Goal: Task Accomplishment & Management: Complete application form

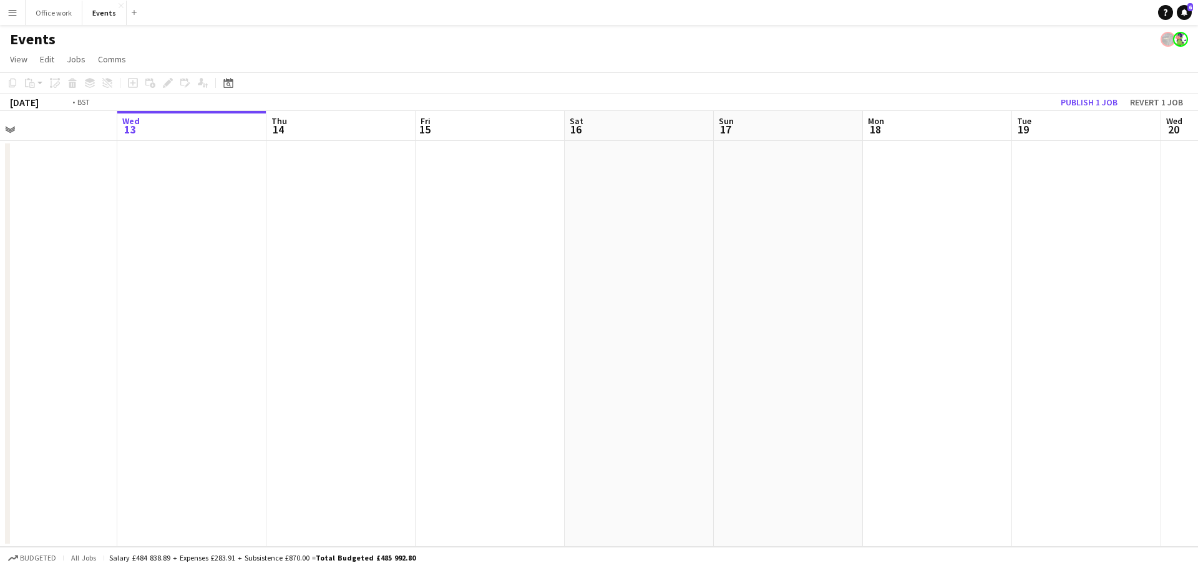
drag, startPoint x: 143, startPoint y: 242, endPoint x: 709, endPoint y: 306, distance: 569.5
click at [709, 306] on app-calendar-viewport "Sun 10 Mon 11 Tue 12 Wed 13 Thu 14 Fri 15 Sat 16 Sun 17 Mon 18 Tue 19 Wed 20 Th…" at bounding box center [599, 329] width 1198 height 436
drag, startPoint x: 299, startPoint y: 276, endPoint x: 800, endPoint y: 314, distance: 502.4
click at [814, 307] on app-calendar-viewport "Wed 6 Thu 7 Fri 8 Sat 9 Sun 10 Mon 11 Tue 12 Wed 13 Thu 14 Fri 15 Sat 16 Sun 17…" at bounding box center [599, 329] width 1198 height 436
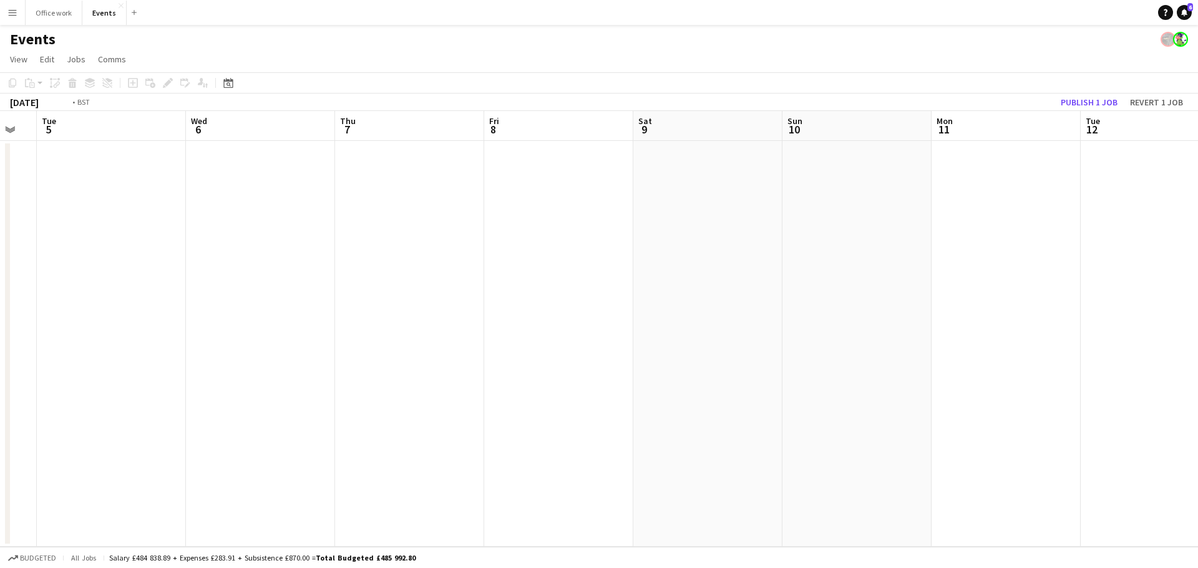
drag, startPoint x: 543, startPoint y: 311, endPoint x: 761, endPoint y: 345, distance: 220.4
click at [860, 346] on app-calendar-viewport "Sun 3 Mon 4 Tue 5 Wed 6 Thu 7 Fri 8 Sat 9 Sun 10 Mon 11 Tue 12 Wed 13 Thu 14 Fr…" at bounding box center [599, 329] width 1198 height 436
click at [874, 373] on app-calendar-viewport "Wed 30 Thu 31 Fri 1 Sat 2 Sun 3 Mon 4 Tue 5 Wed 6 Thu 7 Fri 8 Sat 9 Sun 10 Mon …" at bounding box center [599, 329] width 1198 height 436
drag, startPoint x: 302, startPoint y: 353, endPoint x: 825, endPoint y: 396, distance: 525.3
click at [856, 394] on app-calendar-viewport "Fri 25 Sat 26 Sun 27 Mon 28 Tue 29 Wed 30 Thu 31 Fri 1 Sat 2 Sun 3 Mon 4 Tue 5 …" at bounding box center [599, 329] width 1198 height 436
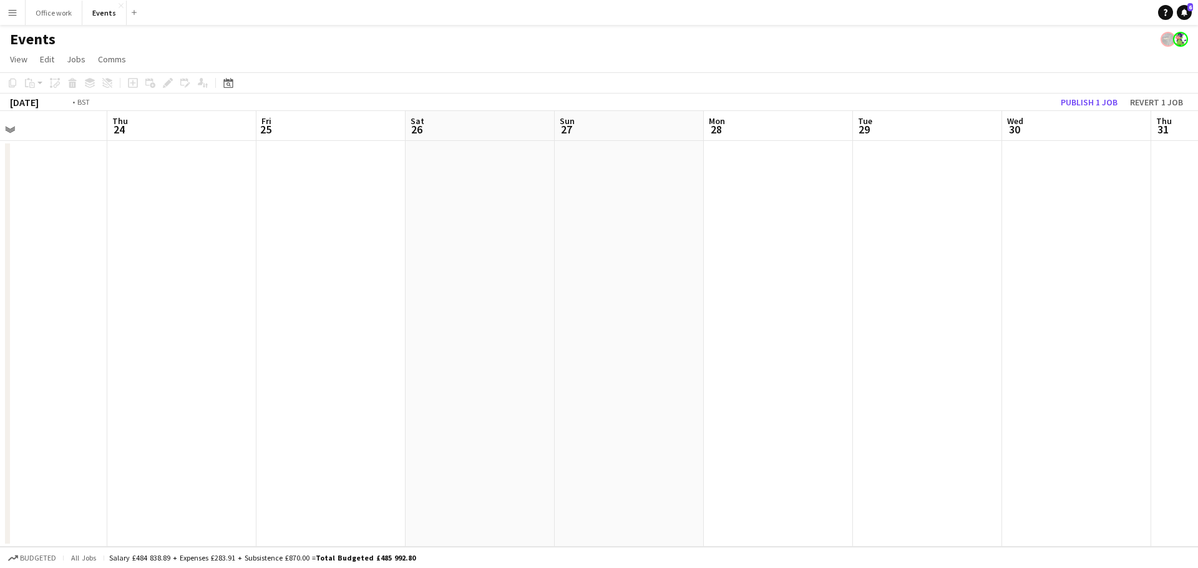
drag, startPoint x: 700, startPoint y: 366, endPoint x: 528, endPoint y: 381, distance: 172.2
click at [744, 370] on app-calendar-viewport "Mon 21 Tue 22 Wed 23 Thu 24 Fri 25 Sat 26 Sun 27 Mon 28 Tue 29 Wed 30 Thu 31 Fr…" at bounding box center [599, 329] width 1198 height 436
click at [839, 343] on app-calendar-viewport "Thu 17 6/6 1 Job Fri 18 Sat 19 Sun 20 Mon 21 Tue 22 Wed 23 Thu 24 Fri 25 Sat 26…" at bounding box center [599, 329] width 1198 height 436
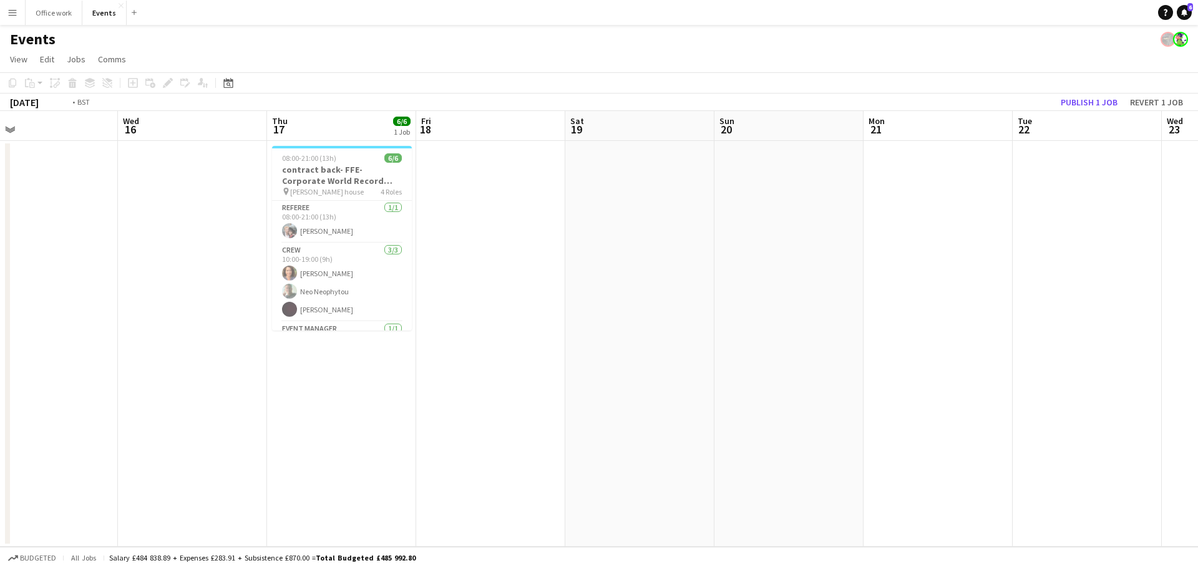
drag, startPoint x: 255, startPoint y: 356, endPoint x: 806, endPoint y: 348, distance: 550.4
click at [806, 348] on app-calendar-viewport "Sun 13 Mon 14 Tue 15 Wed 16 Thu 17 6/6 1 Job Fri 18 Sat 19 Sun 20 Mon 21 Tue 22…" at bounding box center [599, 329] width 1198 height 436
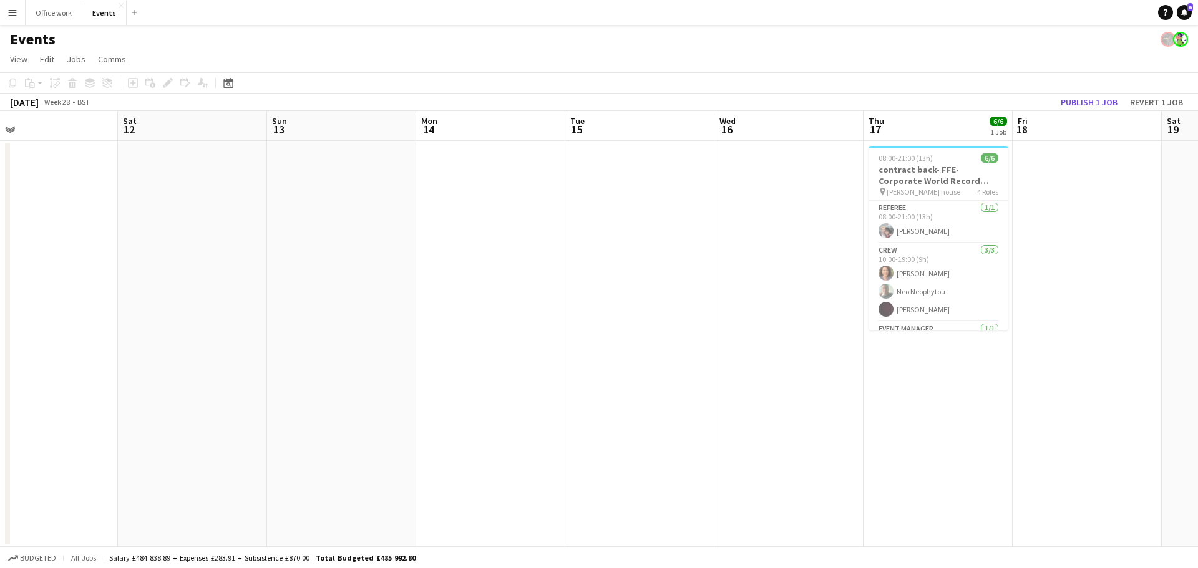
scroll to position [0, 361]
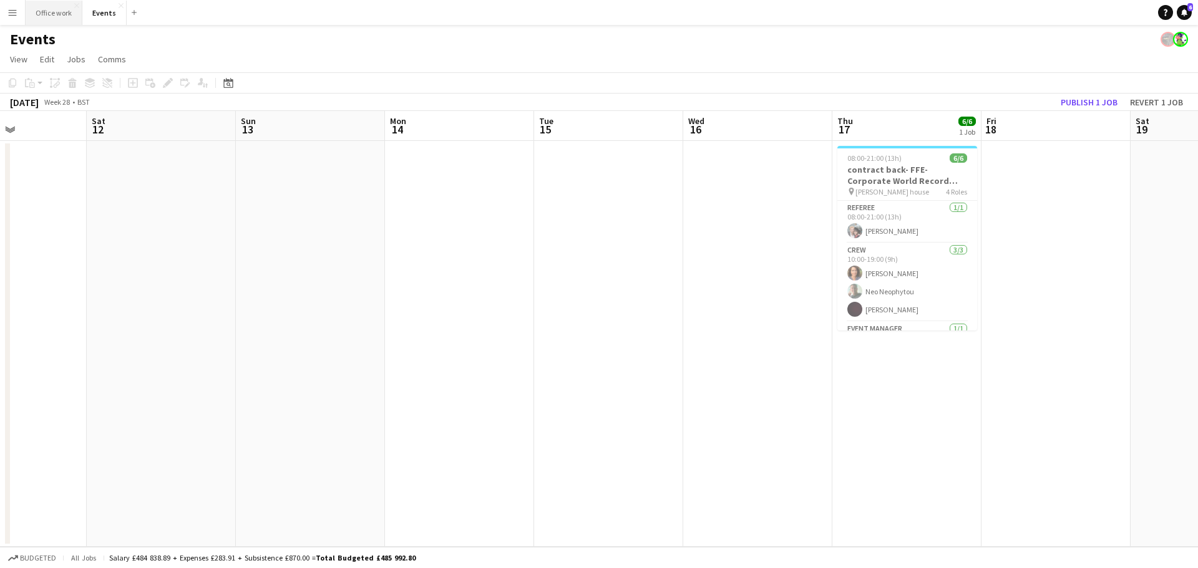
click at [52, 13] on button "Office work Close" at bounding box center [54, 13] width 57 height 24
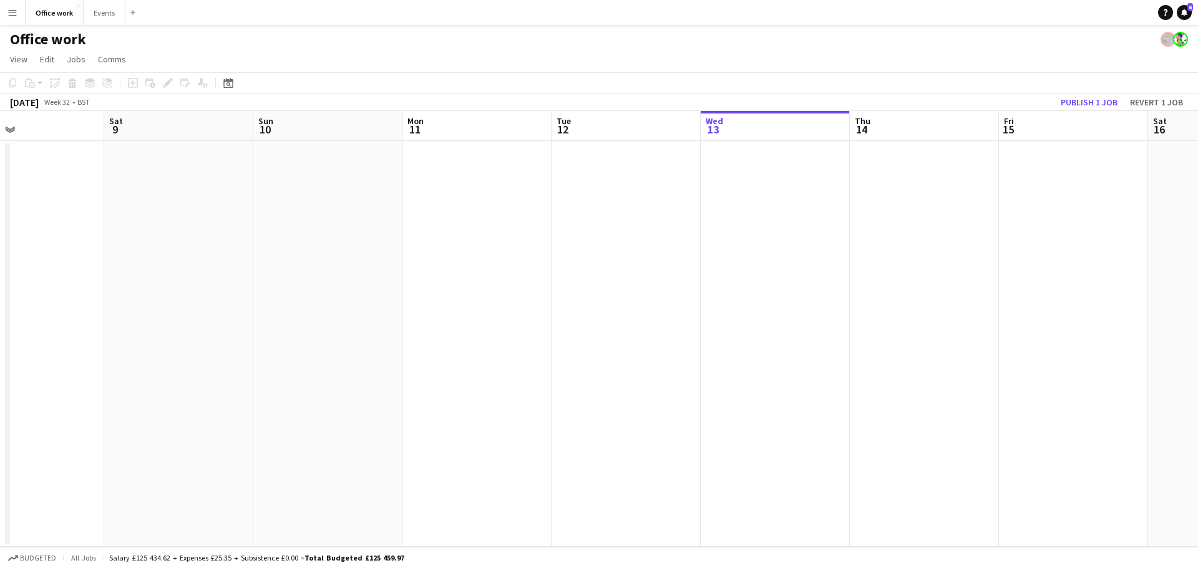
drag, startPoint x: 228, startPoint y: 315, endPoint x: 758, endPoint y: 326, distance: 529.8
click at [758, 326] on app-calendar-viewport "Wed 6 Thu 7 Fri 8 Sat 9 Sun 10 Mon 11 Tue 12 Wed 13 Thu 14 Fri 15 Sat 16 Sun 17…" at bounding box center [599, 329] width 1198 height 436
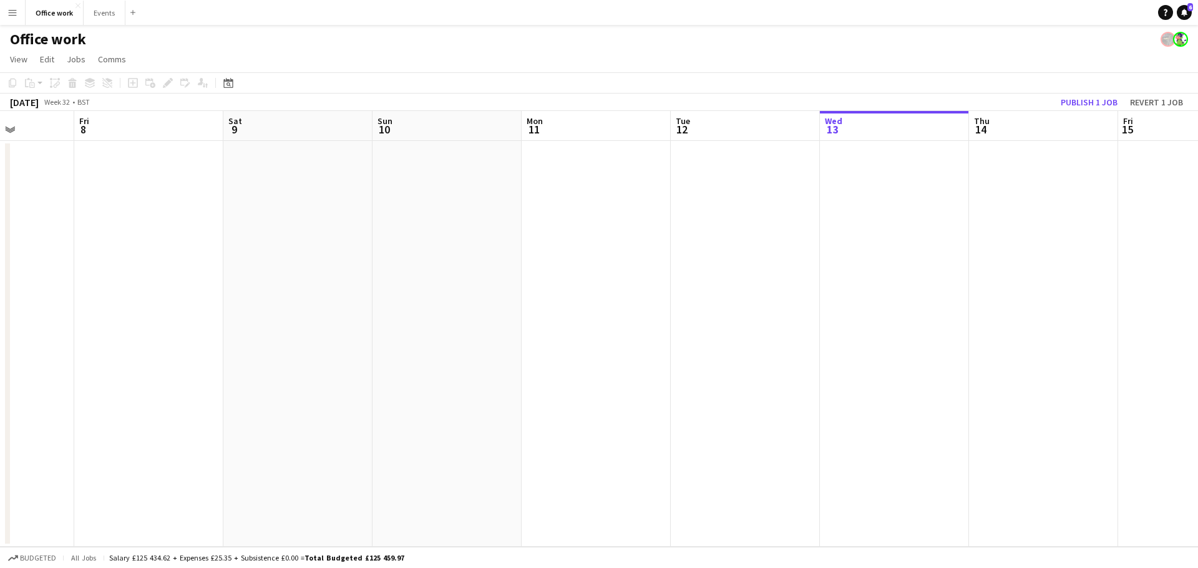
drag, startPoint x: 225, startPoint y: 331, endPoint x: 591, endPoint y: 349, distance: 366.7
click at [716, 330] on app-calendar-viewport "Tue 5 Wed 6 Thu 7 Fri 8 Sat 9 Sun 10 Mon 11 Tue 12 Wed 13 Thu 14 Fri 15 Sat 16 …" at bounding box center [599, 329] width 1198 height 436
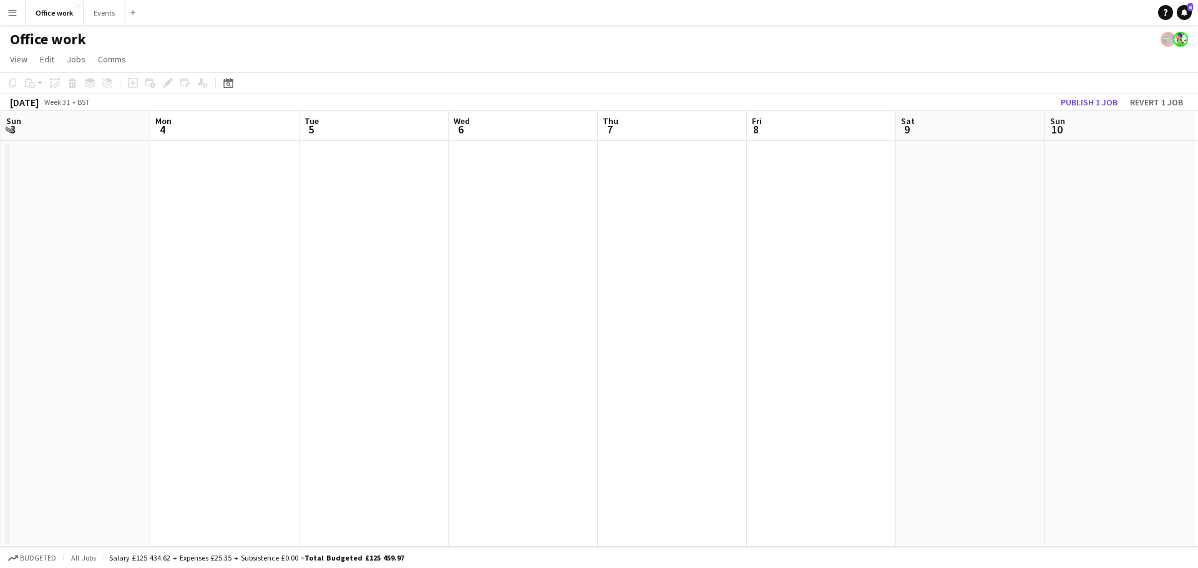
drag, startPoint x: 283, startPoint y: 361, endPoint x: 224, endPoint y: 415, distance: 79.5
click at [804, 362] on app-calendar-viewport "Fri 1 Sat 2 Sun 3 Mon 4 Tue 5 Wed 6 Thu 7 Fri 8 Sat 9 Sun 10 Mon 11 Tue 12 Wed …" at bounding box center [599, 329] width 1198 height 436
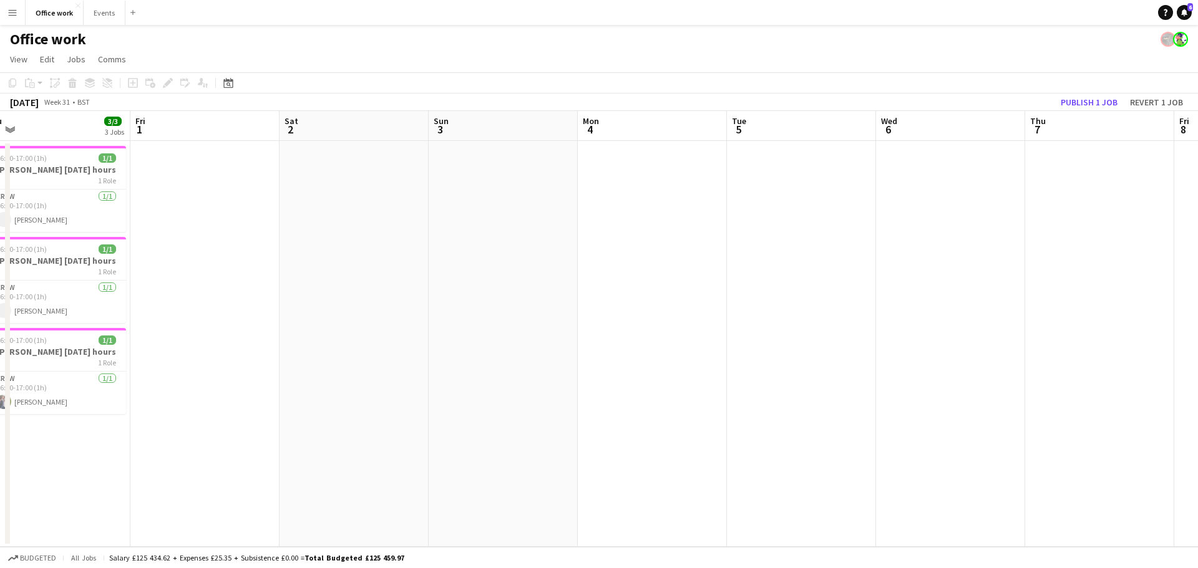
drag, startPoint x: 169, startPoint y: 422, endPoint x: 704, endPoint y: 420, distance: 534.7
click at [704, 420] on app-calendar-viewport "Tue 29 Wed 30 Thu 31 3/3 3 Jobs Fri 1 Sat 2 Sun 3 Mon 4 Tue 5 Wed 6 Thu 7 Fri 8…" at bounding box center [599, 329] width 1198 height 436
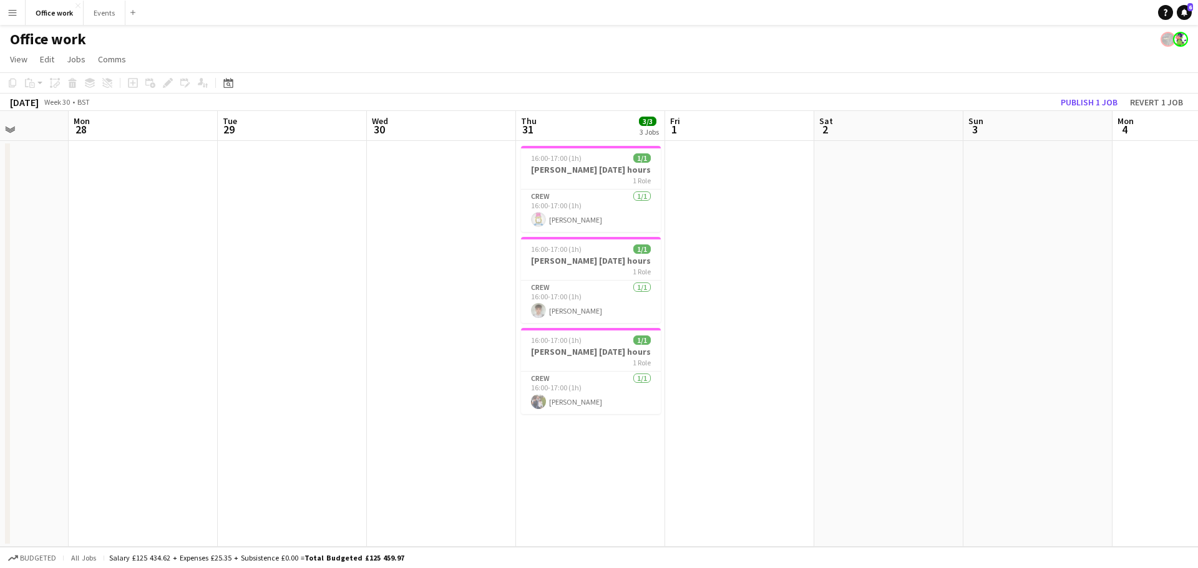
drag, startPoint x: 145, startPoint y: 402, endPoint x: 577, endPoint y: 392, distance: 431.9
click at [620, 392] on app-calendar-viewport "Fri 25 Sat 26 Sun 27 Mon 28 Tue 29 Wed 30 Thu 31 3/3 3 Jobs Fri 1 Sat 2 Sun 3 M…" at bounding box center [599, 329] width 1198 height 436
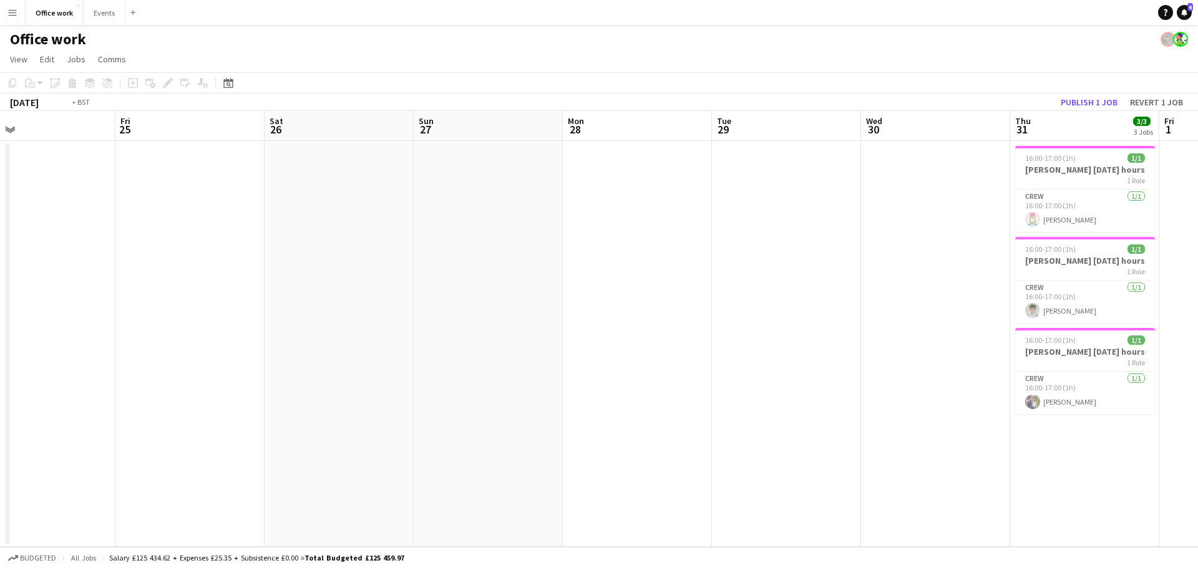
drag, startPoint x: 430, startPoint y: 376, endPoint x: 579, endPoint y: 391, distance: 149.9
click at [777, 374] on app-calendar-viewport "Tue 22 Wed 23 Thu 24 Fri 25 Sat 26 Sun 27 Mon 28 Tue 29 Wed 30 Thu 31 3/3 3 Job…" at bounding box center [599, 329] width 1198 height 436
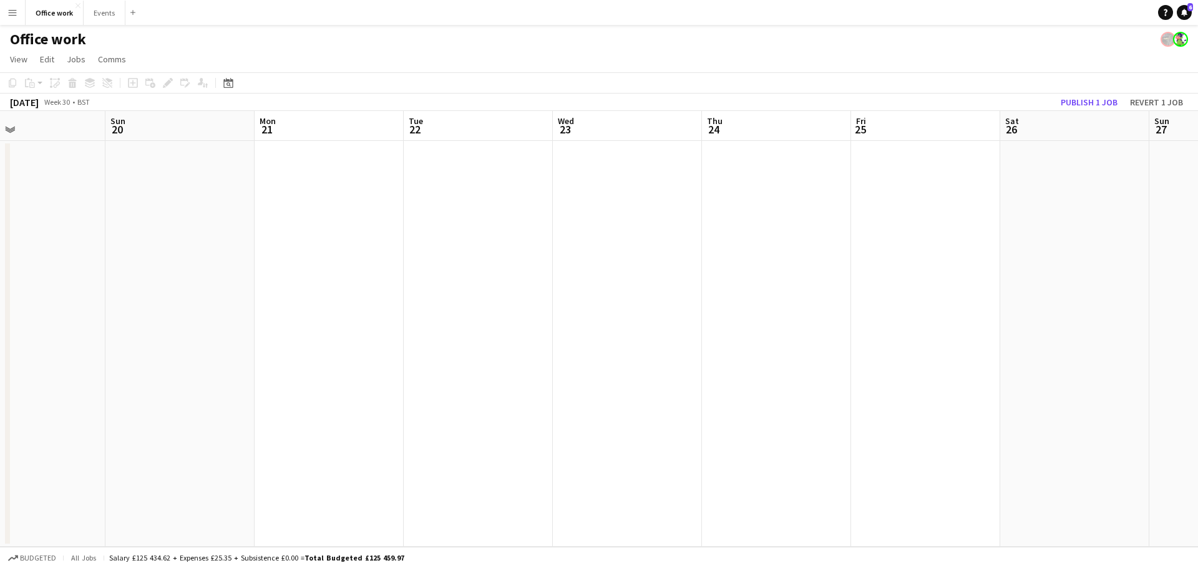
click at [864, 401] on app-calendar-viewport "Thu 17 1/1 1 Job Fri 18 Sat 19 Sun 20 Mon 21 Tue 22 Wed 23 Thu 24 Fri 25 Sat 26…" at bounding box center [599, 329] width 1198 height 436
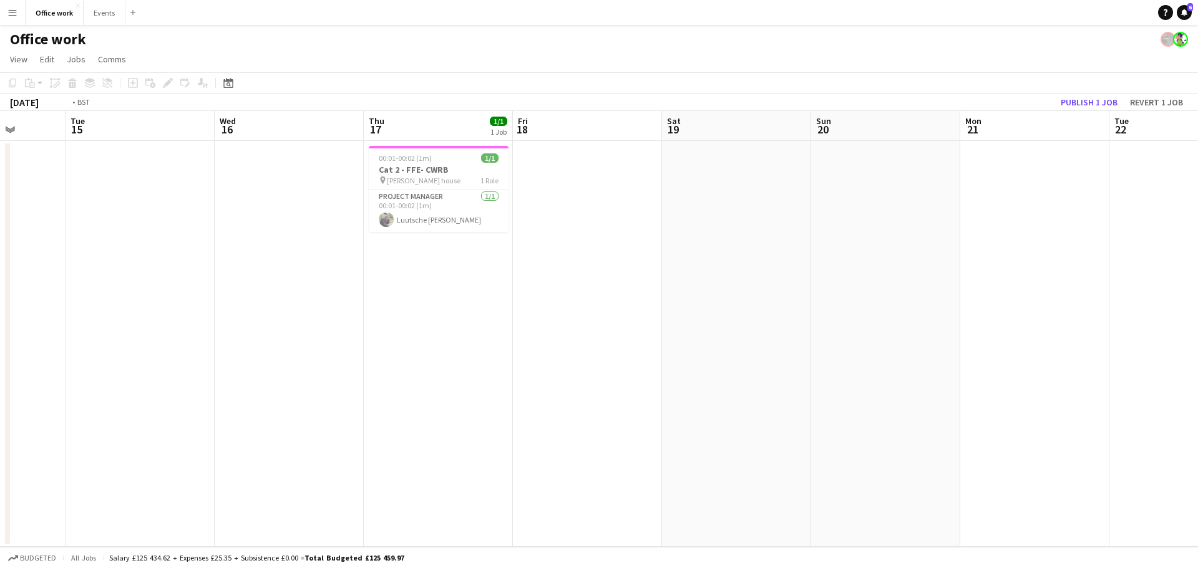
drag, startPoint x: 158, startPoint y: 385, endPoint x: 710, endPoint y: 375, distance: 552.3
click at [710, 375] on app-calendar-viewport "Sat 12 Sun 13 Mon 14 Tue 15 Wed 16 Thu 17 1/1 1 Job Fri 18 Sat 19 Sun 20 Mon 21…" at bounding box center [599, 329] width 1198 height 436
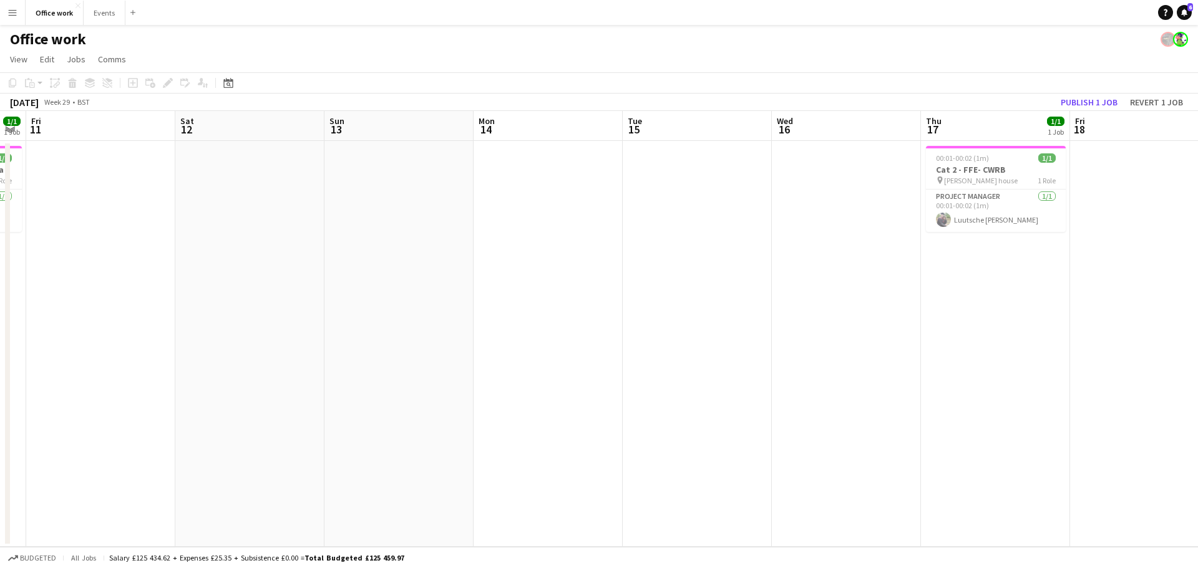
drag, startPoint x: 292, startPoint y: 371, endPoint x: 571, endPoint y: 369, distance: 278.9
click at [558, 368] on app-calendar-viewport "Tue 8 Wed 9 Thu 10 1/1 1 Job Fri 11 Sat 12 Sun 13 Mon 14 Tue 15 Wed 16 Thu 17 1…" at bounding box center [599, 329] width 1198 height 436
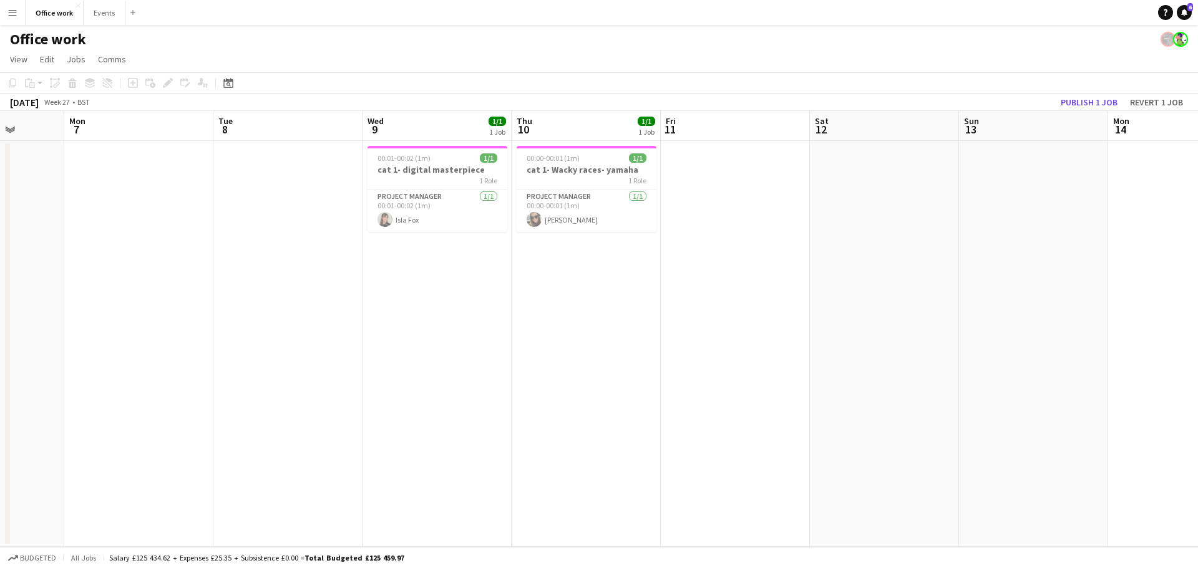
drag, startPoint x: 369, startPoint y: 347, endPoint x: 510, endPoint y: 346, distance: 140.4
click at [518, 347] on app-calendar-viewport "Fri 4 Sat 5 Sun 6 Mon 7 Tue 8 Wed 9 1/1 1 Job Thu 10 1/1 1 Job Fri 11 Sat 12 Su…" at bounding box center [599, 329] width 1198 height 436
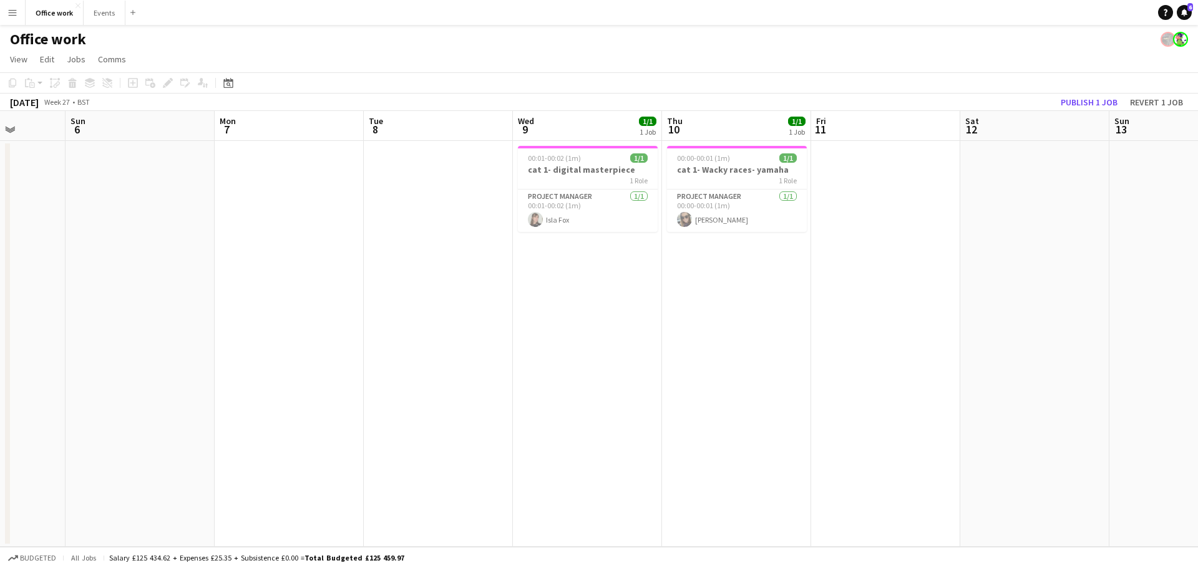
scroll to position [0, 283]
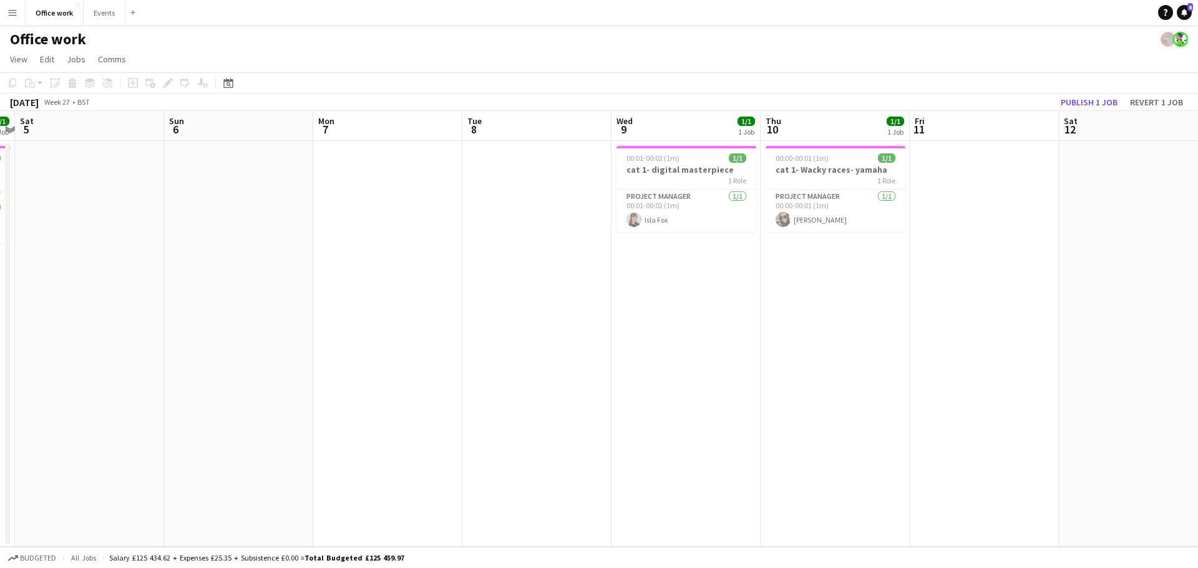
drag, startPoint x: 97, startPoint y: 291, endPoint x: 122, endPoint y: 296, distance: 24.7
click at [122, 296] on app-calendar-viewport "Thu 3 3/3 3 Jobs Fri 4 1/1 1 Job Sat 5 Sun 6 Mon 7 Tue 8 Wed 9 1/1 1 Job Thu 10…" at bounding box center [599, 329] width 1198 height 436
click at [847, 296] on app-calendar-viewport "Thu 3 3/3 3 Jobs Fri 4 1/1 1 Job Sat 5 Sun 6 Mon 7 Tue 8 Wed 9 1/1 1 Job Thu 10…" at bounding box center [599, 329] width 1198 height 436
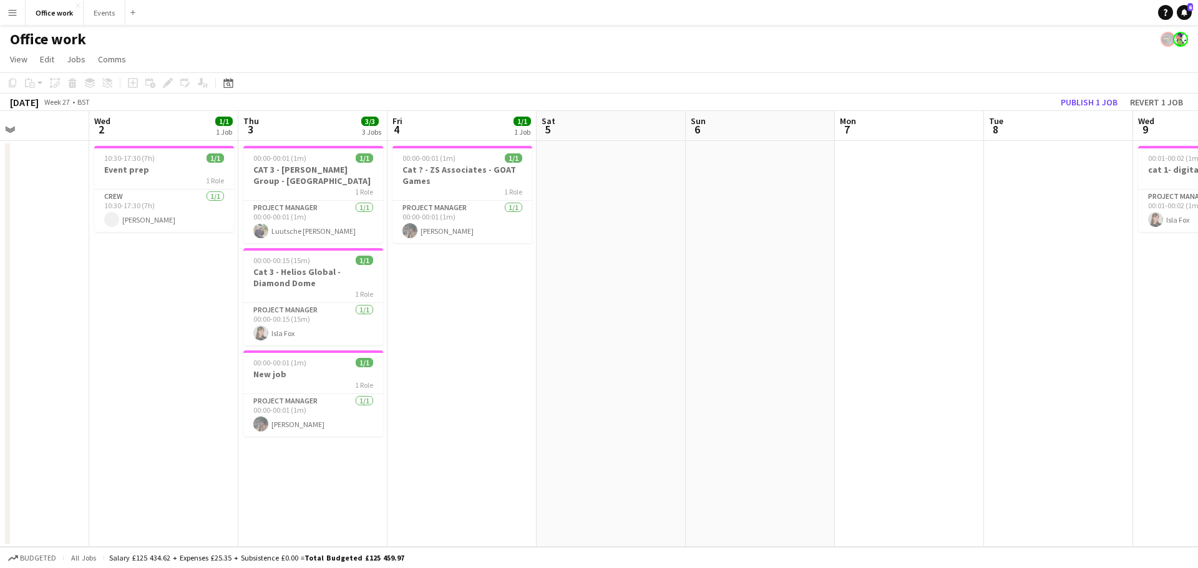
scroll to position [0, 285]
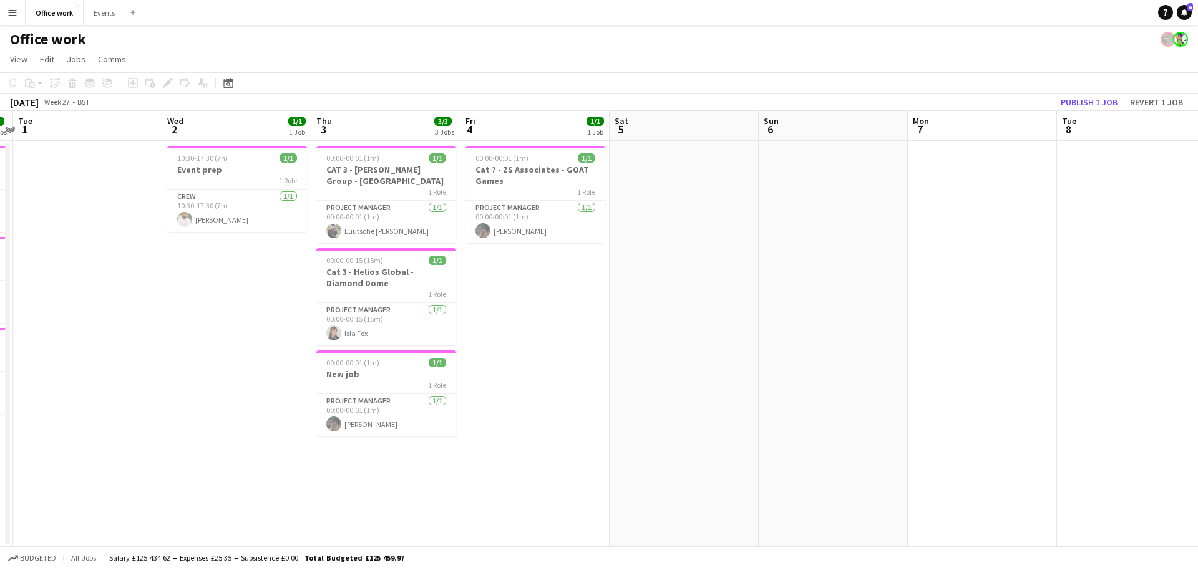
click at [226, 309] on app-calendar-viewport "Sun 29 Mon 30 3/3 3 Jobs Tue 1 Wed 2 1/1 1 Job Thu 3 3/3 3 Jobs Fri 4 1/1 1 Job…" at bounding box center [599, 329] width 1198 height 436
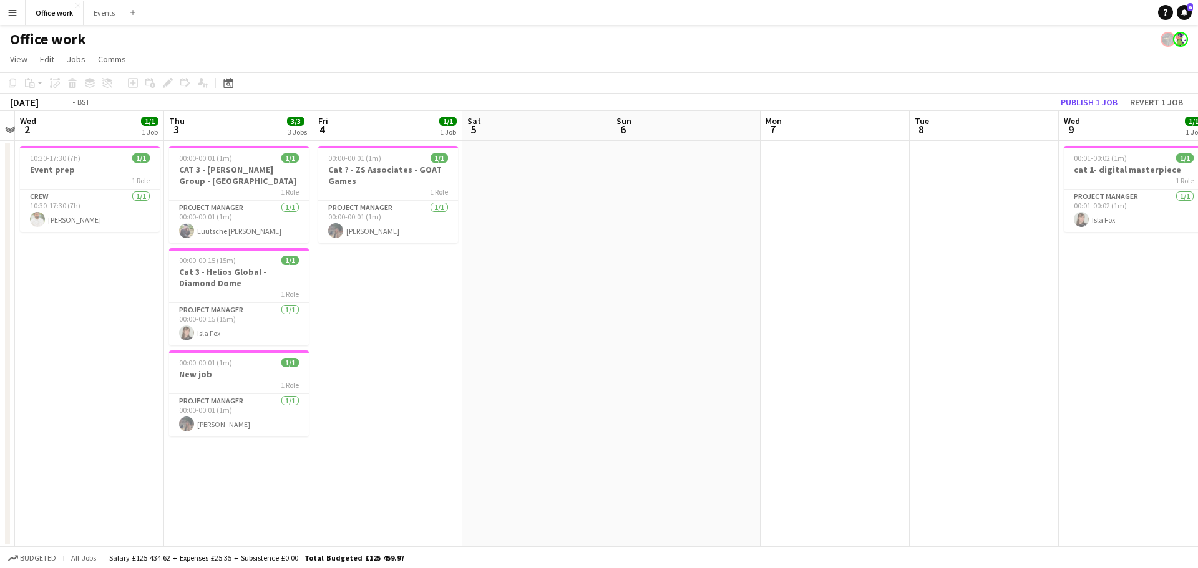
click at [750, 336] on app-calendar-viewport "Sun 29 Mon 30 3/3 3 Jobs Tue 1 Wed 2 1/1 1 Job Thu 3 3/3 3 Jobs Fri 4 1/1 1 Job…" at bounding box center [599, 329] width 1198 height 436
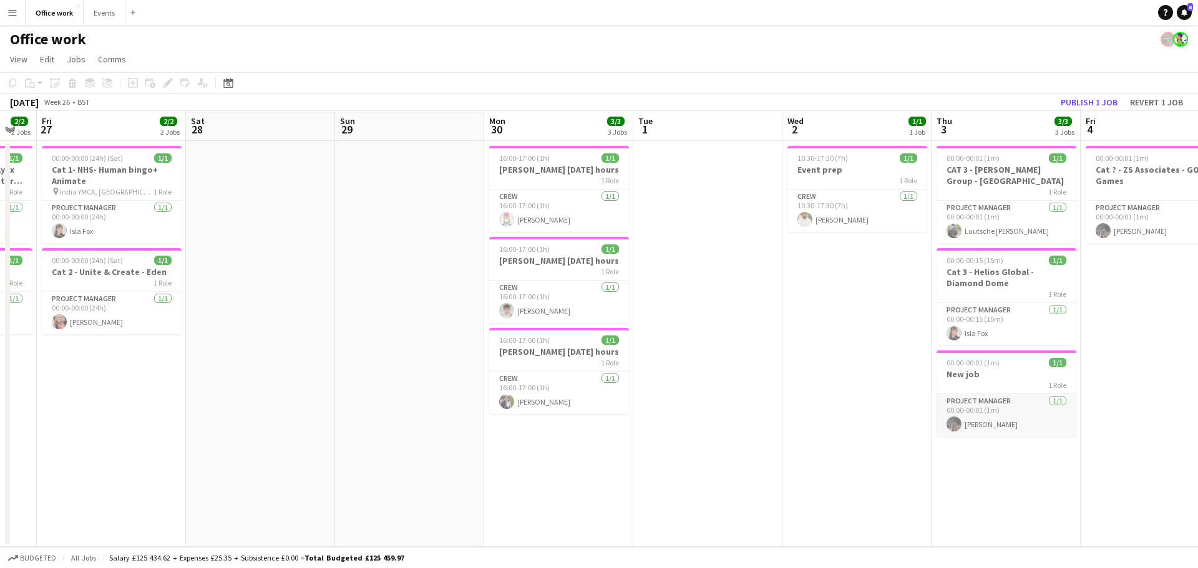
click at [1025, 412] on app-card-role "Project Manager [DATE] 00:00-00:01 (1m) [PERSON_NAME]" at bounding box center [1007, 415] width 140 height 42
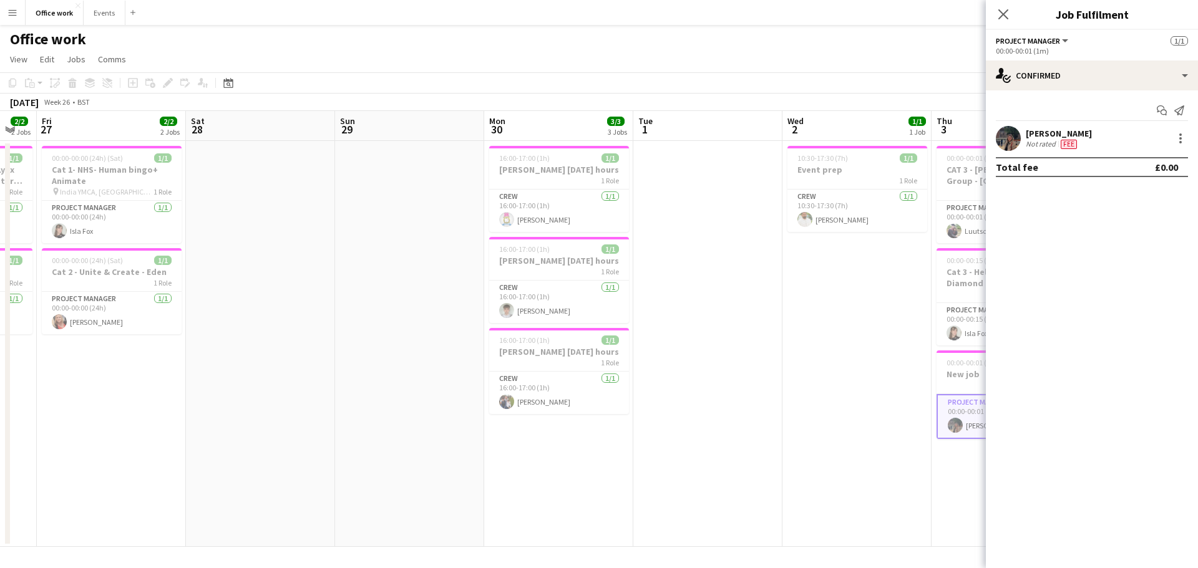
click at [832, 382] on app-date-cell "10:30-17:30 (7h) 1/1 Event prep 1 Role Crew [DATE] 10:30-17:30 (7h) [PERSON_NAM…" at bounding box center [856, 344] width 149 height 406
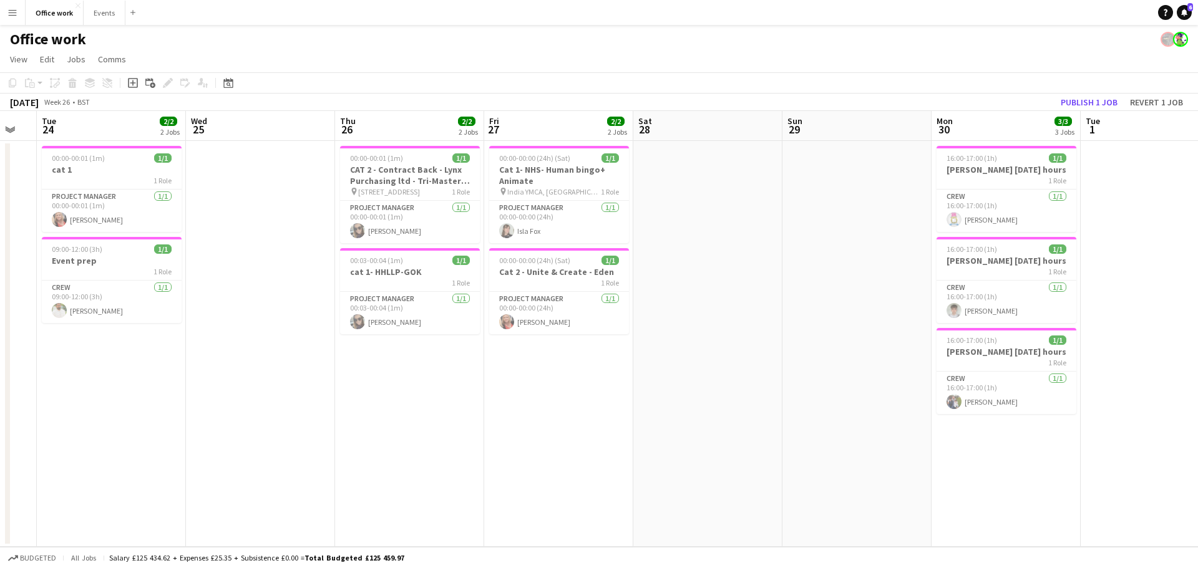
scroll to position [0, 334]
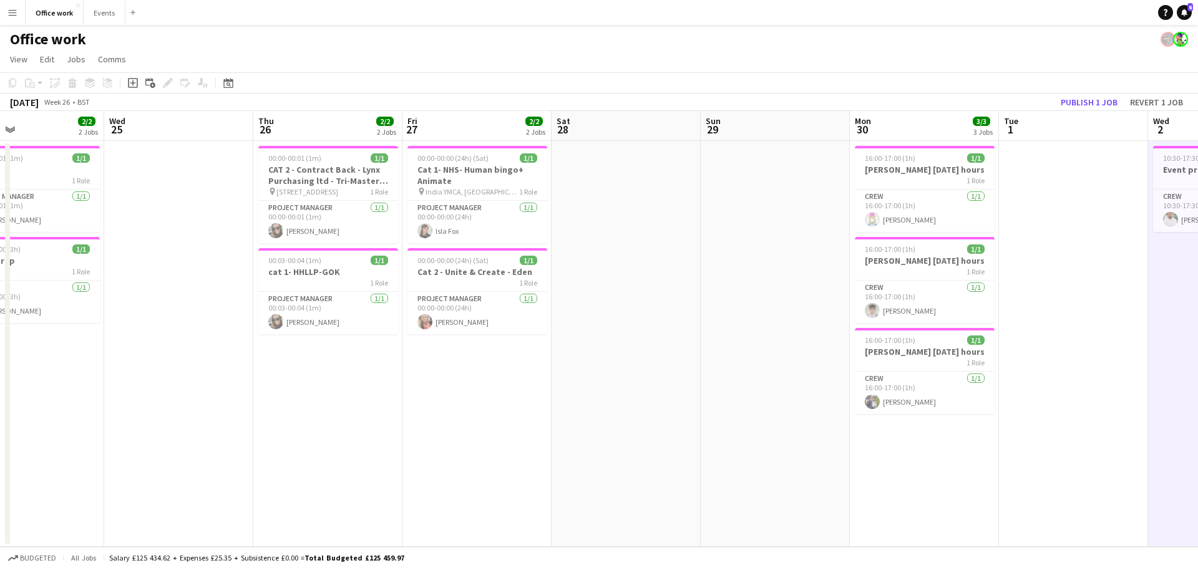
drag, startPoint x: 924, startPoint y: 343, endPoint x: 999, endPoint y: 342, distance: 74.9
click at [999, 342] on app-calendar-viewport "Sun 22 Mon 23 Tue 24 2/2 2 Jobs Wed 25 Thu 26 2/2 2 Jobs Fri 27 2/2 2 Jobs Sat …" at bounding box center [599, 329] width 1198 height 436
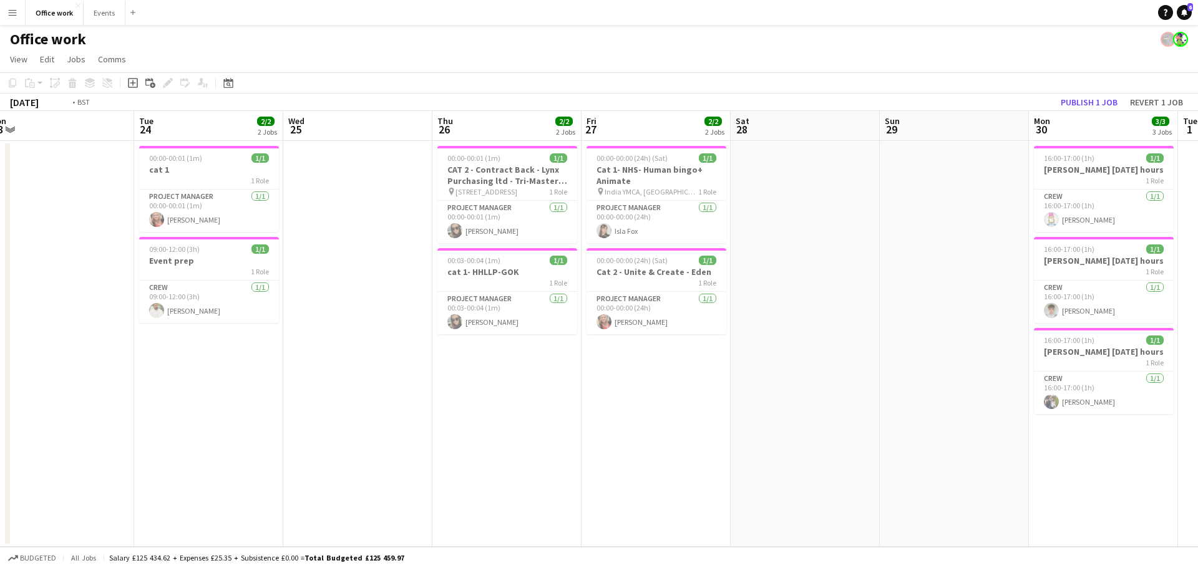
drag, startPoint x: 324, startPoint y: 340, endPoint x: 812, endPoint y: 363, distance: 488.4
click at [812, 363] on app-calendar-viewport "Sat 21 Sun 22 Mon 23 Tue 24 2/2 2 Jobs Wed 25 Thu 26 2/2 2 Jobs Fri 27 2/2 2 Jo…" at bounding box center [599, 329] width 1198 height 436
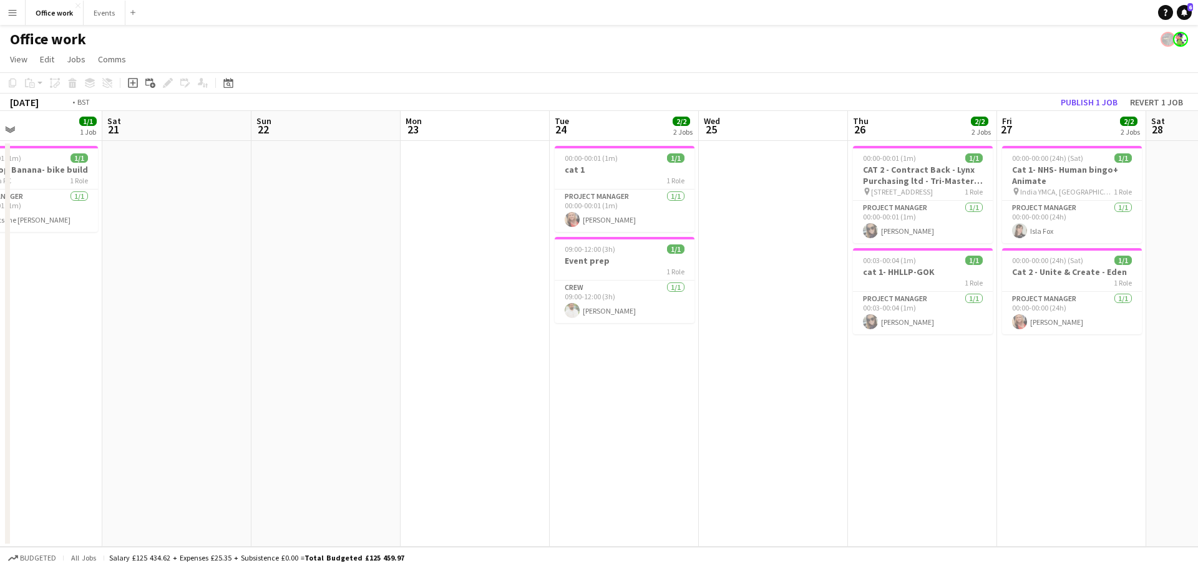
drag, startPoint x: 386, startPoint y: 322, endPoint x: 1012, endPoint y: 368, distance: 627.5
click at [1013, 369] on app-calendar-viewport "Wed 18 Thu 19 2/2 2 Jobs Fri 20 1/1 1 Job Sat 21 Sun 22 Mon 23 Tue 24 2/2 2 Job…" at bounding box center [599, 329] width 1198 height 436
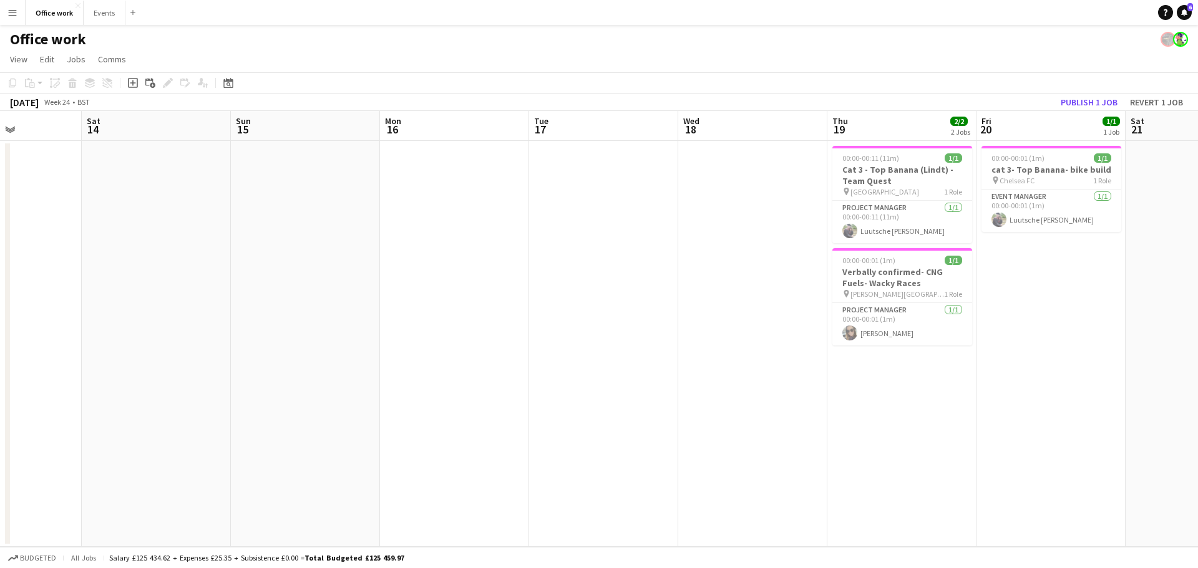
drag, startPoint x: 451, startPoint y: 290, endPoint x: 1014, endPoint y: 331, distance: 564.3
click at [1019, 330] on app-calendar-viewport "Thu 12 Fri 13 Sat 14 Sun 15 Mon 16 Tue 17 Wed 18 Thu 19 2/2 2 Jobs Fri 20 1/1 1…" at bounding box center [599, 329] width 1198 height 436
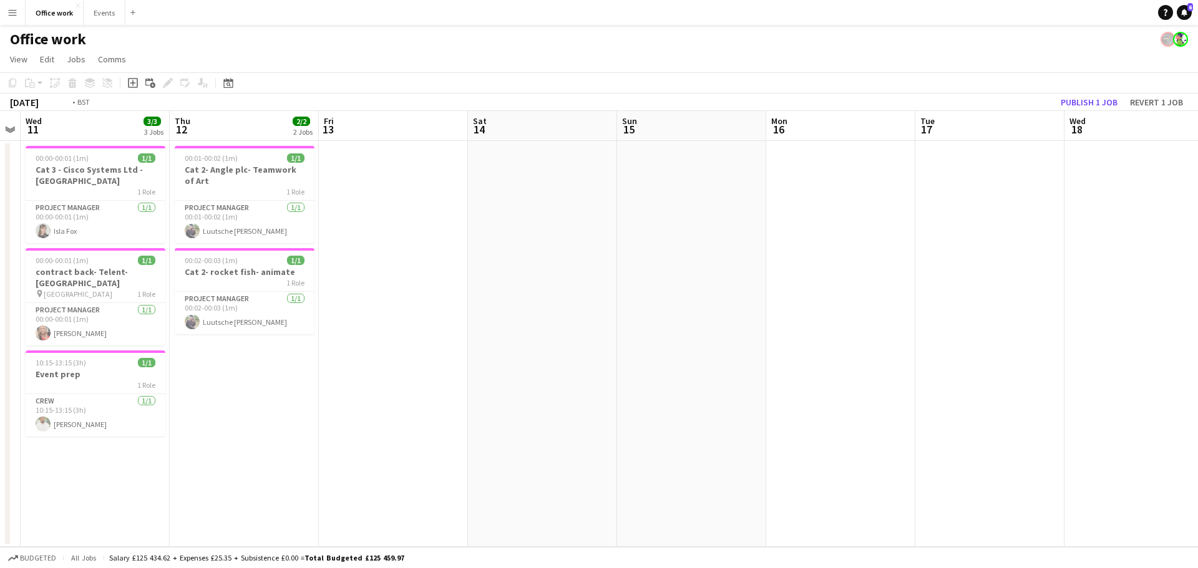
scroll to position [0, 397]
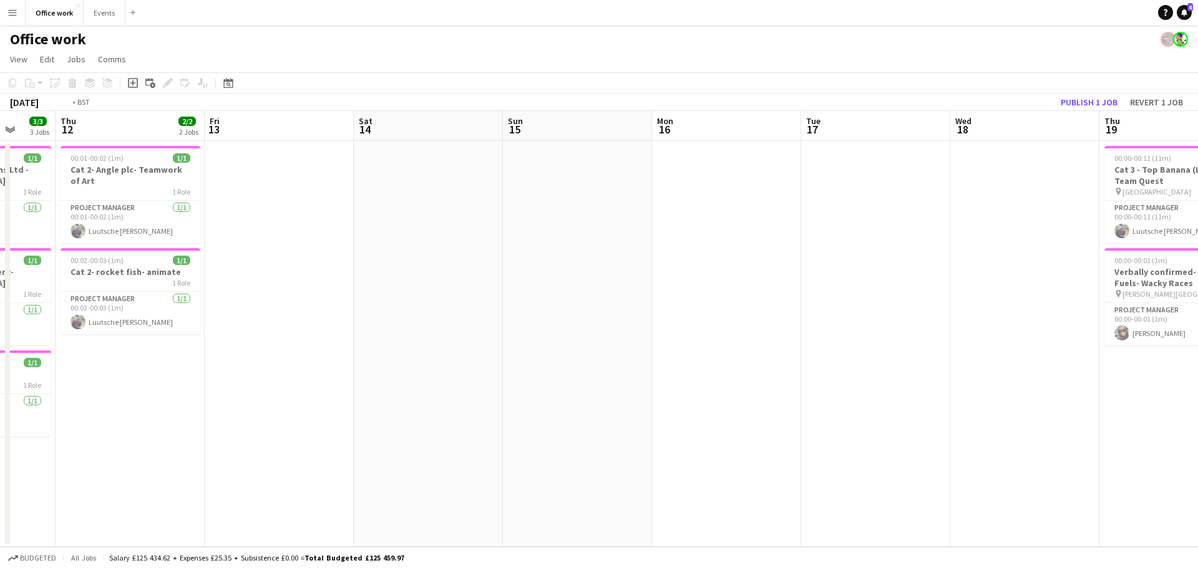
drag, startPoint x: 422, startPoint y: 314, endPoint x: 819, endPoint y: 381, distance: 401.9
click at [819, 381] on app-calendar-viewport "Mon 9 Tue 10 Wed 11 3/3 3 Jobs Thu 12 2/2 2 Jobs Fri 13 Sat 14 Sun 15 Mon 16 Tu…" at bounding box center [599, 329] width 1198 height 436
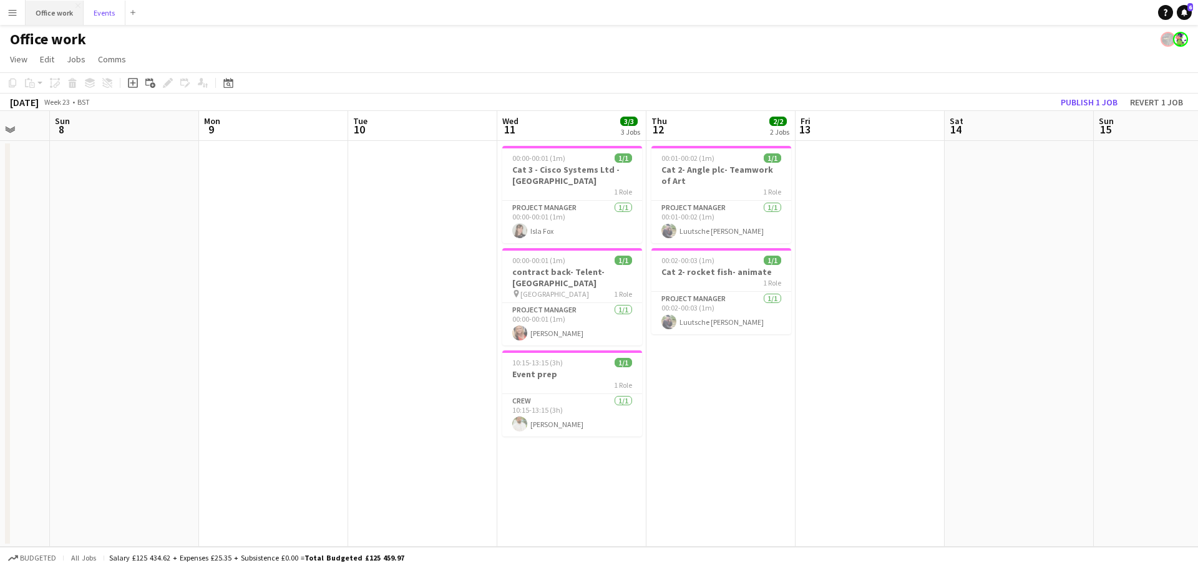
drag, startPoint x: 99, startPoint y: 16, endPoint x: 42, endPoint y: 19, distance: 57.5
click at [42, 19] on div "Office work Close Events Close Add" at bounding box center [82, 12] width 115 height 25
drag, startPoint x: 44, startPoint y: 20, endPoint x: 130, endPoint y: 16, distance: 86.8
click at [130, 16] on div "Office work Close Events Close Add" at bounding box center [82, 12] width 115 height 25
click at [102, 16] on button "Events Close" at bounding box center [105, 13] width 42 height 24
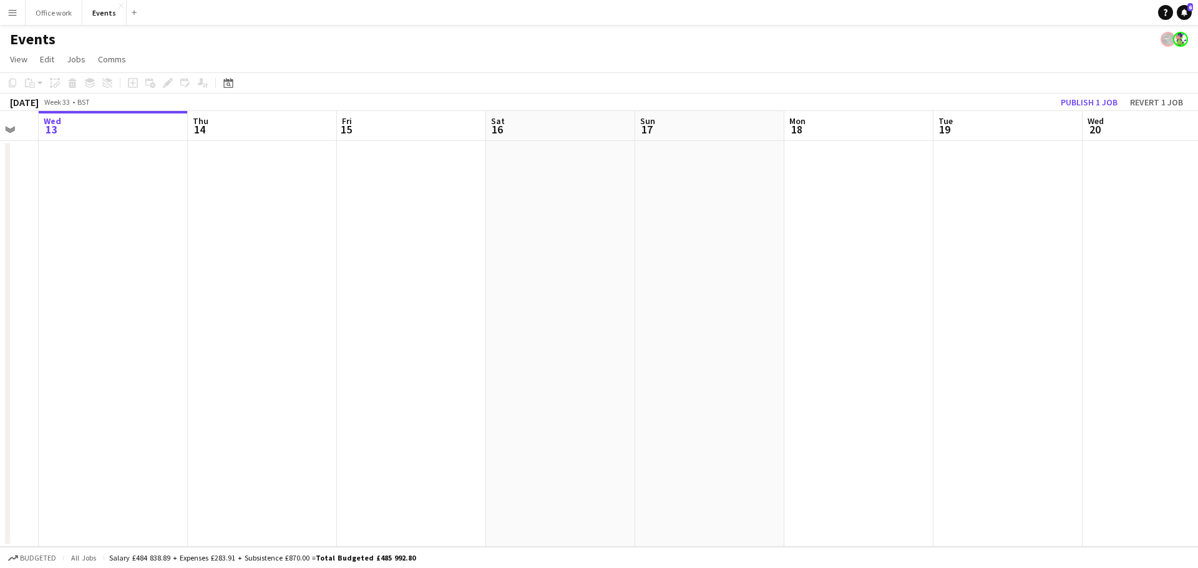
drag, startPoint x: 724, startPoint y: 277, endPoint x: 233, endPoint y: 332, distance: 494.7
click at [223, 342] on app-calendar-viewport "Sun 10 Mon 11 Tue 12 Wed 13 Thu 14 Fri 15 Sat 16 Sun 17 Mon 18 Tue 19 Wed 20 Th…" at bounding box center [599, 329] width 1198 height 436
drag, startPoint x: 655, startPoint y: 325, endPoint x: 278, endPoint y: 339, distance: 376.5
click at [192, 377] on app-calendar-viewport "Wed 13 Thu 14 Fri 15 Sat 16 Sun 17 Mon 18 Tue 19 Wed 20 Thu 21 Fri 22 Sat 23 Su…" at bounding box center [599, 329] width 1198 height 436
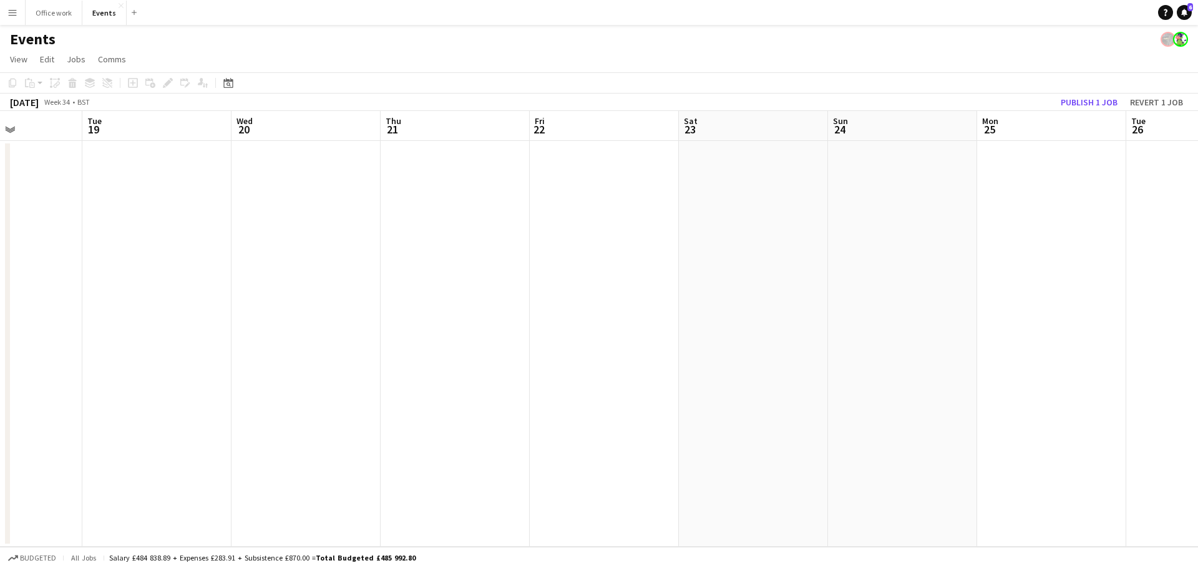
drag, startPoint x: 469, startPoint y: 403, endPoint x: 641, endPoint y: 322, distance: 189.8
click at [286, 401] on app-calendar-viewport "Sat 16 Sun 17 Mon 18 Tue 19 Wed 20 Thu 21 Fri 22 Sat 23 Sun 24 Mon 25 Tue 26 We…" at bounding box center [599, 329] width 1198 height 436
click at [235, 412] on app-calendar-viewport "Wed 20 Thu 21 Fri 22 Sat 23 Sun 24 Mon 25 Tue 26 Wed 27 Thu 28 Fri 29 Sat 30 Su…" at bounding box center [599, 329] width 1198 height 436
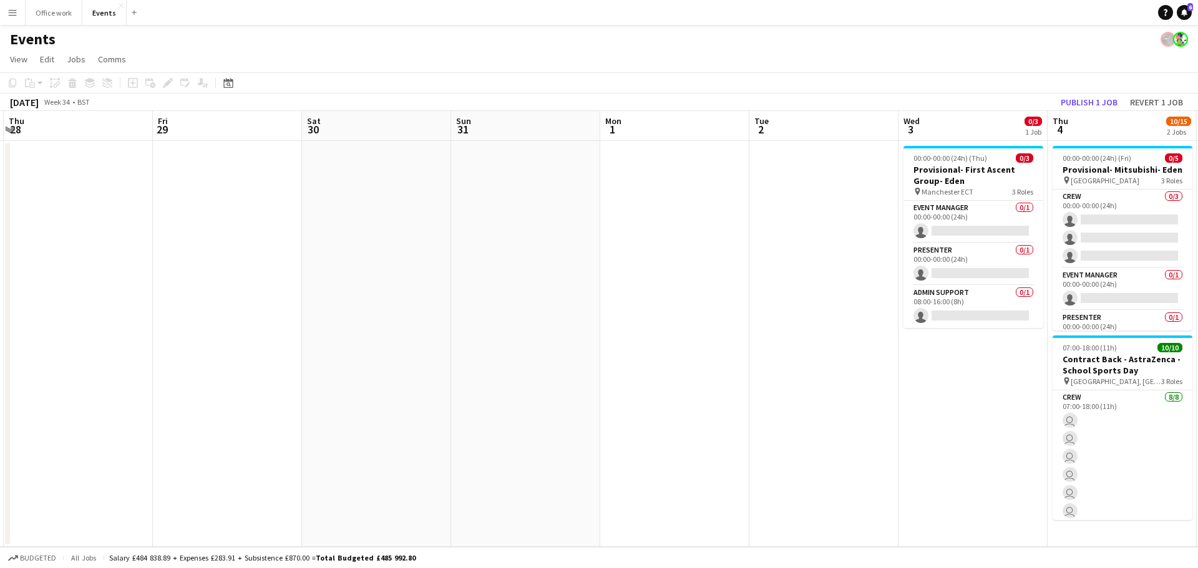
drag, startPoint x: 895, startPoint y: 403, endPoint x: 266, endPoint y: 425, distance: 628.7
click at [265, 429] on app-calendar-viewport "Mon 25 Tue 26 Wed 27 Thu 28 Fri 29 Sat 30 Sun 31 Mon 1 Tue 2 Wed 3 0/3 1 Job Th…" at bounding box center [599, 329] width 1198 height 436
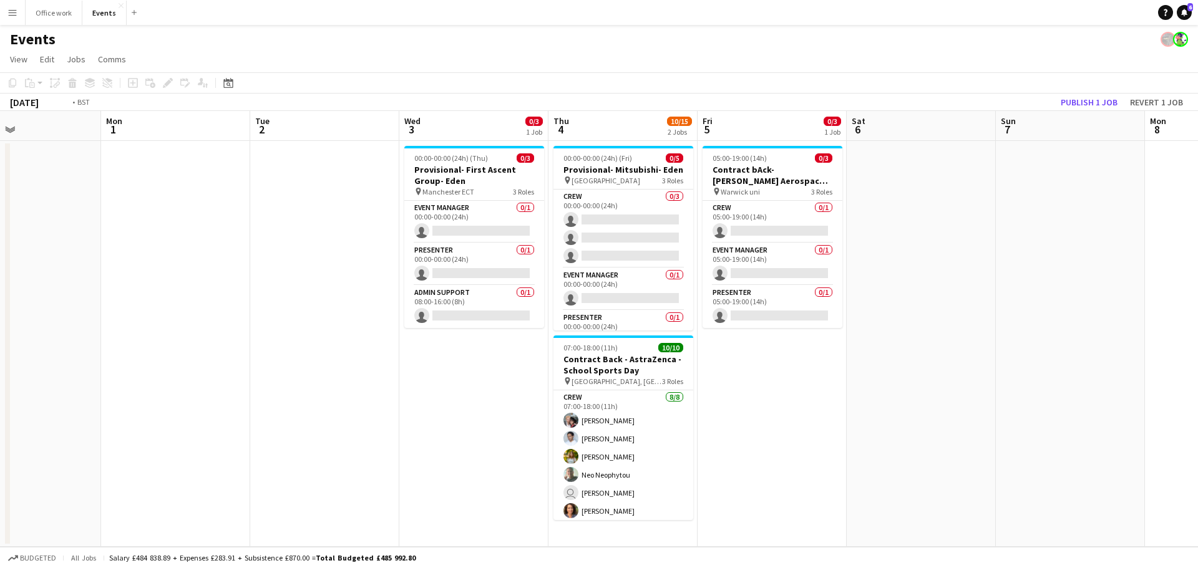
drag, startPoint x: 900, startPoint y: 378, endPoint x: 163, endPoint y: 458, distance: 741.2
click at [171, 459] on app-calendar-viewport "Fri 29 Sat 30 Sun 31 Mon 1 Tue 2 Wed 3 0/3 1 Job Thu 4 10/15 2 Jobs Fri 5 0/3 1…" at bounding box center [599, 329] width 1198 height 436
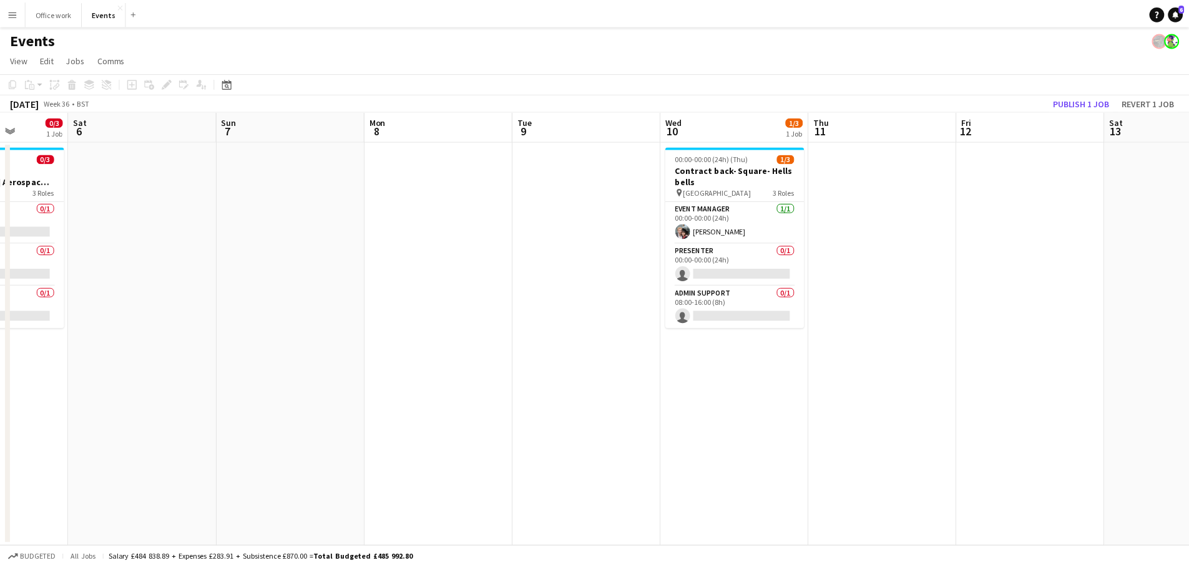
scroll to position [0, 368]
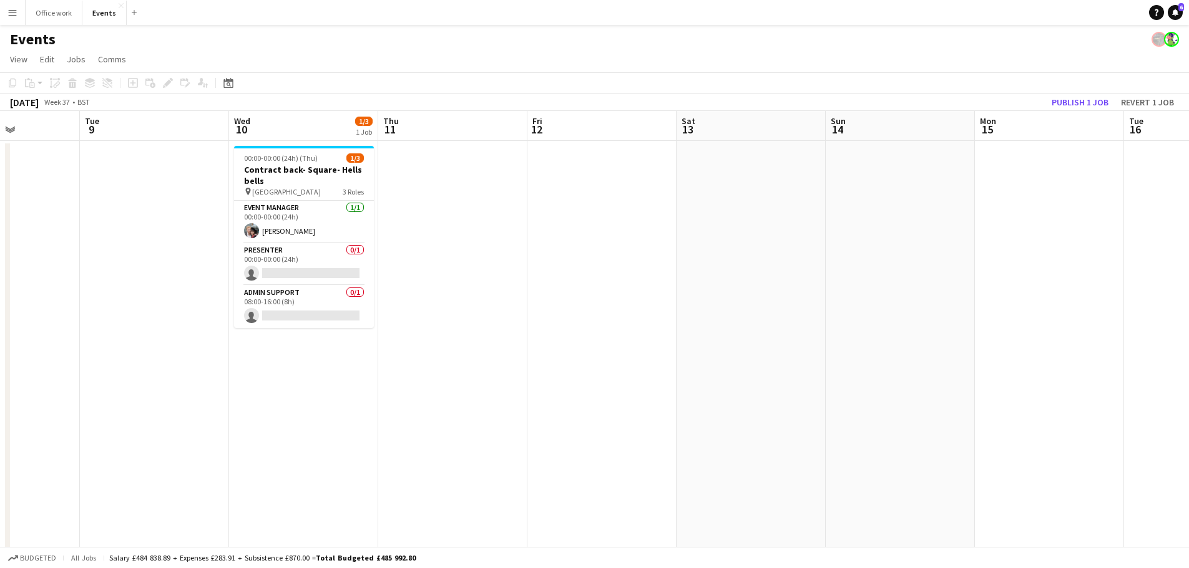
drag, startPoint x: 545, startPoint y: 467, endPoint x: 439, endPoint y: 481, distance: 107.6
click at [439, 481] on app-calendar-viewport "Sat 6 Sun 7 Mon 8 Tue 9 Wed 10 1/3 1 Job Thu 11 Fri 12 Sat 13 Sun 14 Mon 15 Tue…" at bounding box center [594, 422] width 1189 height 623
click at [514, 308] on app-date-cell at bounding box center [452, 437] width 149 height 593
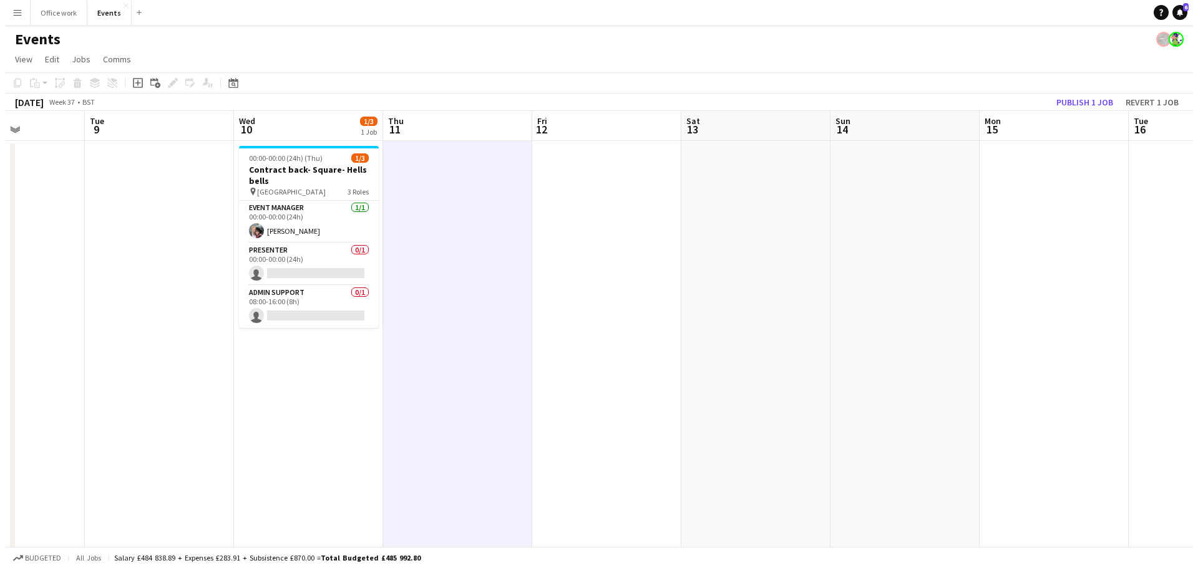
scroll to position [0, 367]
click at [998, 246] on app-date-cell at bounding box center [1049, 437] width 149 height 593
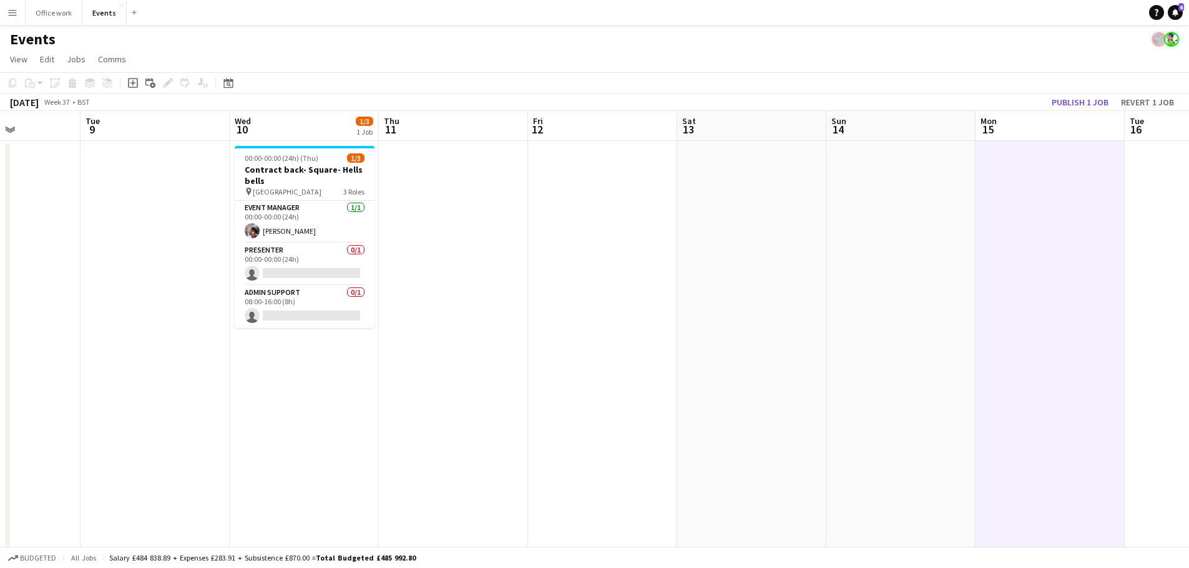
click at [960, 242] on app-date-cell at bounding box center [900, 437] width 149 height 593
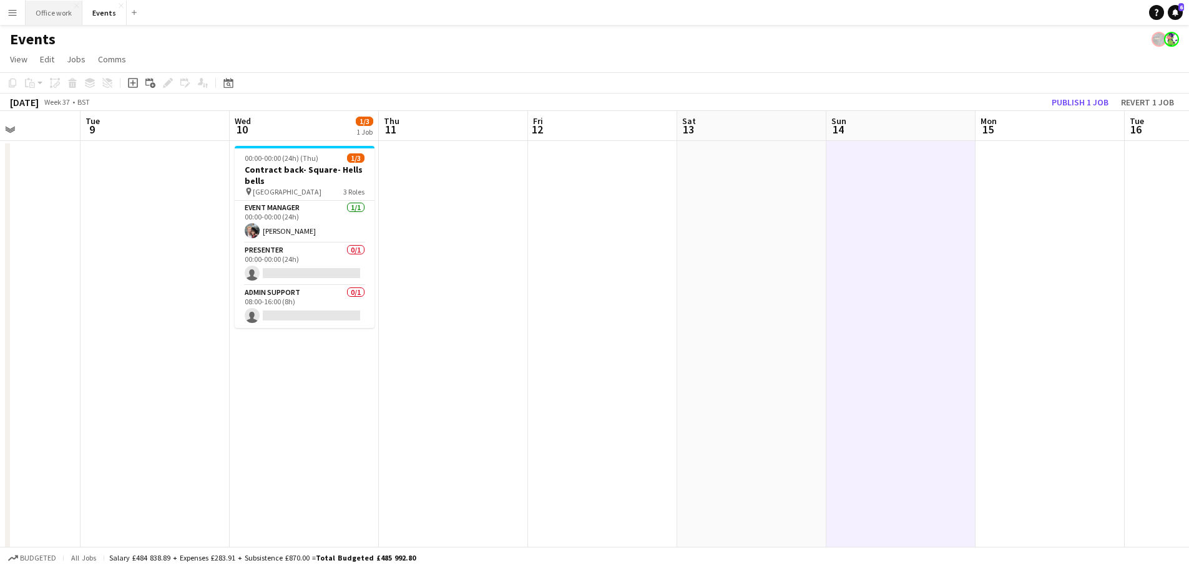
click at [57, 11] on button "Office work Close" at bounding box center [54, 13] width 57 height 24
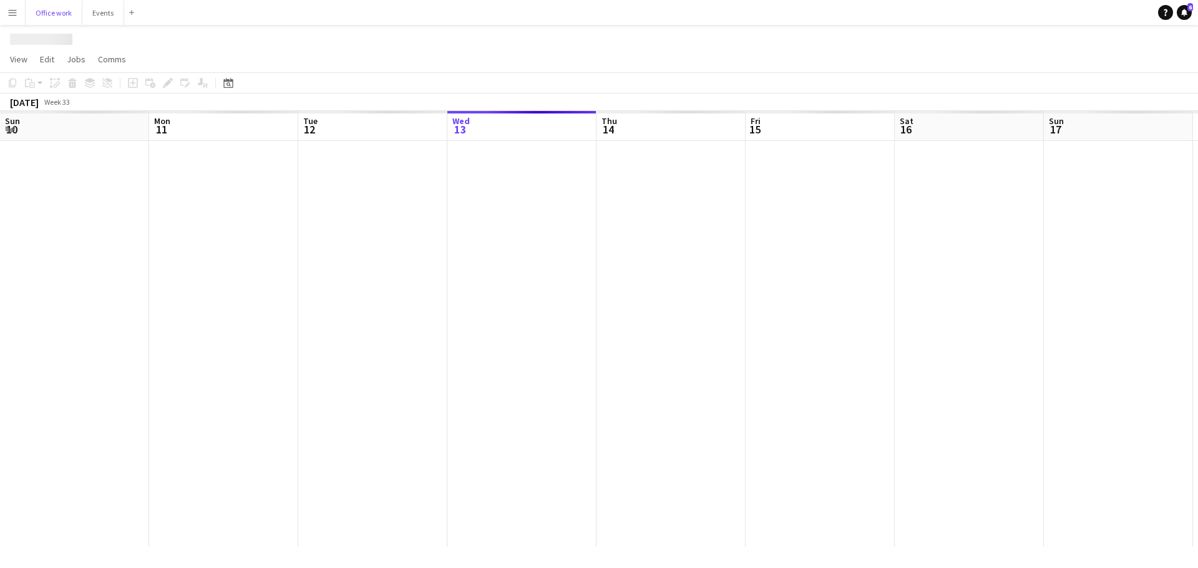
scroll to position [0, 298]
drag, startPoint x: 719, startPoint y: 290, endPoint x: 527, endPoint y: 248, distance: 196.8
click at [192, 317] on app-calendar-viewport "Sun 10 Mon 11 Tue 12 Wed 13 Thu 14 Fri 15 Sat 16 Sun 17 Mon 18 Tue 19 Wed 20 Th…" at bounding box center [599, 329] width 1198 height 436
click at [446, 358] on app-calendar-viewport "Wed 13 Thu 14 Fri 15 Sat 16 Sun 17 Mon 18 Tue 19 Wed 20 Thu 21 Fri 22 Sat 23 Su…" at bounding box center [599, 329] width 1198 height 436
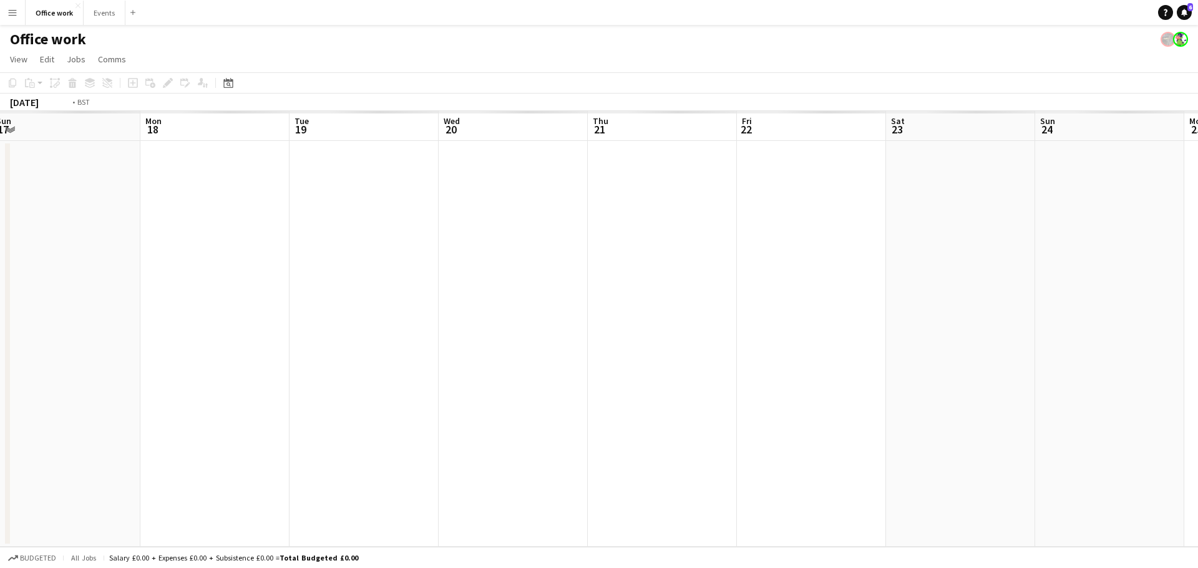
click at [484, 381] on app-calendar-viewport "Thu 14 Fri 15 Sat 16 Sun 17 Mon 18 Tue 19 Wed 20 Thu 21 Fri 22 Sat 23 Sun 24 Mo…" at bounding box center [599, 329] width 1198 height 436
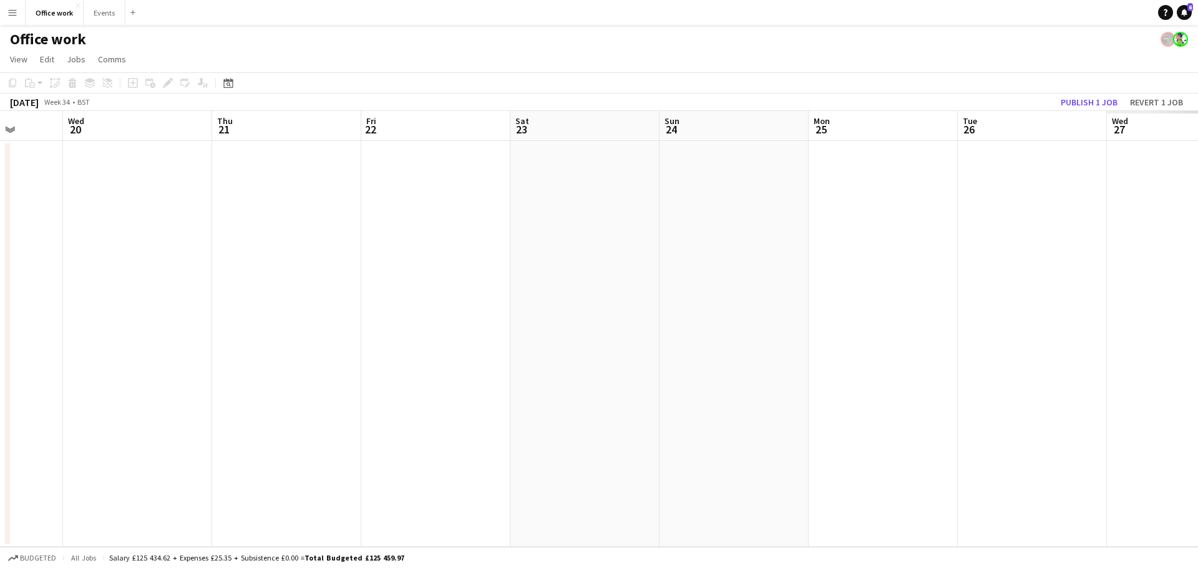
drag, startPoint x: 749, startPoint y: 364, endPoint x: 386, endPoint y: 345, distance: 363.7
click at [411, 377] on app-calendar-viewport "Sun 17 Mon 18 Tue 19 Wed 20 Thu 21 Fri 22 Sat 23 Sun 24 Mon 25 Tue 26 Wed 27 Th…" at bounding box center [599, 329] width 1198 height 436
drag, startPoint x: 593, startPoint y: 378, endPoint x: 455, endPoint y: 375, distance: 137.3
click at [455, 376] on app-calendar-viewport "Wed 20 Thu 21 Fri 22 Sat 23 Sun 24 Mon 25 Tue 26 Wed 27 Thu 28 Fri 29 Sat 30 Su…" at bounding box center [599, 329] width 1198 height 436
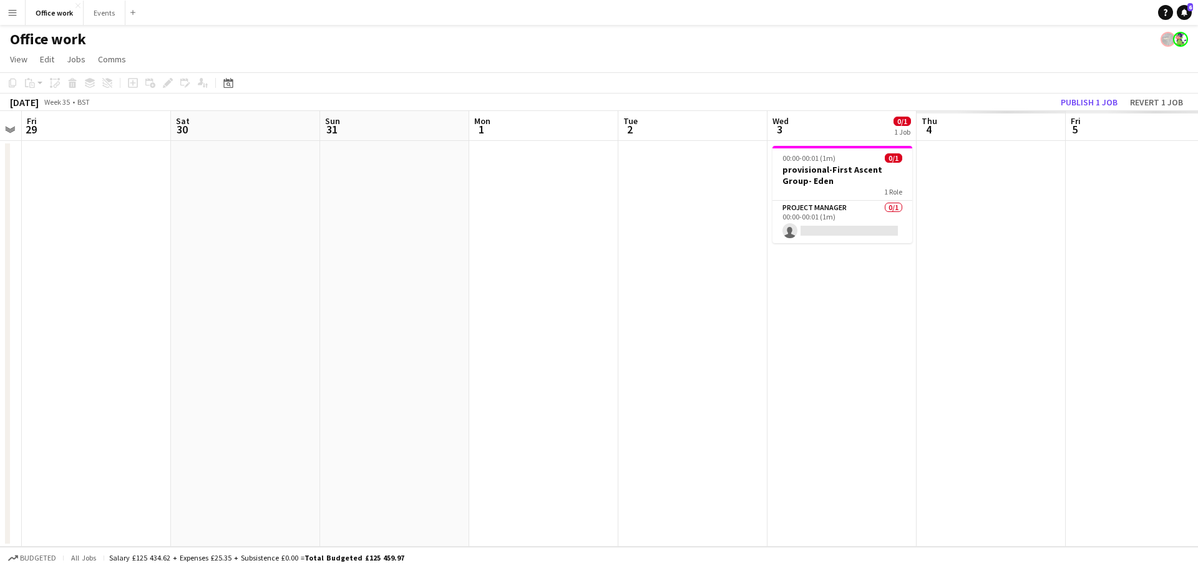
drag, startPoint x: 382, startPoint y: 373, endPoint x: 358, endPoint y: 371, distance: 24.5
click at [363, 373] on app-calendar-viewport "Tue 26 Wed 27 Thu 28 Fri 29 Sat 30 Sun 31 Mon 1 Tue 2 Wed 3 0/1 1 Job Thu 4 Fri…" at bounding box center [599, 329] width 1198 height 436
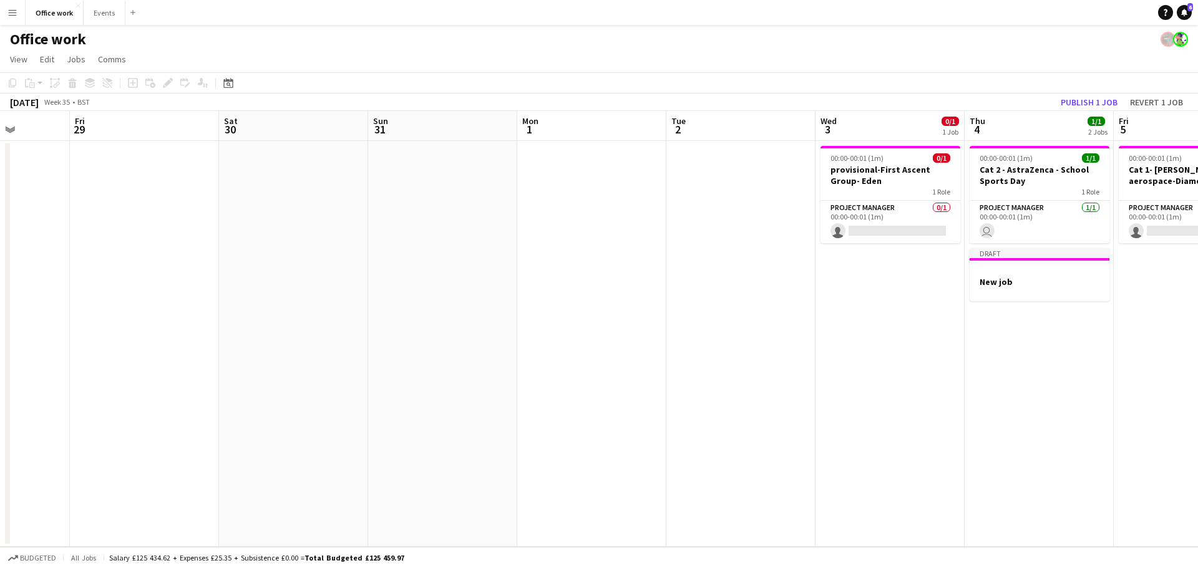
drag, startPoint x: 697, startPoint y: 304, endPoint x: 346, endPoint y: 349, distance: 353.4
click at [346, 349] on app-calendar-viewport "Tue 26 Wed 27 Thu 28 Fri 29 Sat 30 Sun 31 Mon 1 Tue 2 Wed 3 0/1 1 Job Thu 4 1/1…" at bounding box center [599, 329] width 1198 height 436
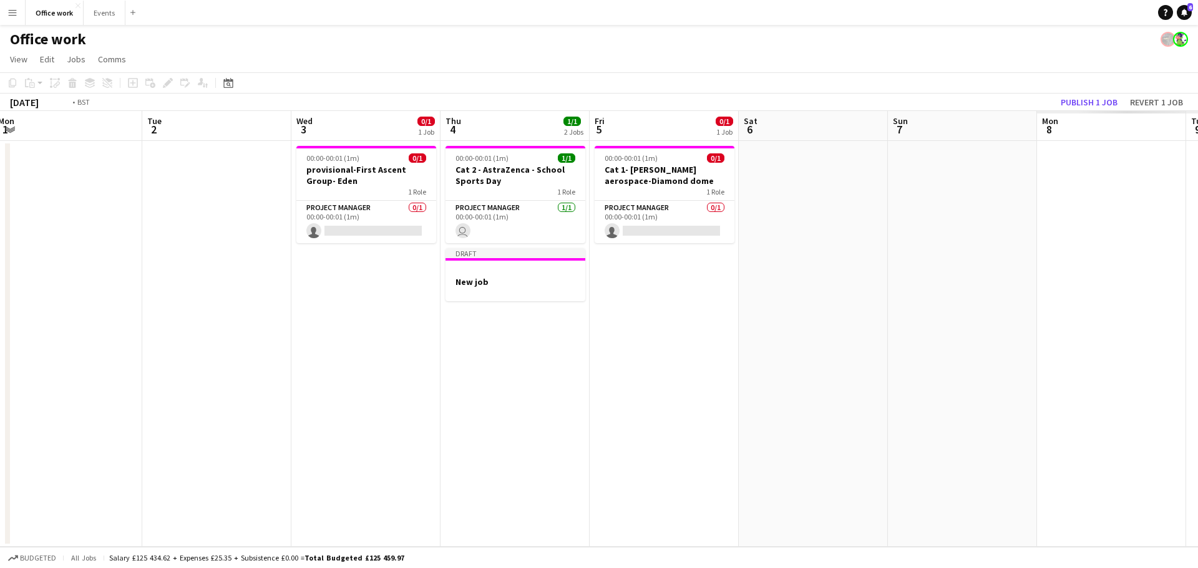
click at [333, 368] on app-calendar-viewport "Fri 29 Sat 30 Sun 31 Mon 1 Tue 2 Wed 3 0/1 1 Job Thu 4 1/1 2 Jobs Fri 5 0/1 1 J…" at bounding box center [599, 329] width 1198 height 436
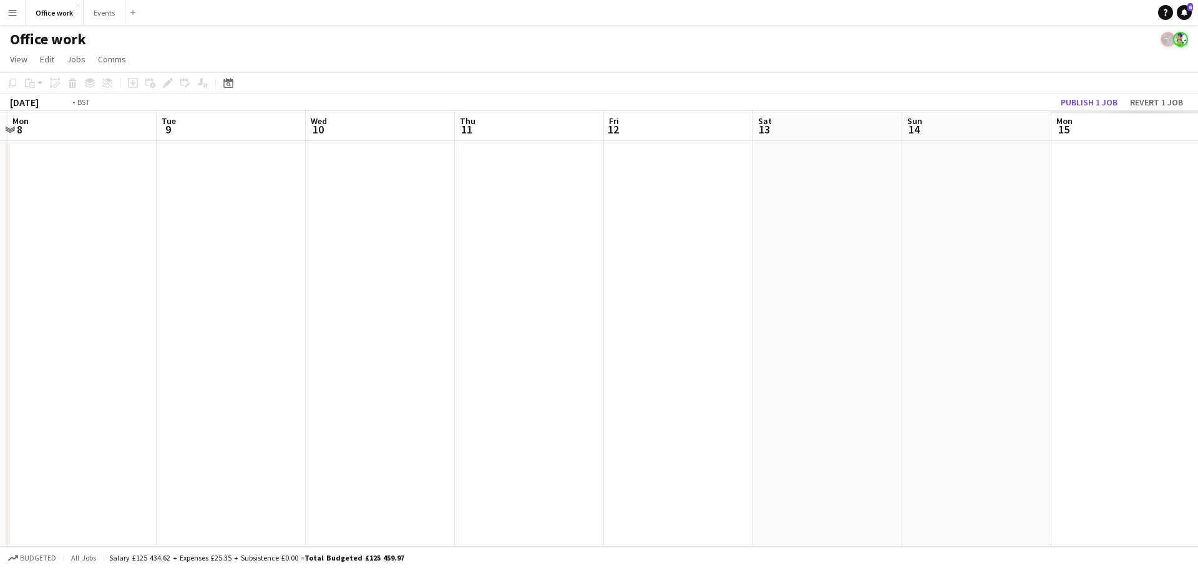
drag, startPoint x: 580, startPoint y: 375, endPoint x: 417, endPoint y: 341, distance: 167.0
click at [369, 366] on app-calendar-viewport "Fri 5 0/1 1 Job Sat 6 Sun 7 Mon 8 Tue 9 Wed 10 Thu 11 Fri 12 Sat 13 Sun 14 Mon …" at bounding box center [599, 329] width 1198 height 436
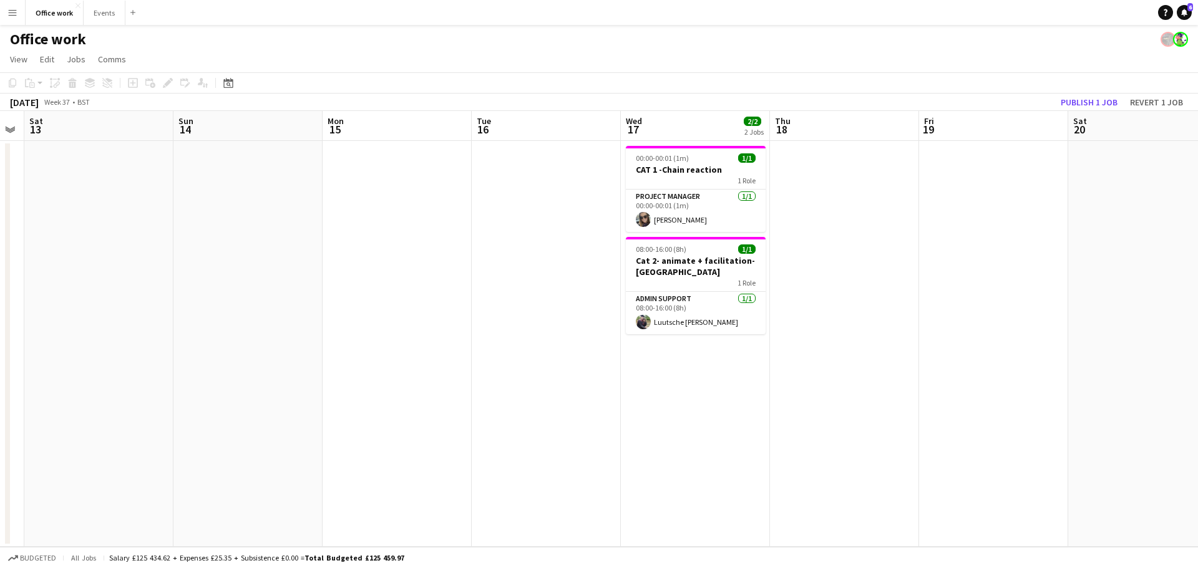
scroll to position [0, 490]
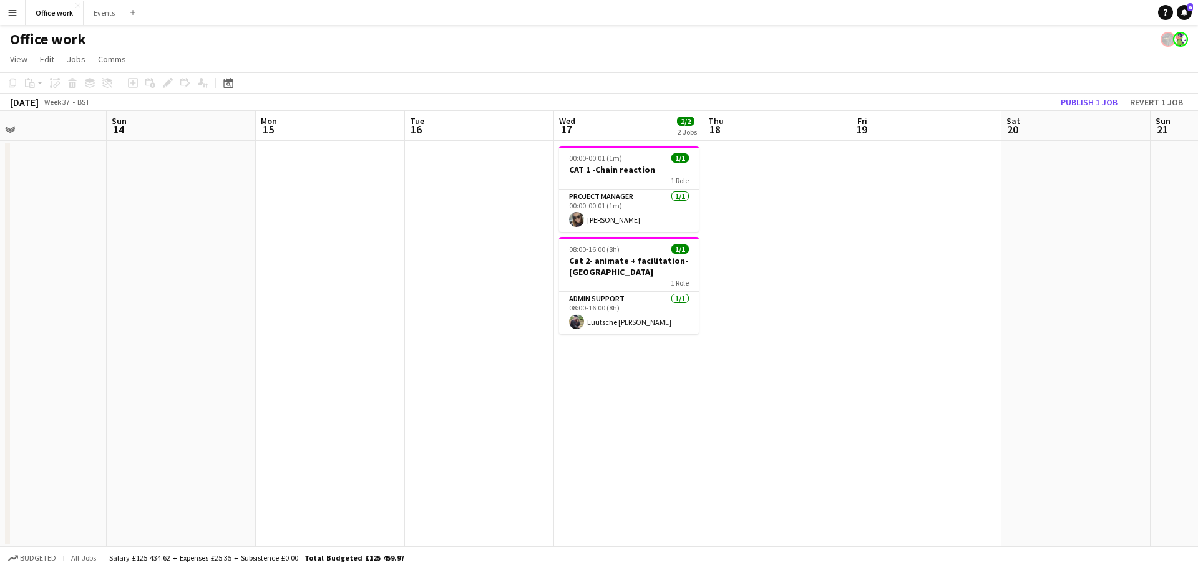
drag, startPoint x: 856, startPoint y: 296, endPoint x: 120, endPoint y: 374, distance: 739.7
click at [120, 374] on app-calendar-viewport "Wed 10 Thu 11 Fri 12 Sat 13 Sun 14 Mon 15 Tue 16 Wed 17 2/2 2 Jobs Thu 18 Fri 1…" at bounding box center [599, 329] width 1198 height 436
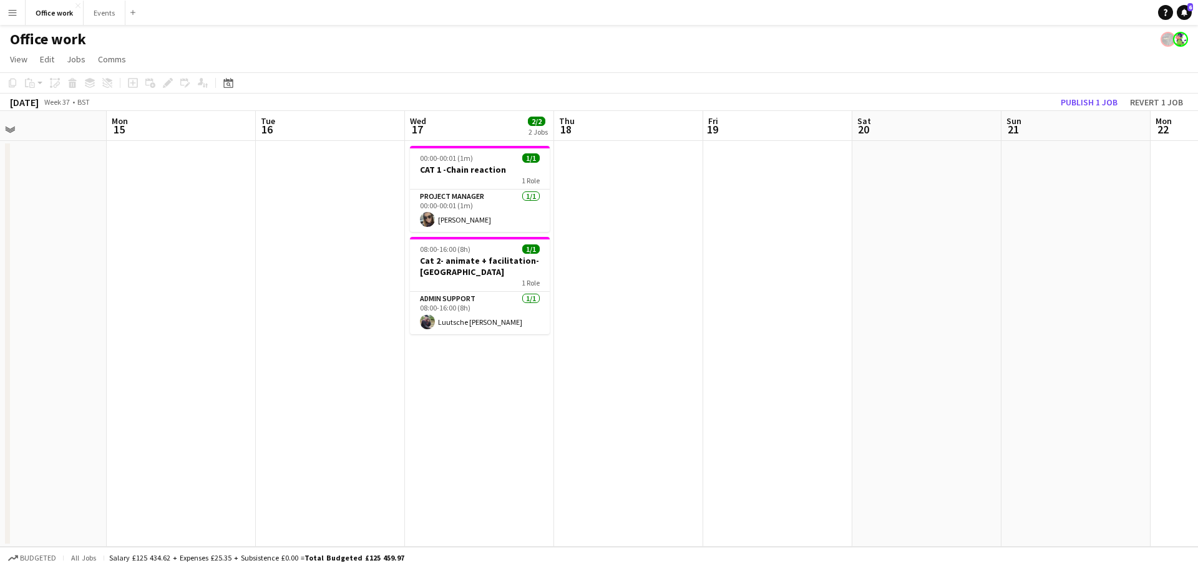
click at [484, 353] on app-date-cell "00:00-00:01 (1m) 1/1 CAT 1 -Chain reaction 1 Role Project Manager [DATE] 00:00-…" at bounding box center [479, 344] width 149 height 406
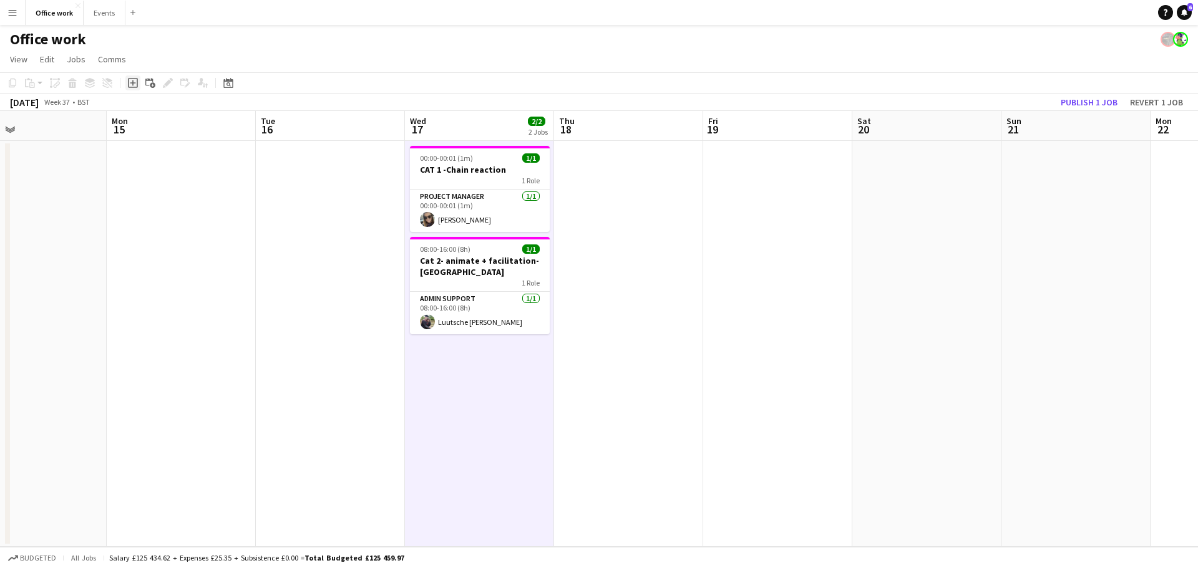
click at [131, 84] on icon "Add job" at bounding box center [133, 83] width 10 height 10
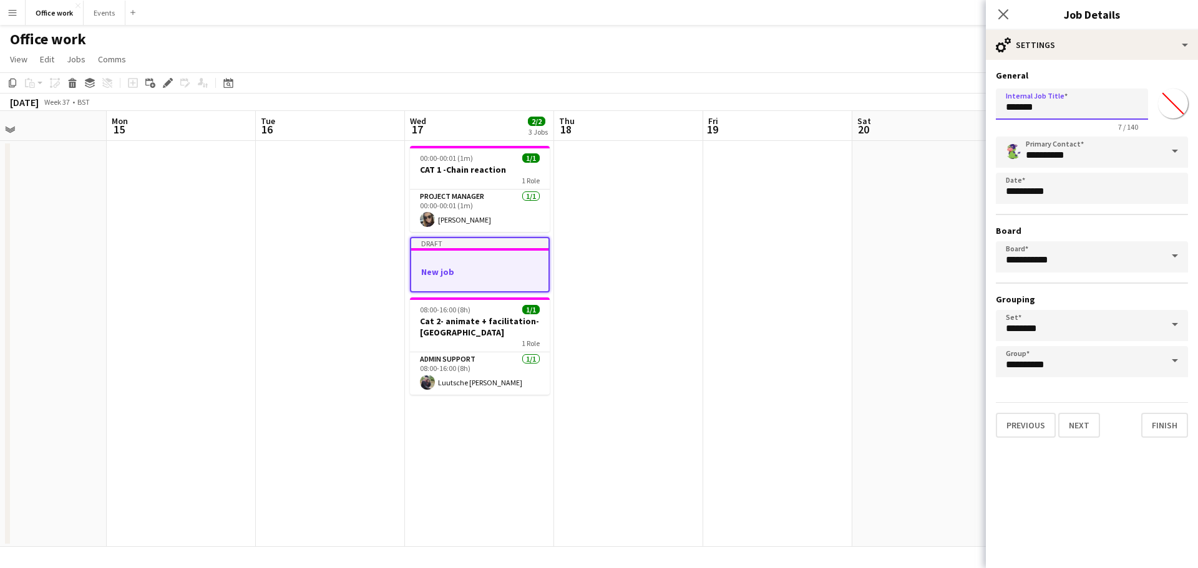
drag, startPoint x: 1064, startPoint y: 95, endPoint x: 918, endPoint y: 95, distance: 146.0
click at [918, 95] on body "Menu Boards Boards Boards All jobs Status Workforce Workforce My Workforce Recr…" at bounding box center [599, 284] width 1198 height 568
type input "**********"
click at [1084, 428] on button "Next" at bounding box center [1079, 425] width 42 height 25
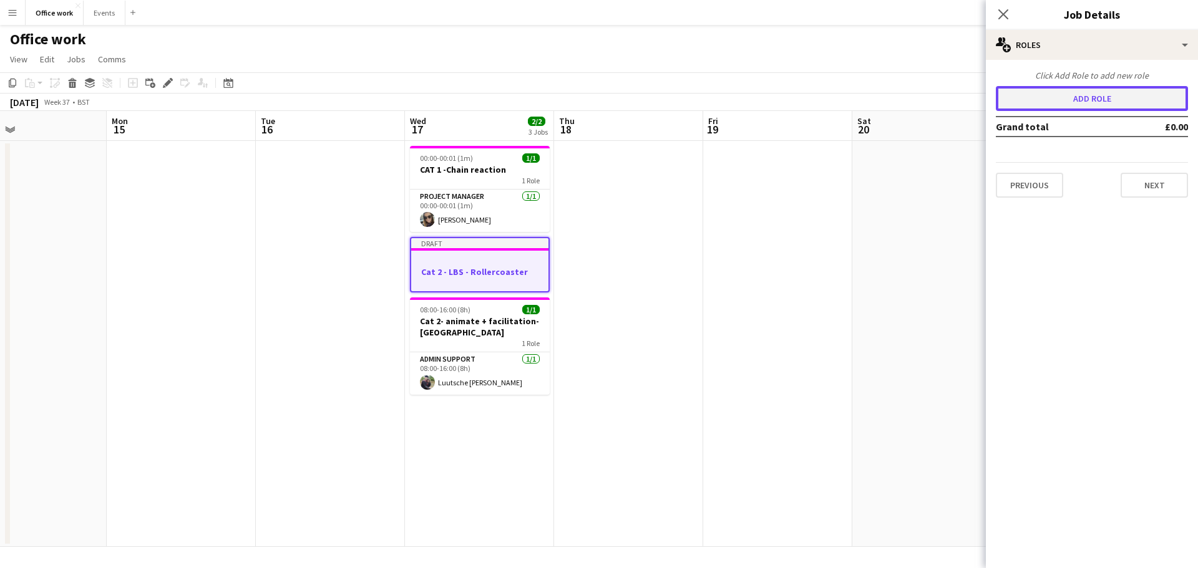
click at [1066, 104] on button "Add role" at bounding box center [1092, 98] width 192 height 25
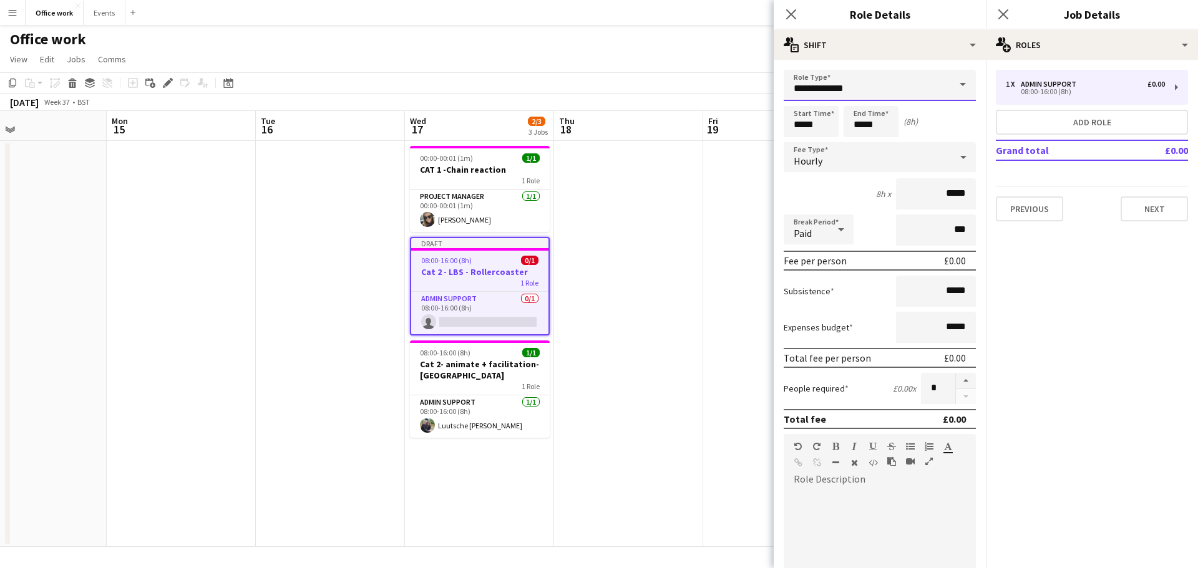
click at [864, 85] on input "**********" at bounding box center [880, 85] width 192 height 31
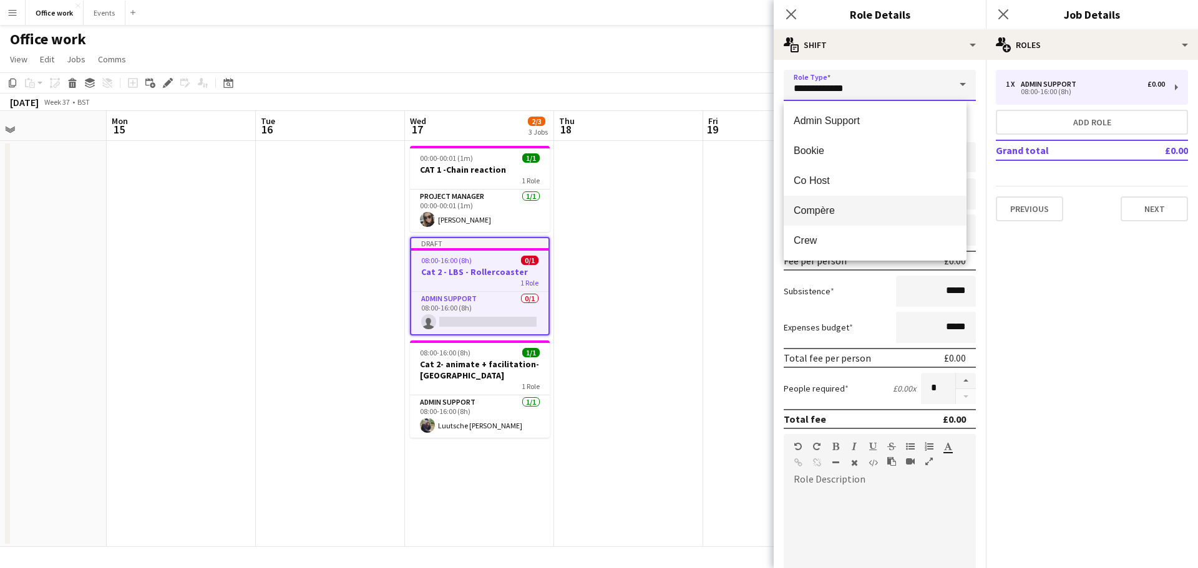
scroll to position [210, 0]
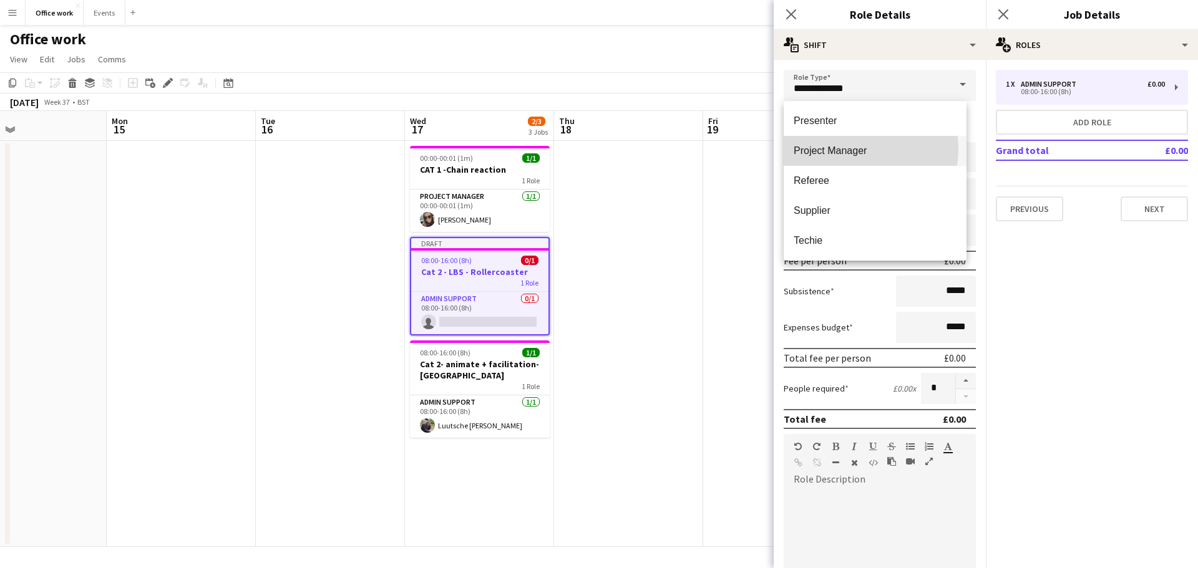
click at [851, 149] on span "Project Manager" at bounding box center [875, 151] width 163 height 12
type input "**********"
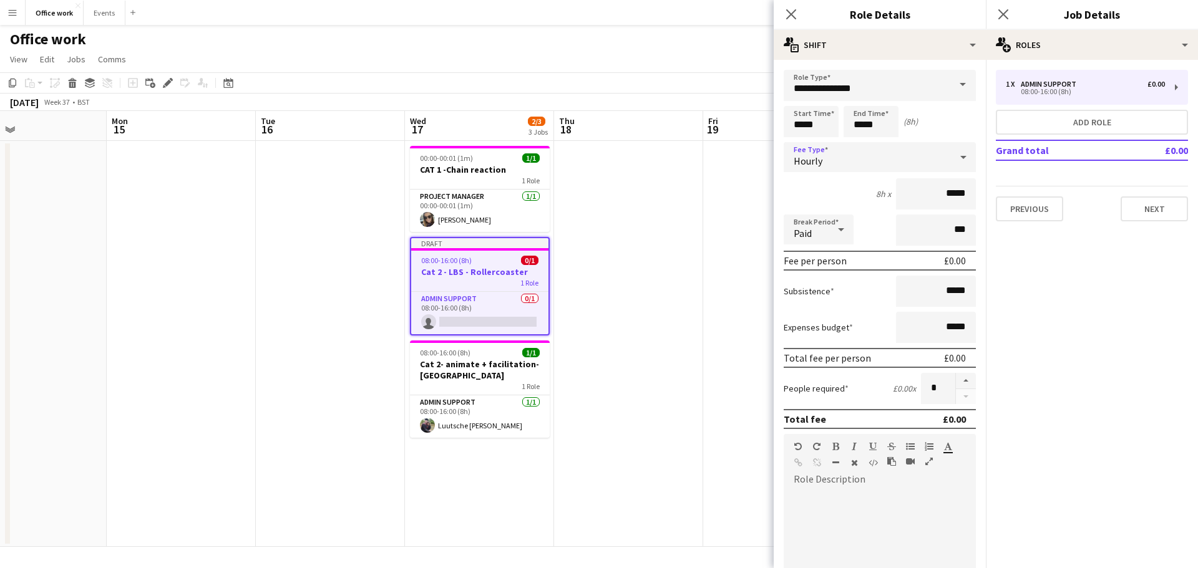
click at [862, 168] on div "Hourly" at bounding box center [867, 157] width 167 height 30
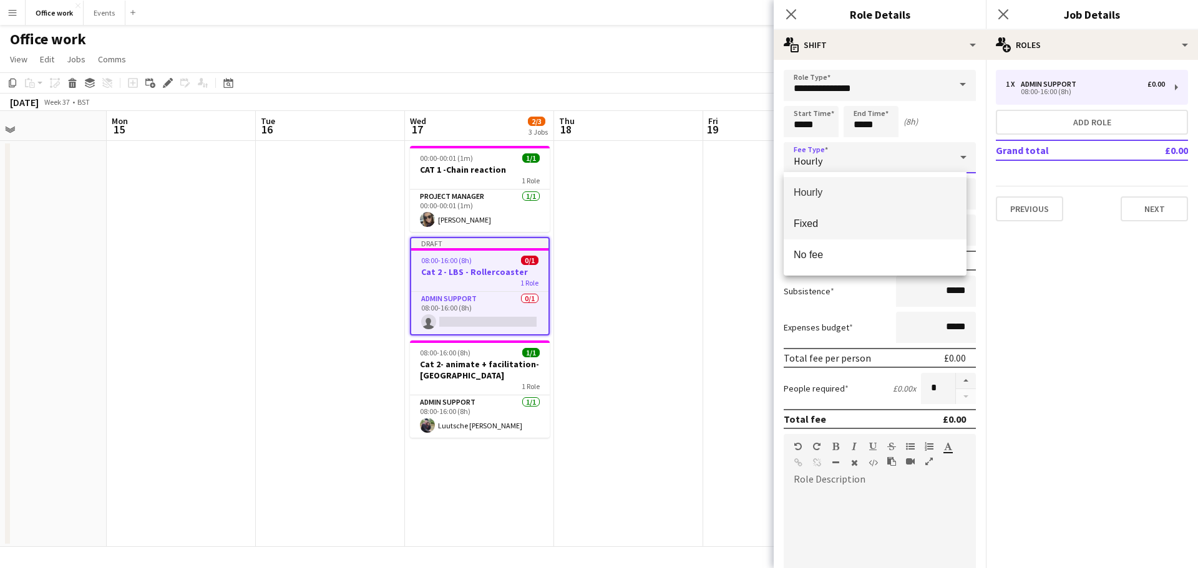
click at [859, 223] on span "Fixed" at bounding box center [875, 224] width 163 height 12
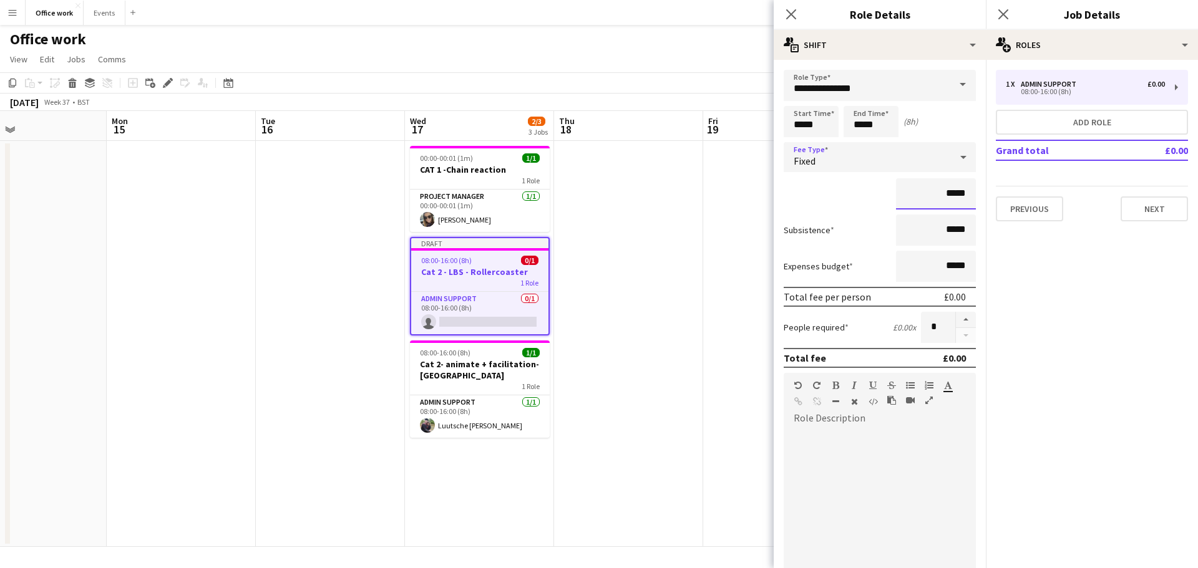
click at [937, 199] on input "*****" at bounding box center [936, 193] width 80 height 31
type input "*******"
click at [465, 433] on app-card-role "Admin Support [DATE] 08:00-16:00 (8h) Luutsche [PERSON_NAME]" at bounding box center [480, 417] width 140 height 42
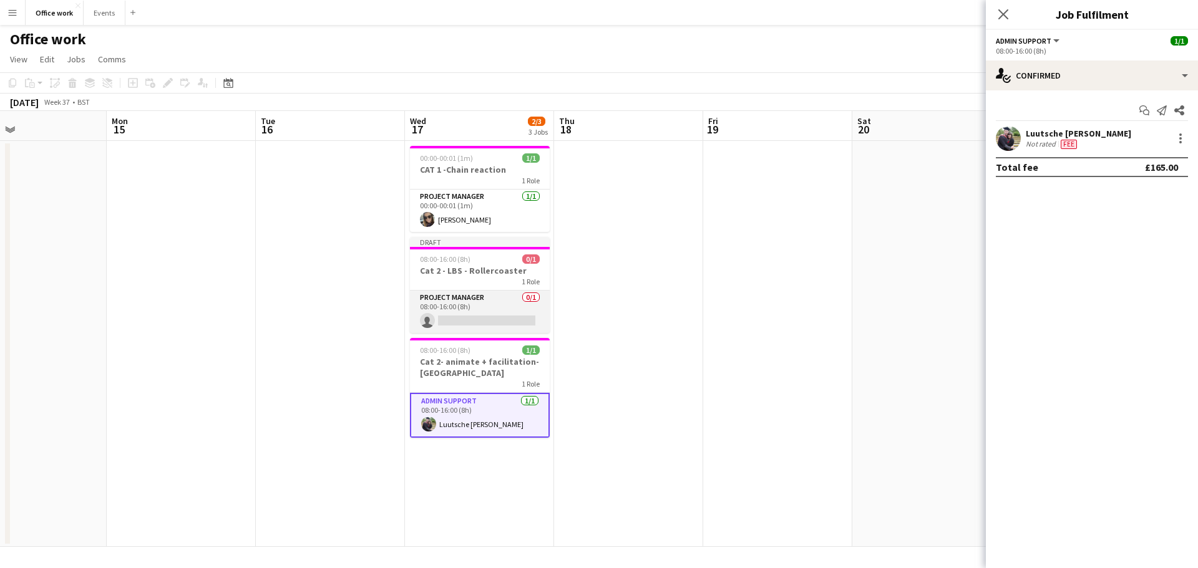
click at [480, 316] on app-card-role "Project Manager 0/1 08:00-16:00 (8h) single-neutral-actions" at bounding box center [480, 312] width 140 height 42
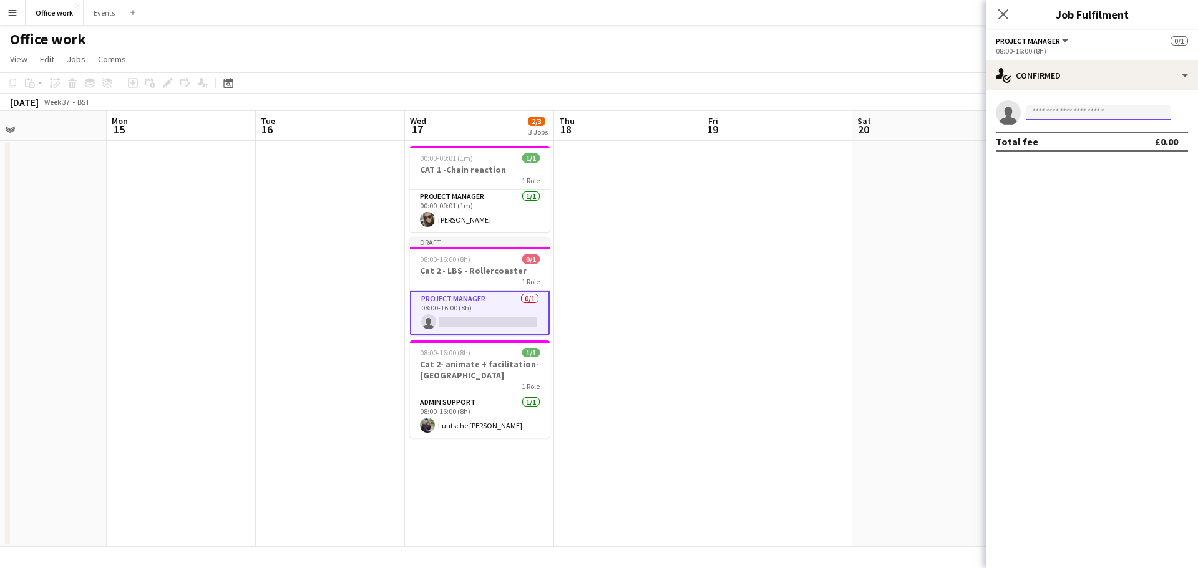
click at [1085, 114] on input at bounding box center [1098, 112] width 145 height 15
type input "***"
click at [1121, 153] on span "[EMAIL_ADDRESS][PERSON_NAME][DOMAIN_NAME]" at bounding box center [1098, 153] width 125 height 10
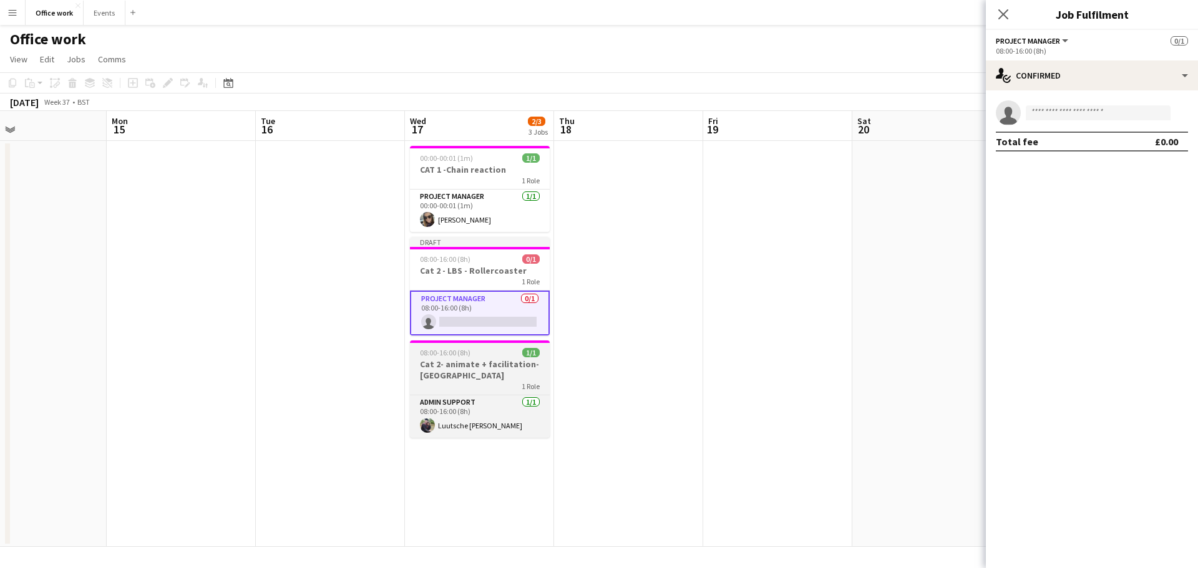
click at [497, 373] on h3 "Cat 2- animate + facilitation- [GEOGRAPHIC_DATA]" at bounding box center [480, 370] width 140 height 22
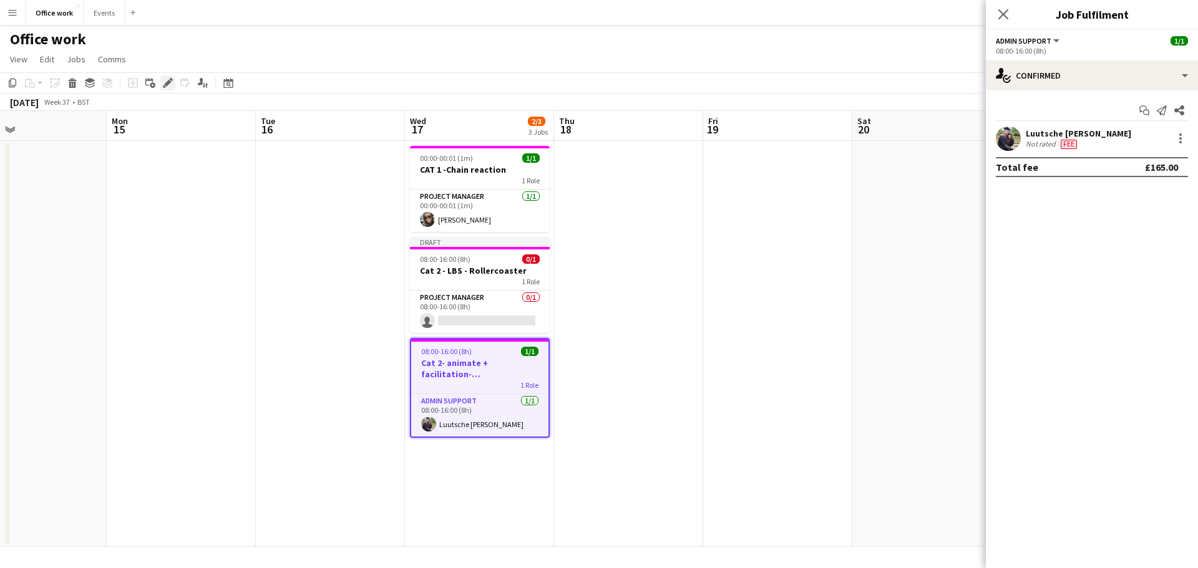
click at [172, 76] on div "Edit" at bounding box center [167, 82] width 15 height 15
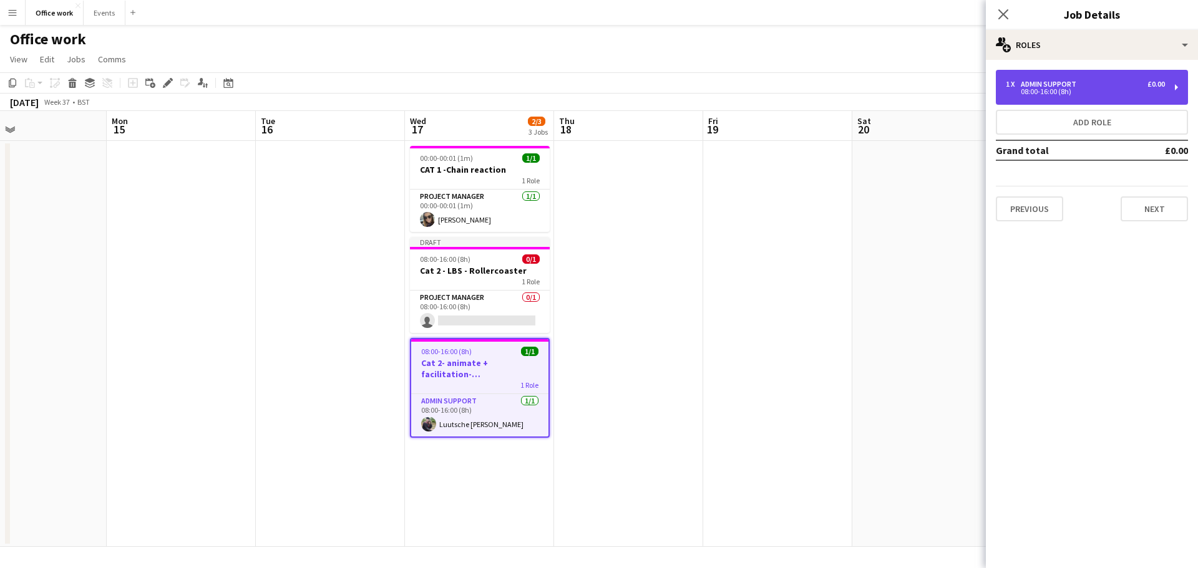
click at [1052, 86] on div "Admin Support" at bounding box center [1051, 84] width 61 height 9
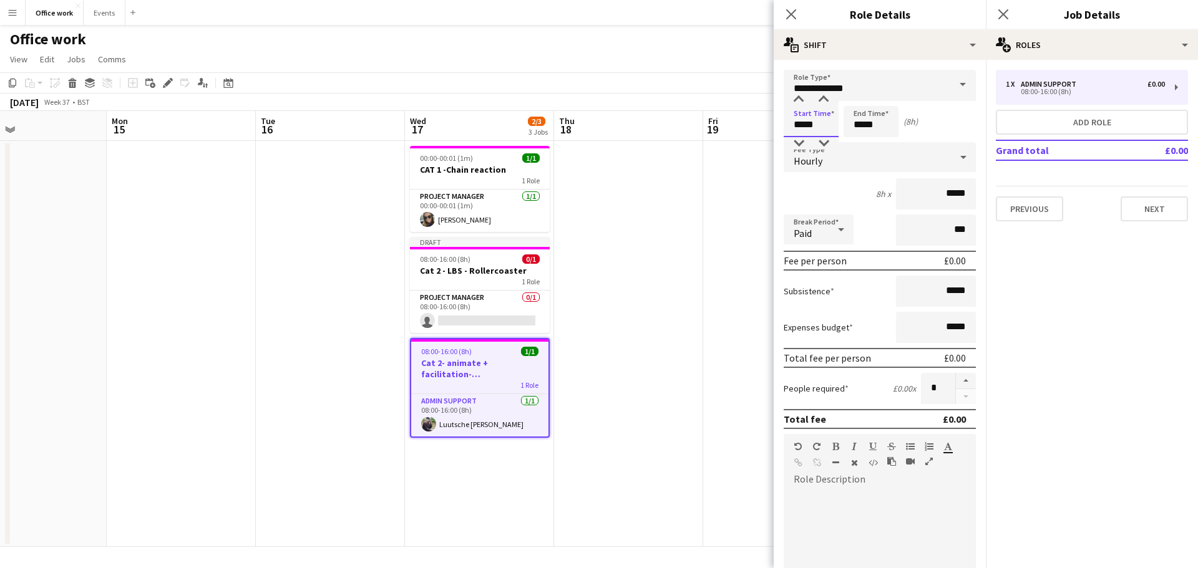
click at [802, 124] on input "*****" at bounding box center [811, 121] width 55 height 31
type input "*****"
click at [859, 127] on input "*****" at bounding box center [871, 121] width 55 height 31
click at [854, 125] on input "*****" at bounding box center [871, 121] width 55 height 31
type input "*****"
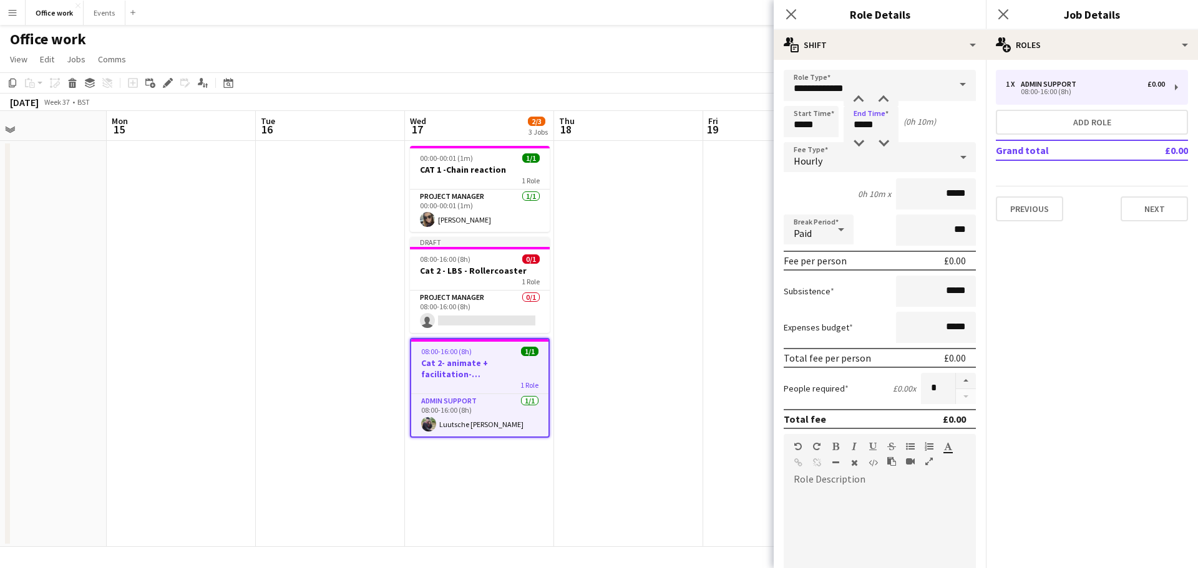
click at [929, 152] on div "Hourly" at bounding box center [867, 157] width 167 height 30
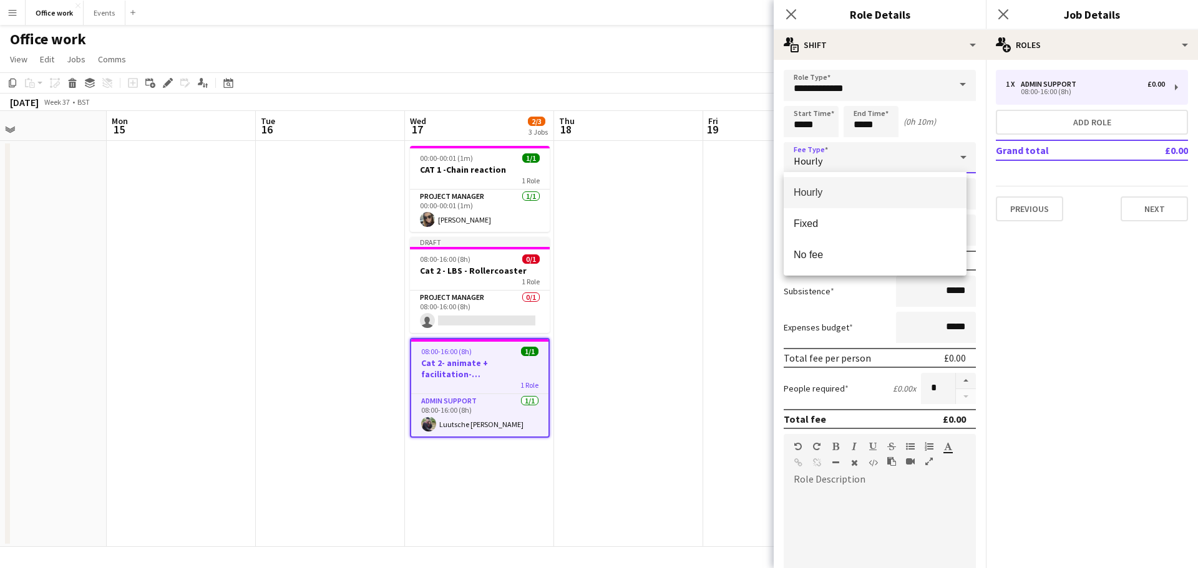
click at [919, 93] on div at bounding box center [599, 284] width 1198 height 568
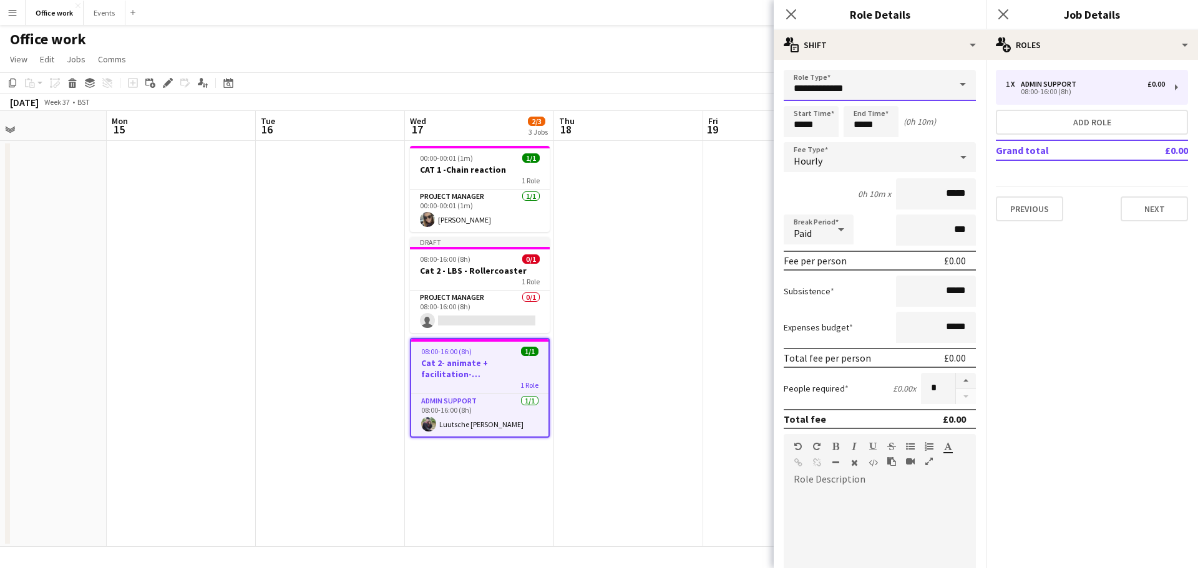
click at [920, 85] on input "**********" at bounding box center [880, 85] width 192 height 31
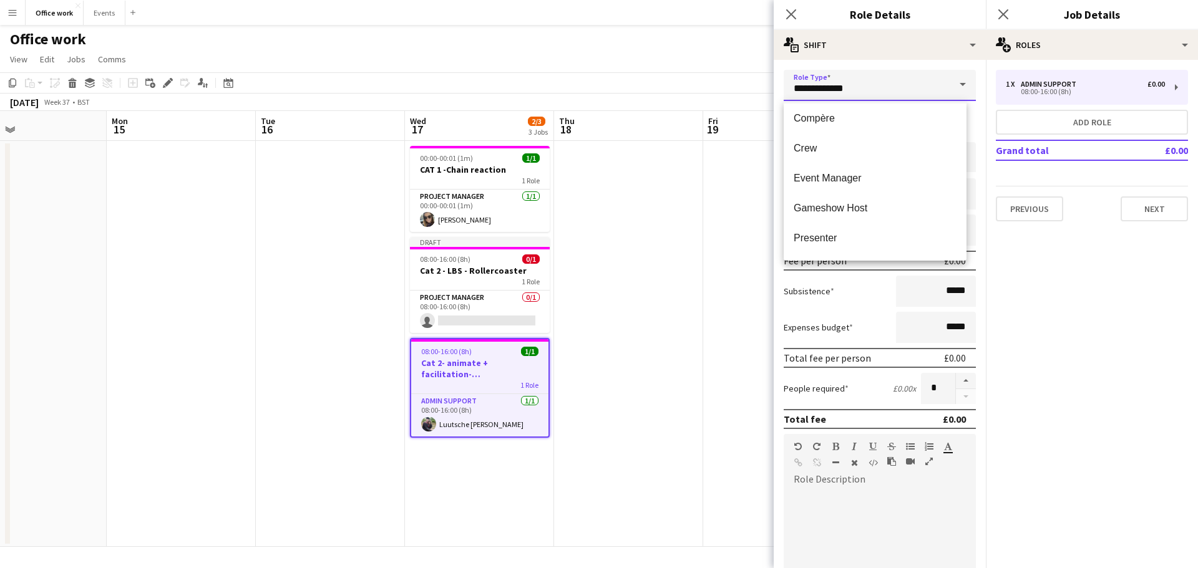
scroll to position [125, 0]
click at [859, 231] on span "Project Manager" at bounding box center [875, 236] width 163 height 12
type input "**********"
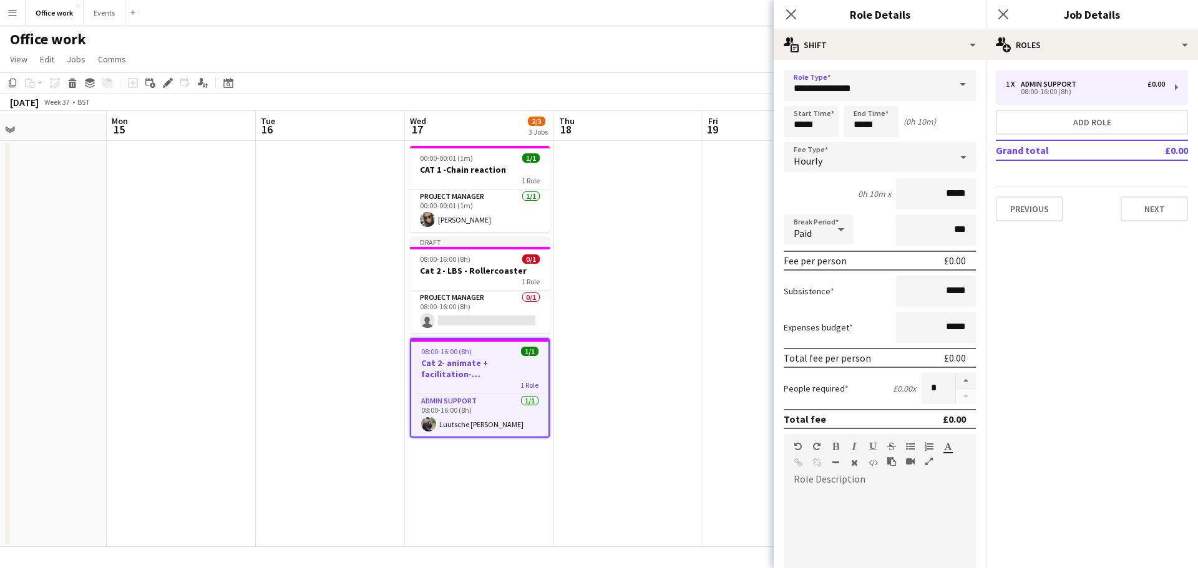
click at [860, 152] on div "Hourly" at bounding box center [867, 157] width 167 height 30
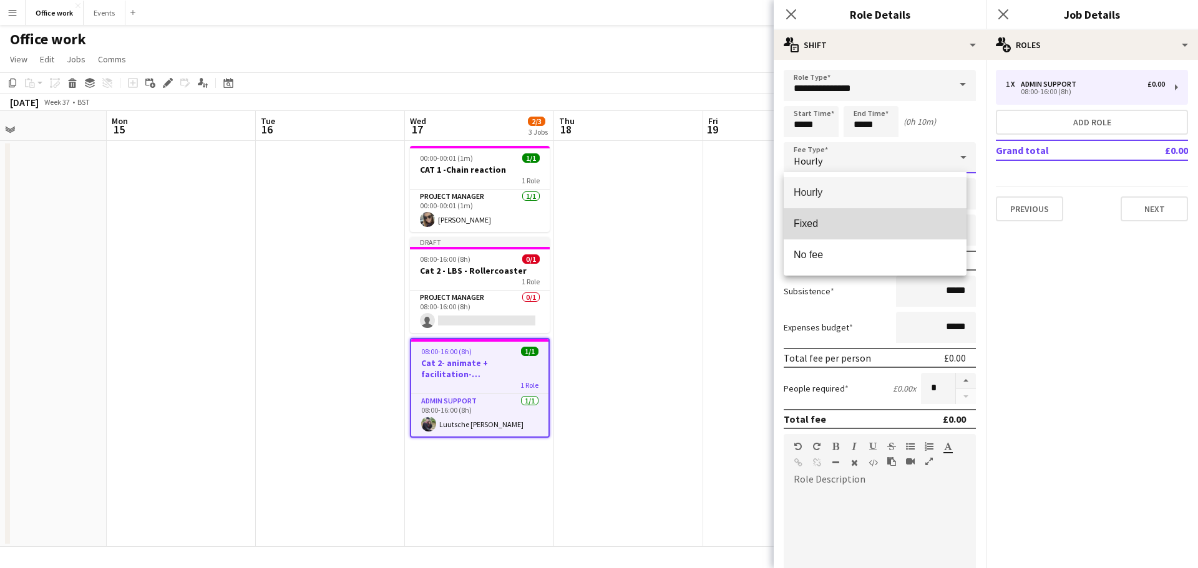
click at [857, 228] on span "Fixed" at bounding box center [875, 224] width 163 height 12
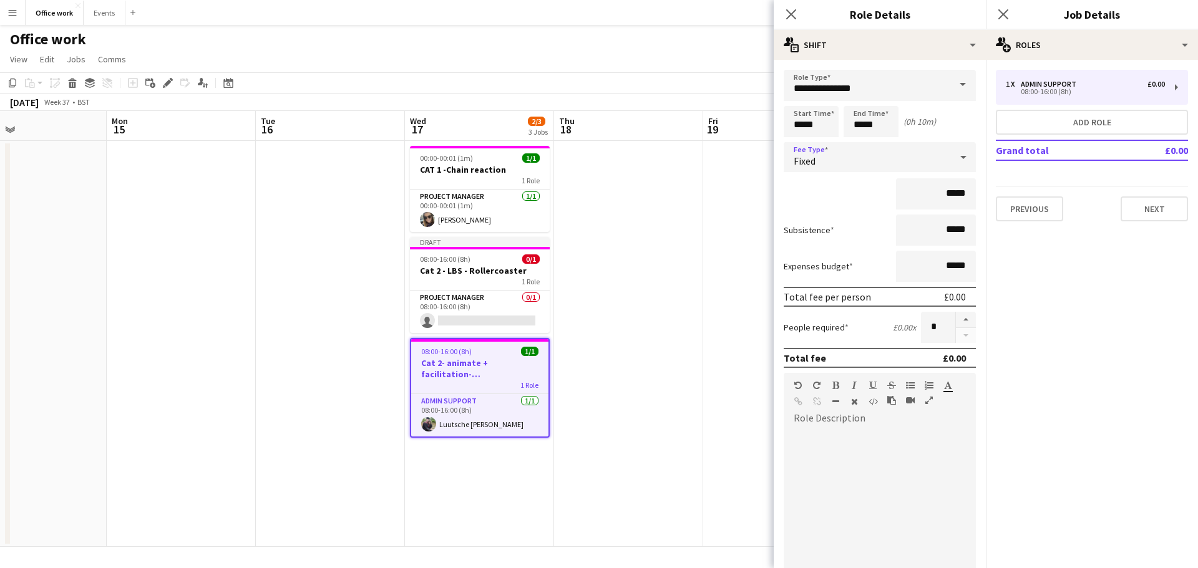
click at [933, 178] on form "**********" at bounding box center [880, 395] width 212 height 650
click at [933, 187] on input "*****" at bounding box center [936, 193] width 80 height 31
type input "*******"
click at [1138, 215] on button "Next" at bounding box center [1154, 209] width 67 height 25
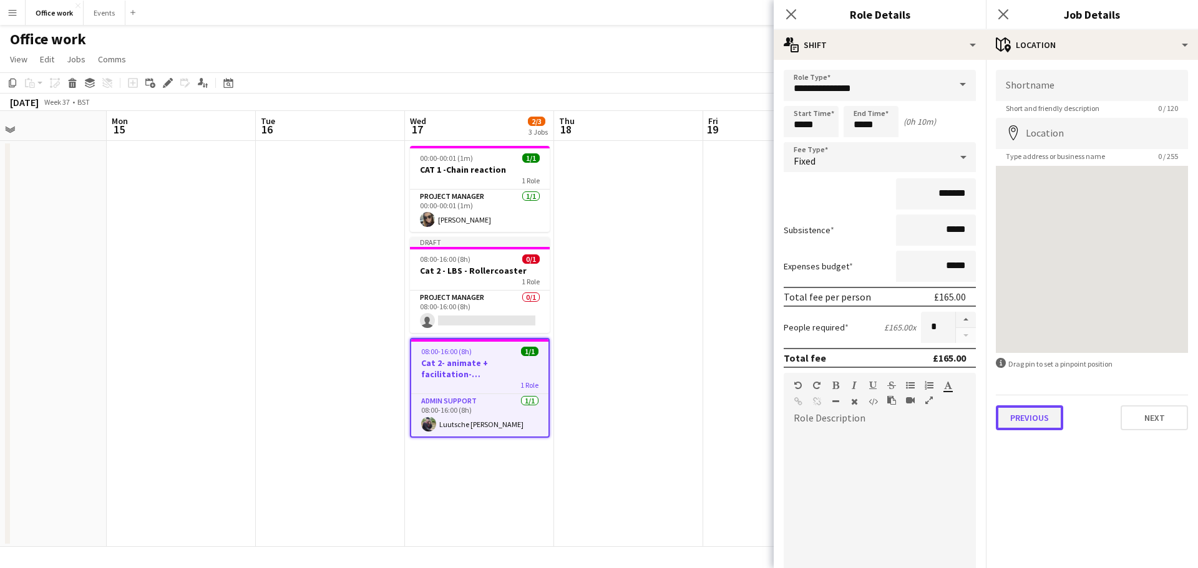
click at [1043, 422] on button "Previous" at bounding box center [1029, 418] width 67 height 25
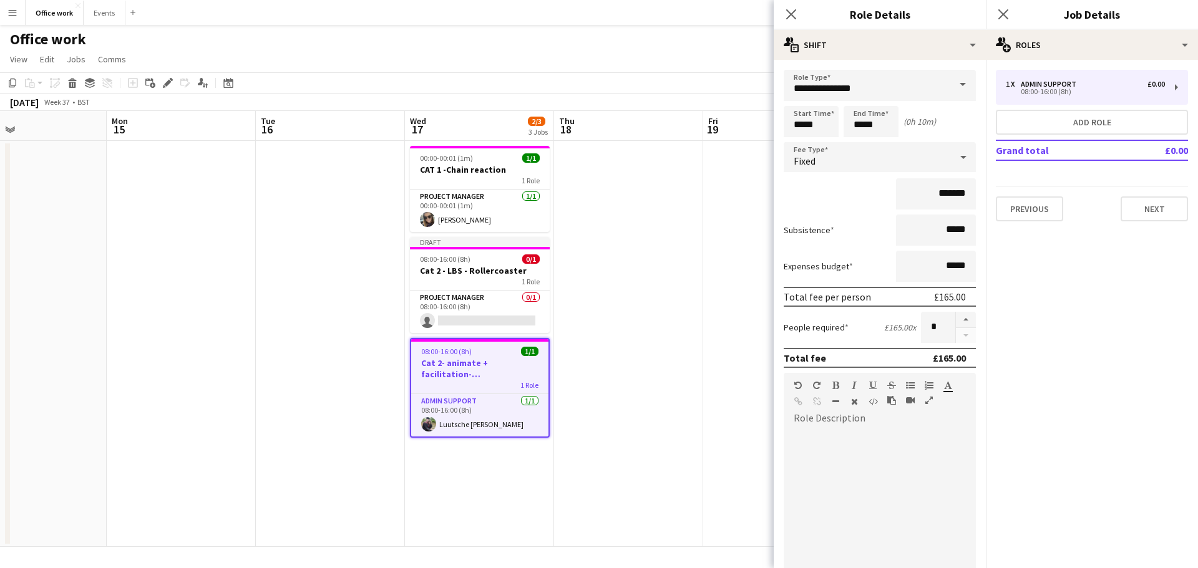
click at [692, 203] on app-date-cell at bounding box center [628, 344] width 149 height 406
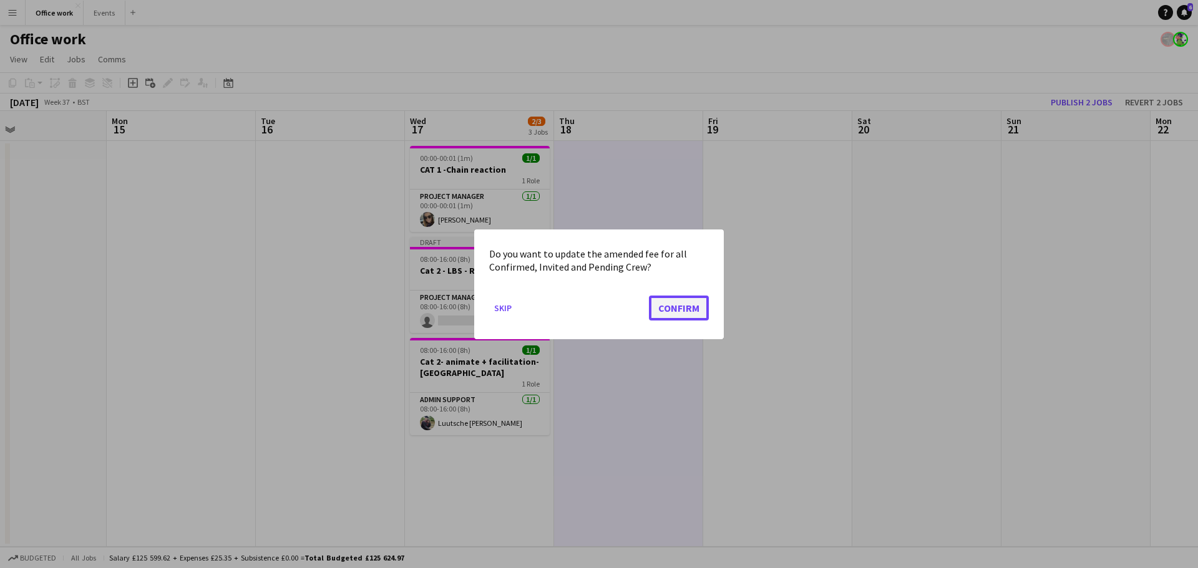
click at [670, 312] on button "Confirm" at bounding box center [679, 307] width 60 height 25
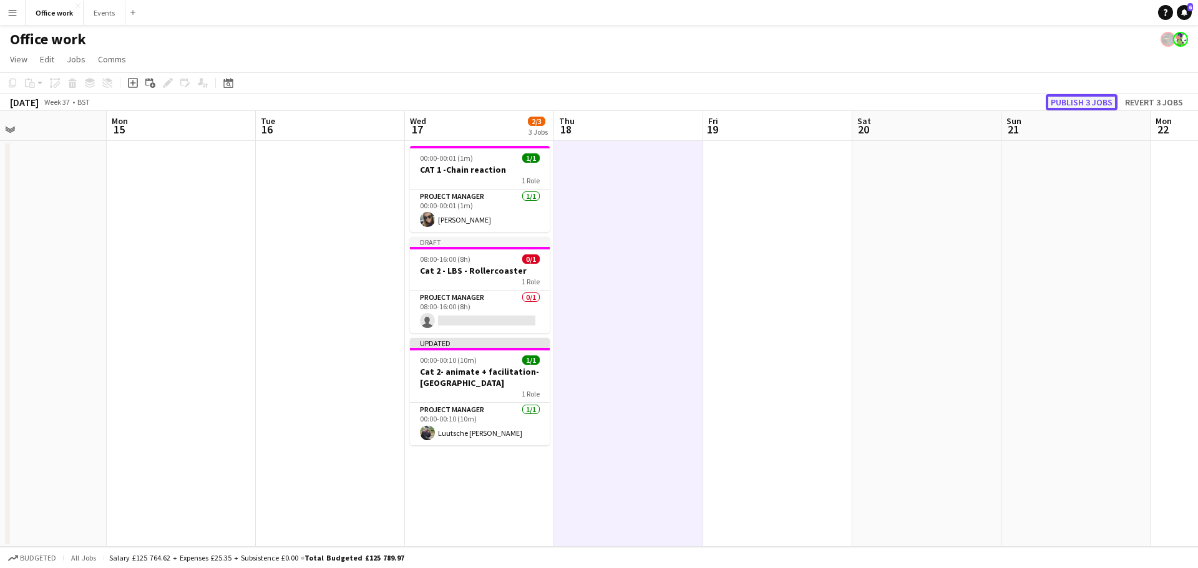
click at [1081, 95] on button "Publish 3 jobs" at bounding box center [1082, 102] width 72 height 16
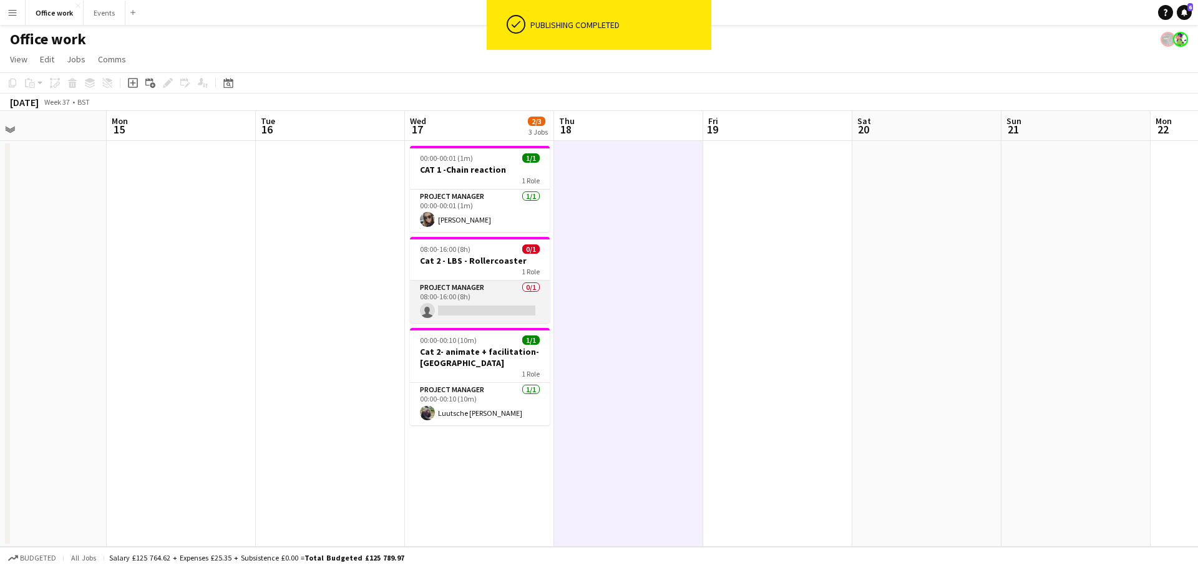
click at [500, 299] on app-card-role "Project Manager 0/1 08:00-16:00 (8h) single-neutral-actions" at bounding box center [480, 302] width 140 height 42
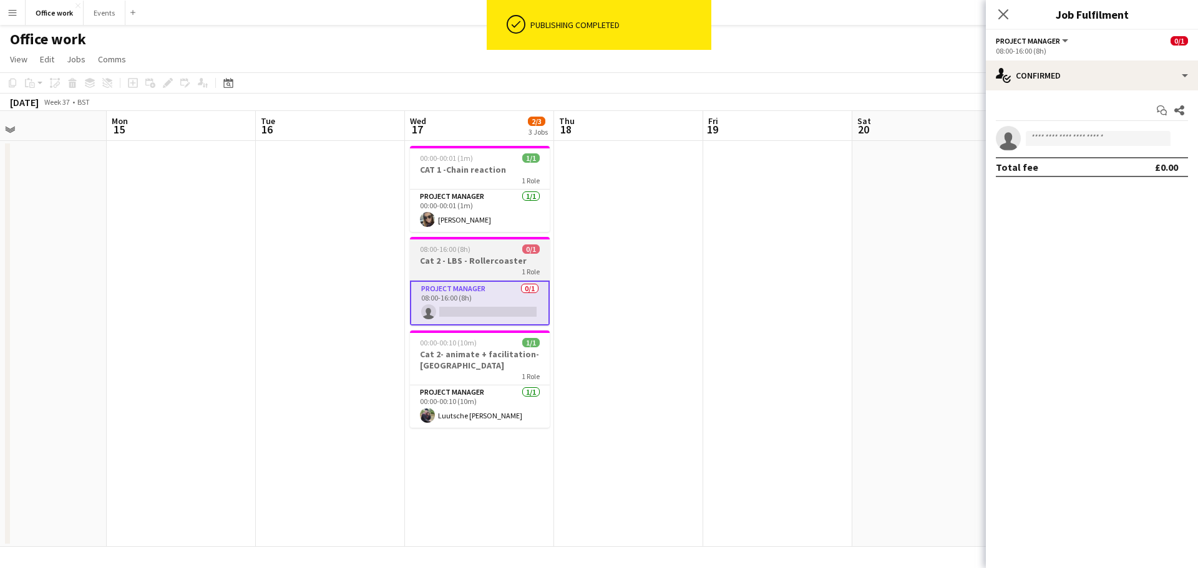
click at [463, 265] on h3 "Cat 2 - LBS - Rollercoaster" at bounding box center [480, 260] width 140 height 11
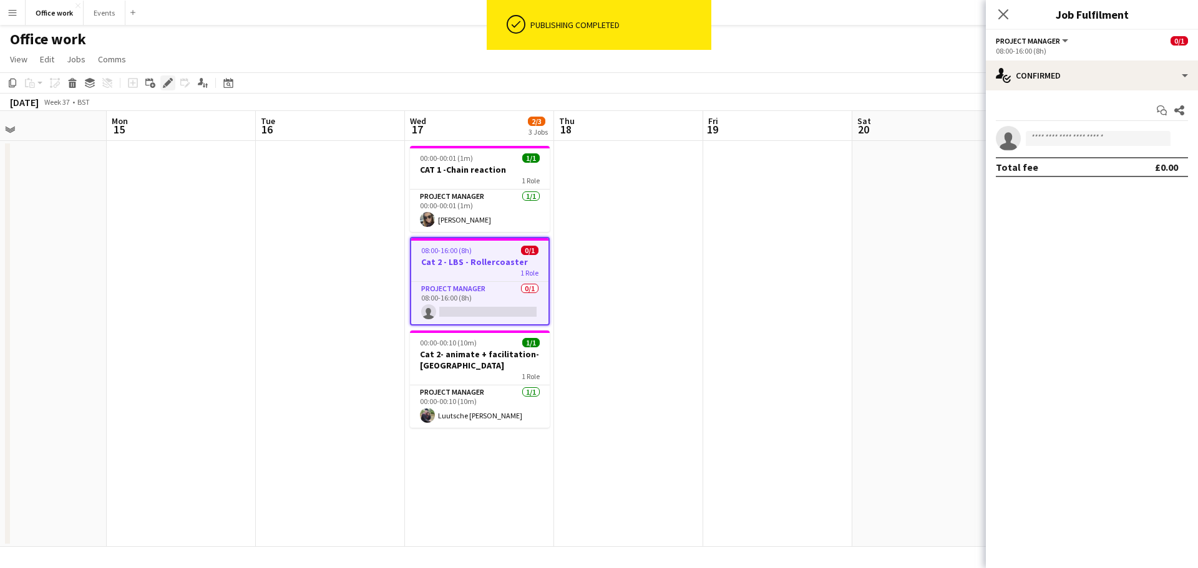
click at [168, 83] on icon at bounding box center [167, 83] width 7 height 7
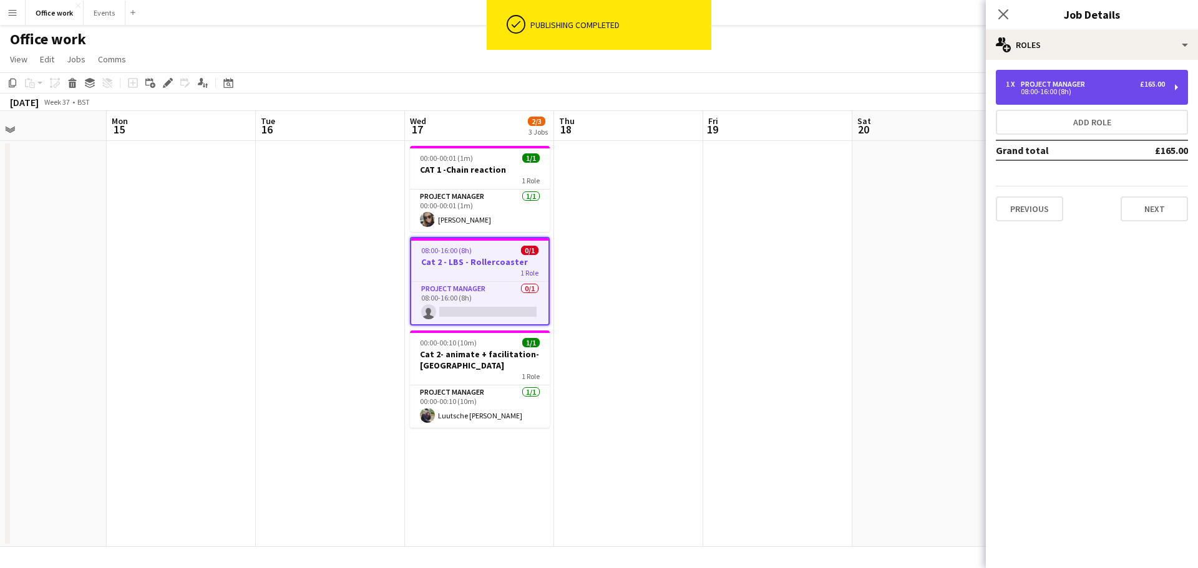
click at [1066, 74] on div "1 x Project Manager £165.00 08:00-16:00 (8h)" at bounding box center [1092, 87] width 192 height 35
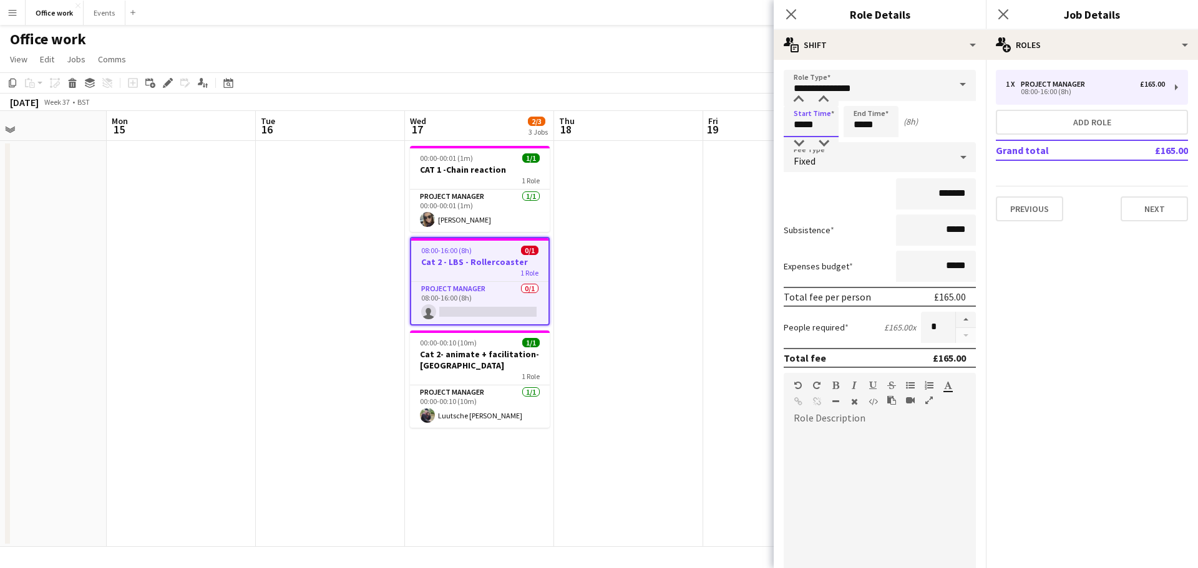
click at [795, 122] on input "*****" at bounding box center [811, 121] width 55 height 31
type input "*****"
click at [693, 102] on div "[DATE] Week 37 • BST" at bounding box center [599, 102] width 1198 height 17
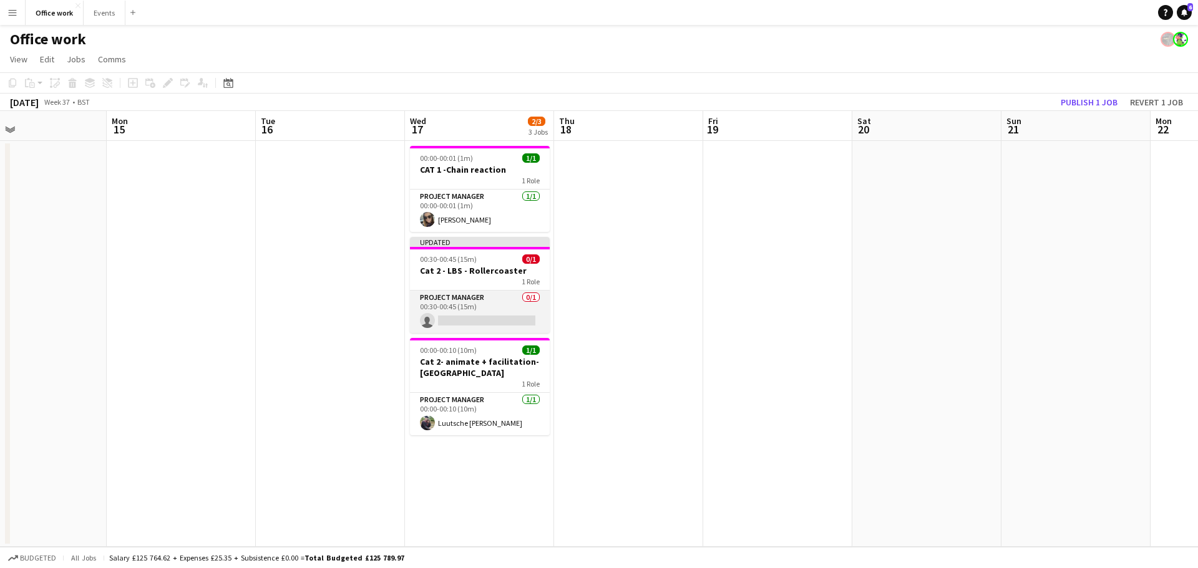
click at [492, 312] on app-card-role "Project Manager 0/1 00:30-00:45 (15m) single-neutral-actions" at bounding box center [480, 312] width 140 height 42
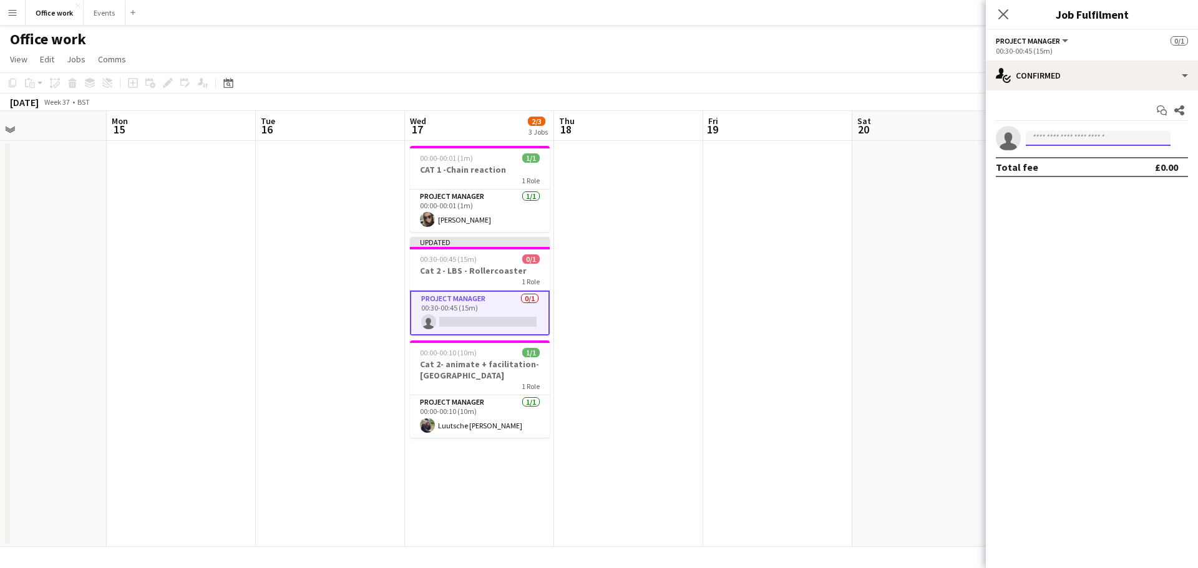
click at [1093, 131] on input at bounding box center [1098, 138] width 145 height 15
type input "***"
click at [831, 67] on app-page-menu "View Day view expanded Day view collapsed Month view Date picker Jump to [DATE]…" at bounding box center [599, 61] width 1198 height 24
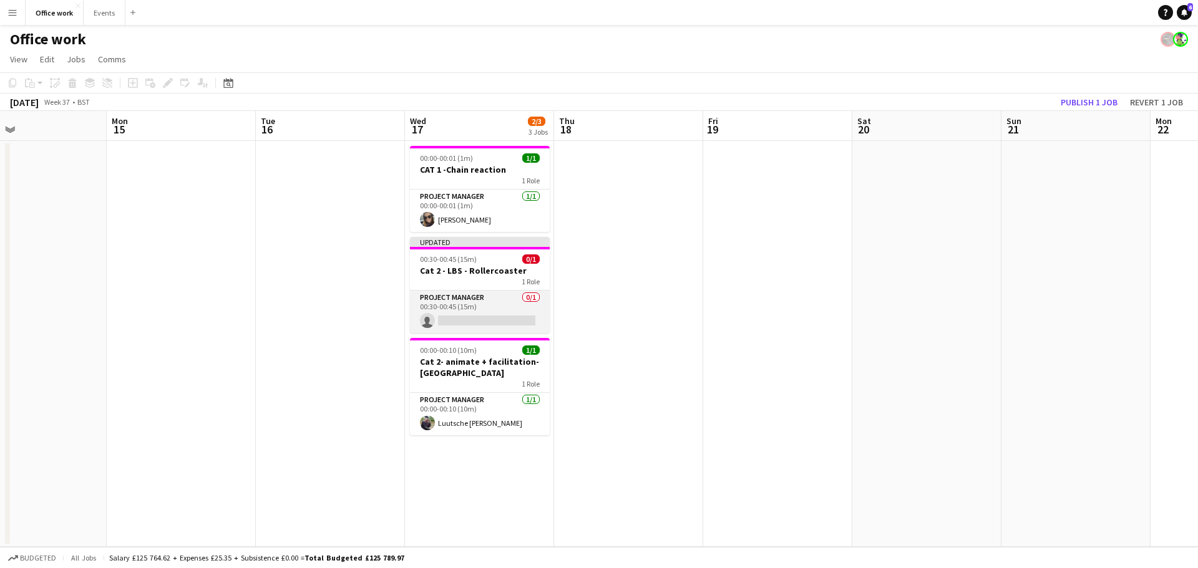
click at [483, 316] on app-card-role "Project Manager 0/1 00:30-00:45 (15m) single-neutral-actions" at bounding box center [480, 312] width 140 height 42
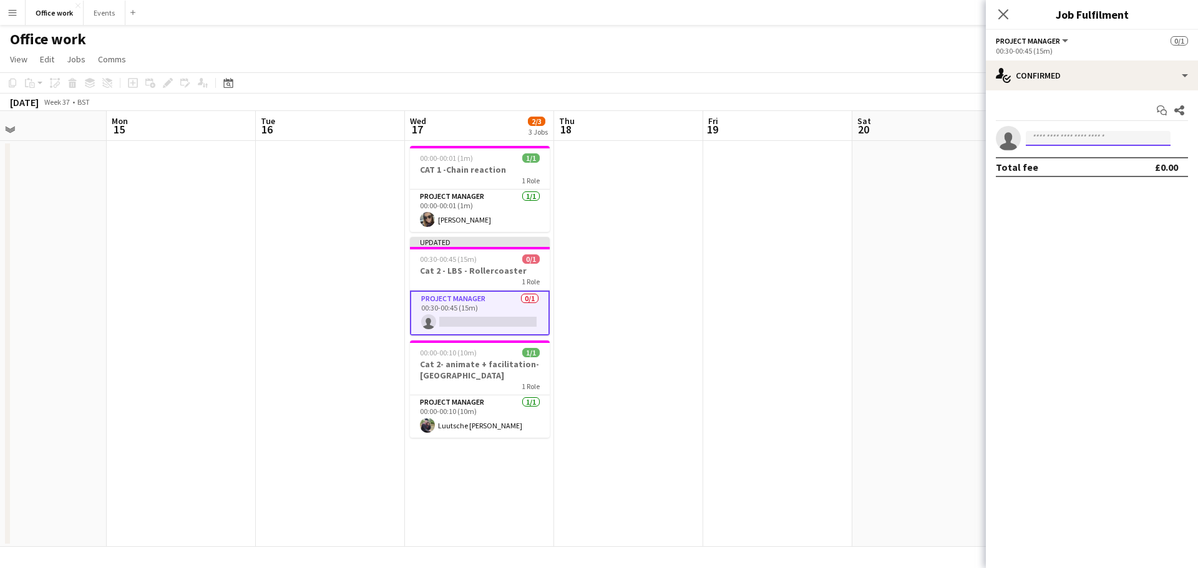
click at [1056, 141] on input at bounding box center [1098, 138] width 145 height 15
type input "***"
click at [1084, 168] on span "[EMAIL_ADDRESS][PERSON_NAME][DOMAIN_NAME]" at bounding box center [1098, 167] width 125 height 10
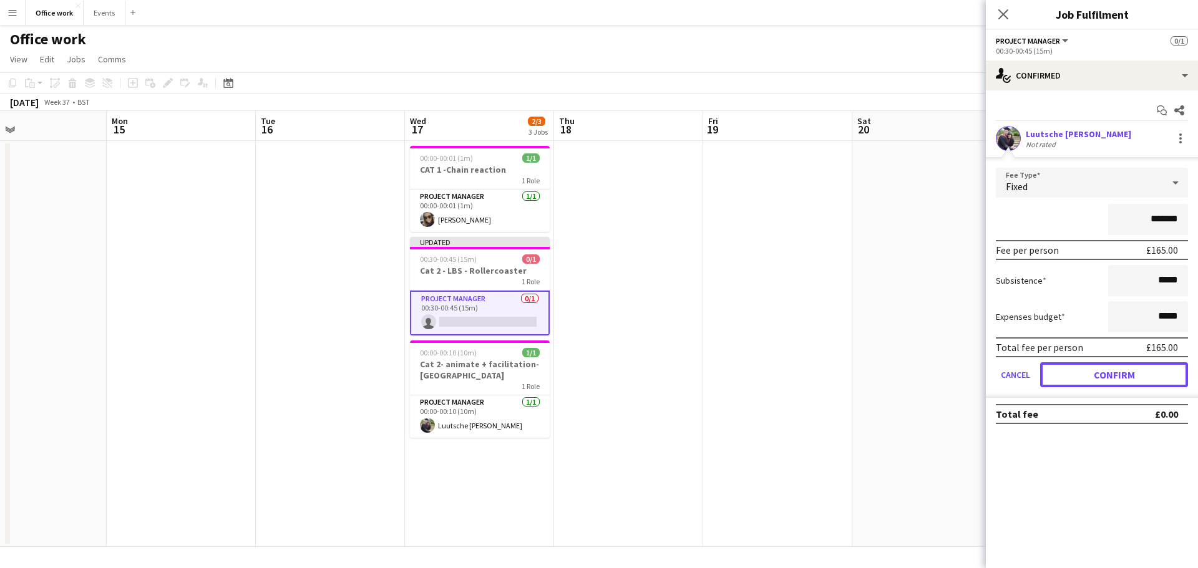
click at [1122, 373] on button "Confirm" at bounding box center [1114, 375] width 148 height 25
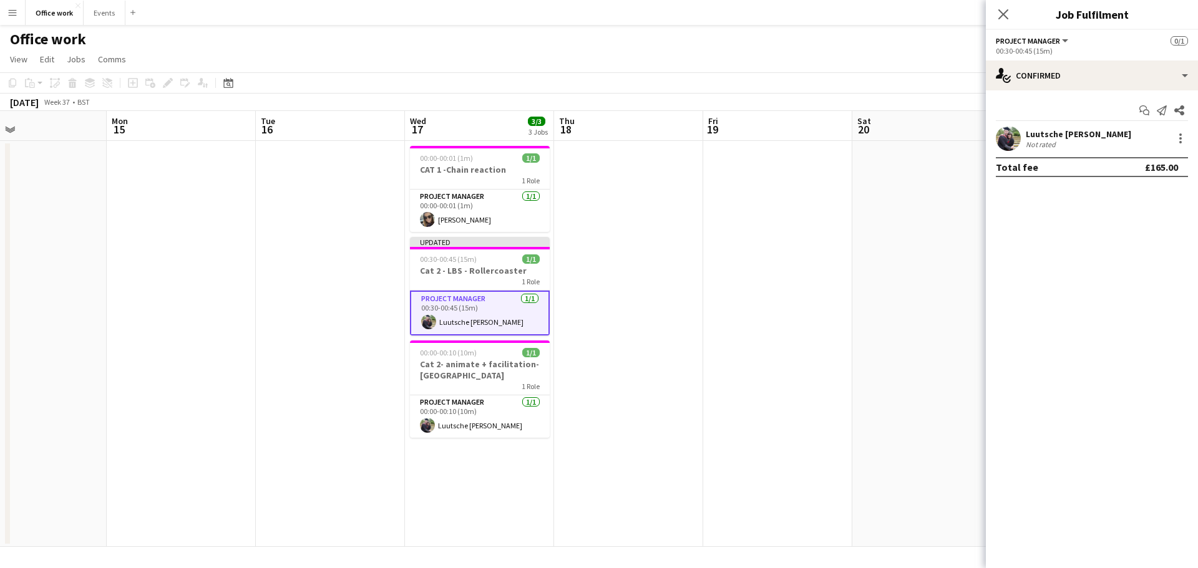
click at [898, 97] on div "[DATE] Week 37 • BST Publish 1 job Revert 1 job" at bounding box center [599, 102] width 1198 height 17
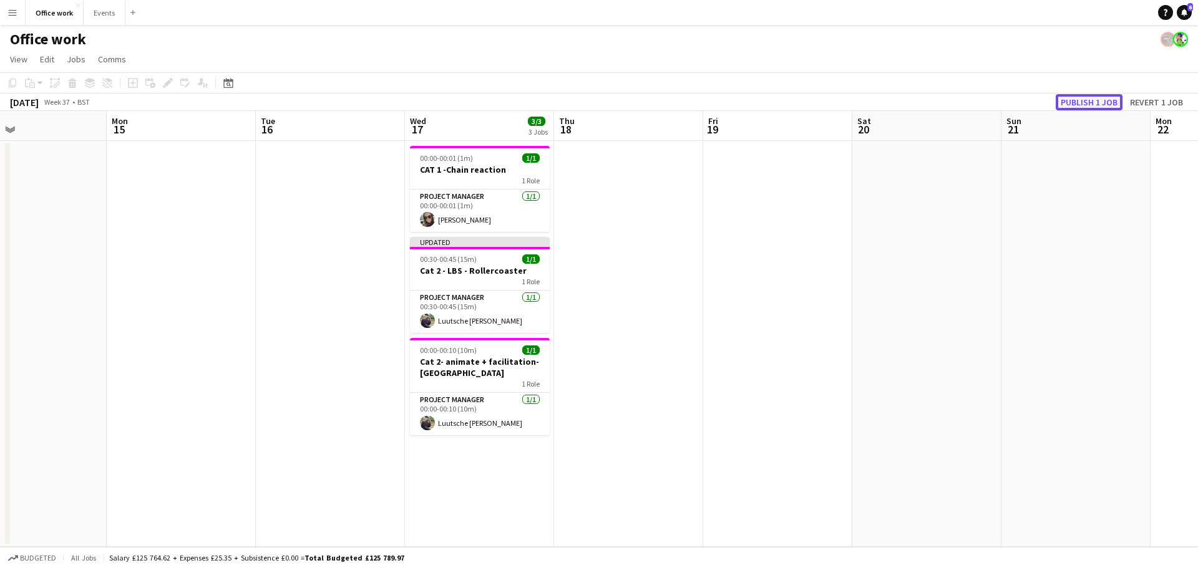
click at [1068, 105] on button "Publish 1 job" at bounding box center [1089, 102] width 67 height 16
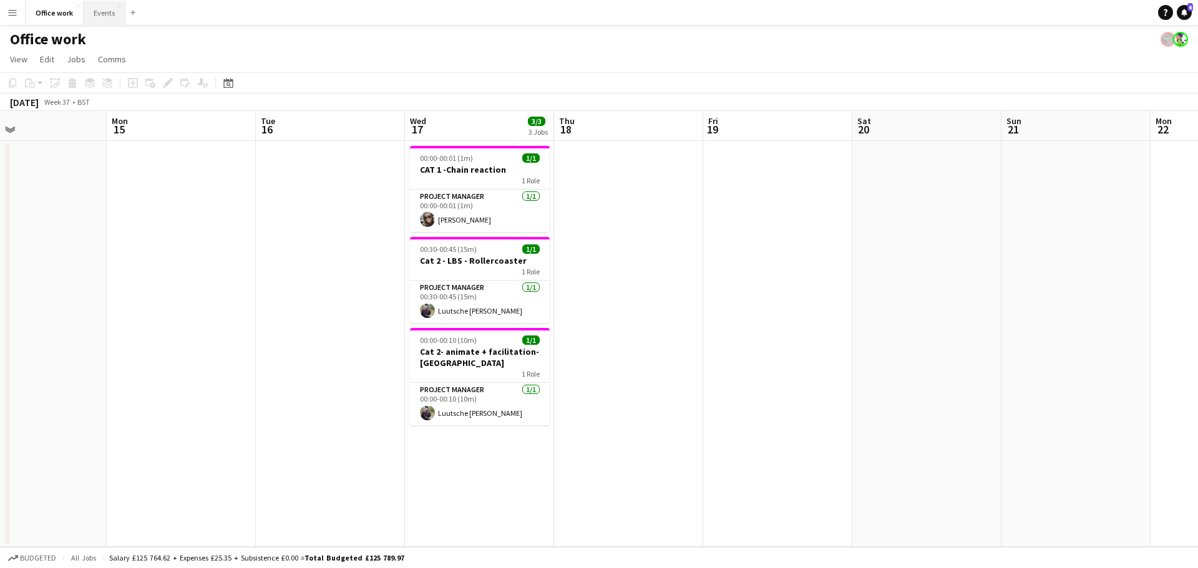
click at [94, 11] on button "Events Close" at bounding box center [105, 13] width 42 height 24
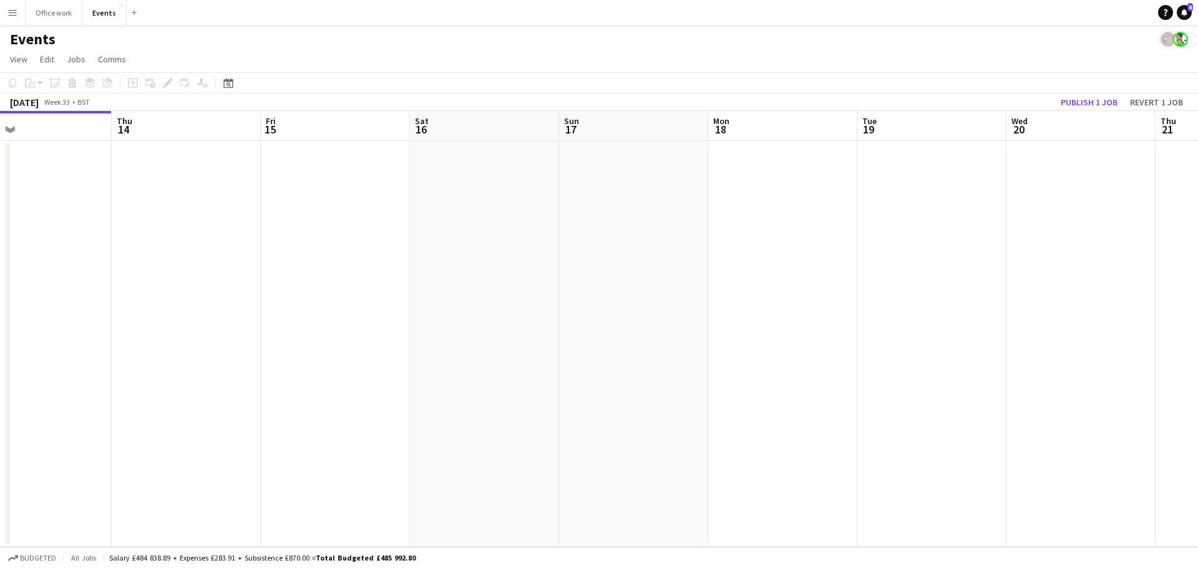
drag, startPoint x: 890, startPoint y: 313, endPoint x: 248, endPoint y: 343, distance: 642.8
click at [248, 343] on app-calendar-viewport "Sun 10 Mon 11 Tue 12 Wed 13 Thu 14 Fri 15 Sat 16 Sun 17 Mon 18 Tue 19 Wed 20 Th…" at bounding box center [599, 329] width 1198 height 436
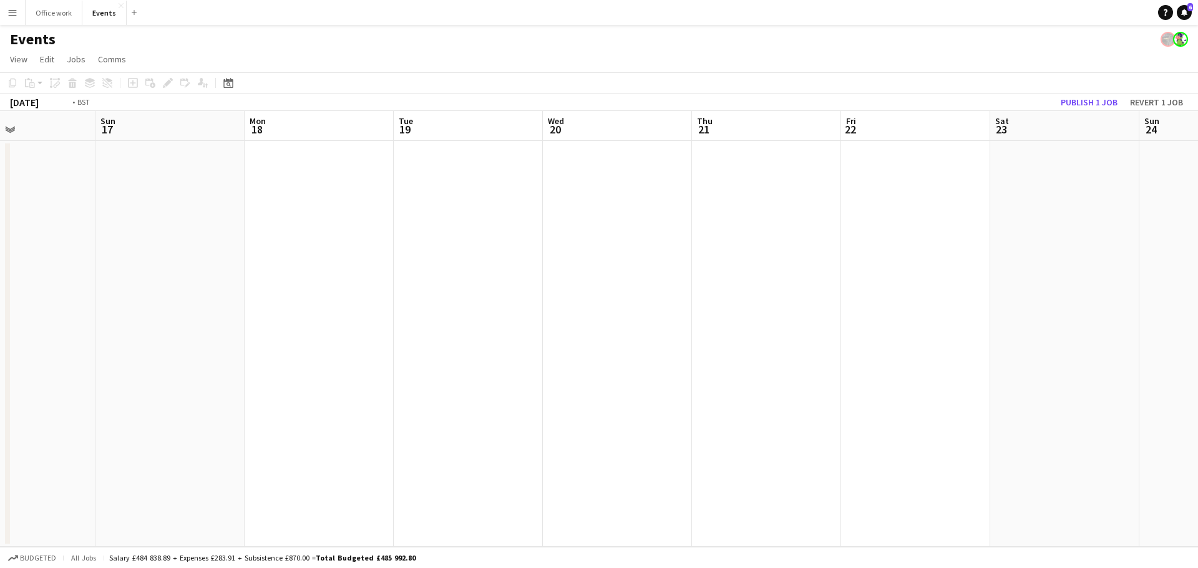
drag, startPoint x: 569, startPoint y: 368, endPoint x: 104, endPoint y: 403, distance: 466.8
click at [114, 403] on app-calendar-viewport "Thu 14 Fri 15 Sat 16 Sun 17 Mon 18 Tue 19 Wed 20 Thu 21 Fri 22 Sat 23 Sun 24 Mo…" at bounding box center [599, 329] width 1198 height 436
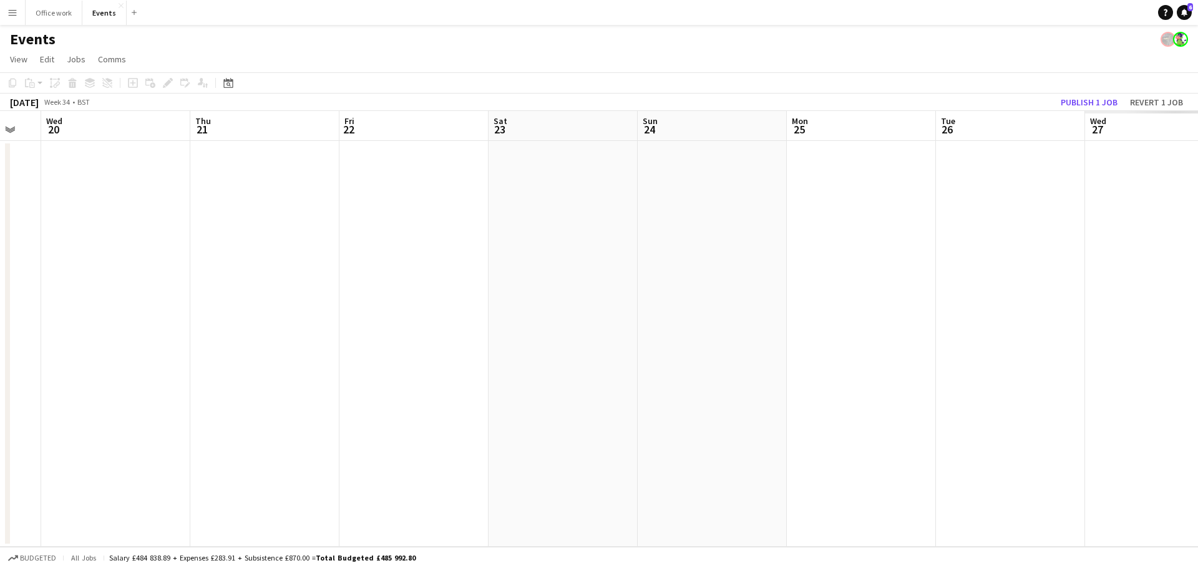
drag, startPoint x: 409, startPoint y: 392, endPoint x: 597, endPoint y: 353, distance: 191.9
click at [334, 397] on app-calendar-viewport "Sun 17 Mon 18 Tue 19 Wed 20 Thu 21 Fri 22 Sat 23 Sun 24 Mon 25 Tue 26 Wed 27 Th…" at bounding box center [599, 329] width 1198 height 436
drag, startPoint x: 660, startPoint y: 363, endPoint x: 731, endPoint y: 349, distance: 72.4
click at [226, 410] on app-calendar-viewport "Mon 18 Tue 19 Wed 20 Thu 21 Fri 22 Sat 23 Sun 24 Mon 25 Tue 26 Wed 27 Thu 28 Fr…" at bounding box center [599, 329] width 1198 height 436
click at [260, 392] on app-calendar-viewport "Thu 21 Fri 22 Sat 23 Sun 24 Mon 25 Tue 26 Wed 27 Thu 28 Fri 29 Sat 30 Sun 31 Mo…" at bounding box center [599, 329] width 1198 height 436
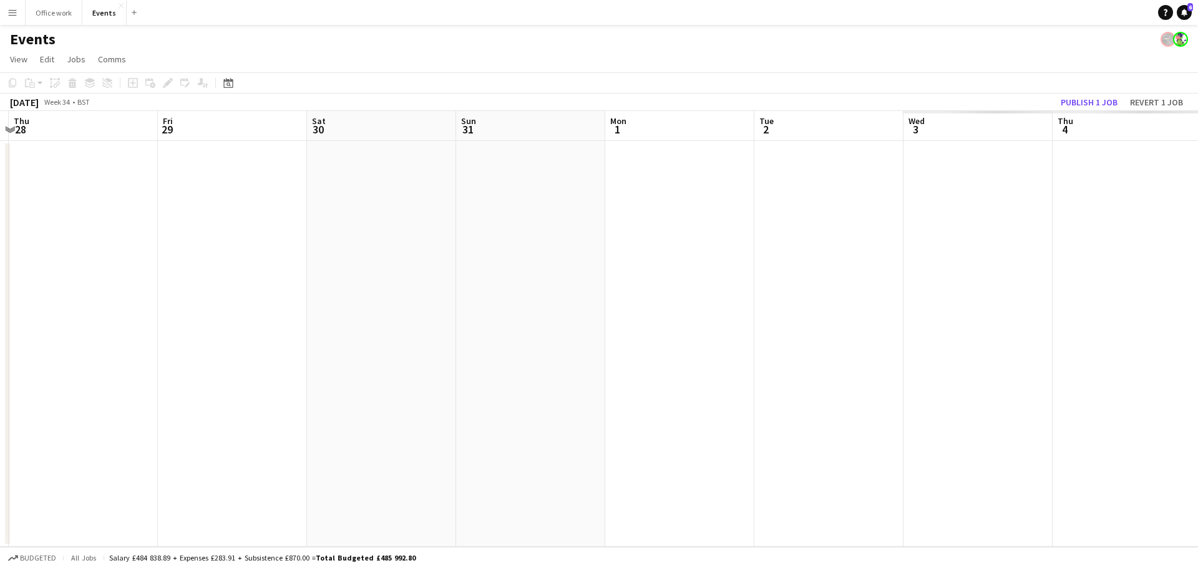
drag, startPoint x: 783, startPoint y: 364, endPoint x: 282, endPoint y: 400, distance: 502.3
click at [226, 425] on app-calendar-viewport "Mon 25 Tue 26 Wed 27 Thu 28 Fri 29 Sat 30 Sun 31 Mon 1 Tue 2 Wed 3 Thu 4 Fri 5 …" at bounding box center [599, 329] width 1198 height 436
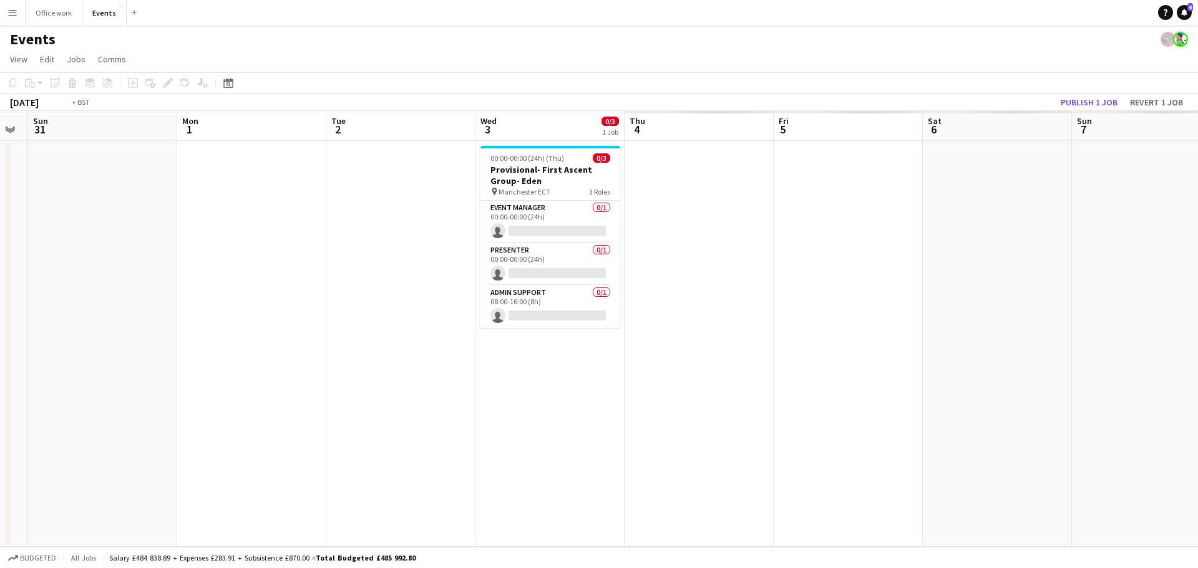
drag, startPoint x: 458, startPoint y: 446, endPoint x: 187, endPoint y: 457, distance: 271.7
click at [187, 457] on app-calendar-viewport "Thu 28 Fri 29 Sat 30 Sun 31 Mon 1 Tue 2 Wed 3 0/3 1 Job Thu 4 Fri 5 Sat 6 Sun 7…" at bounding box center [599, 329] width 1198 height 436
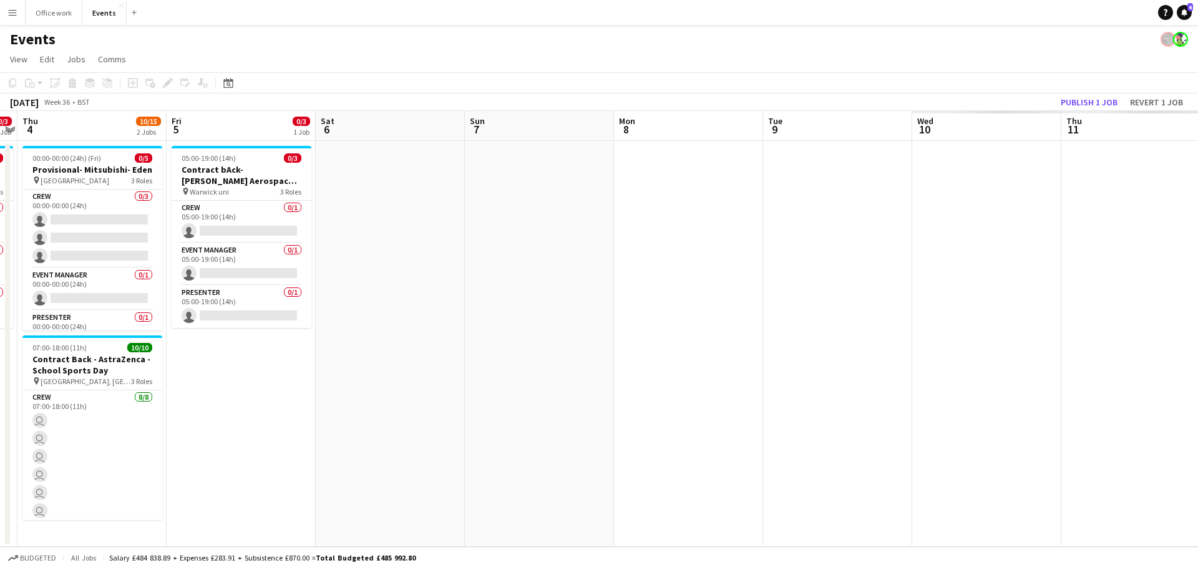
scroll to position [0, 284]
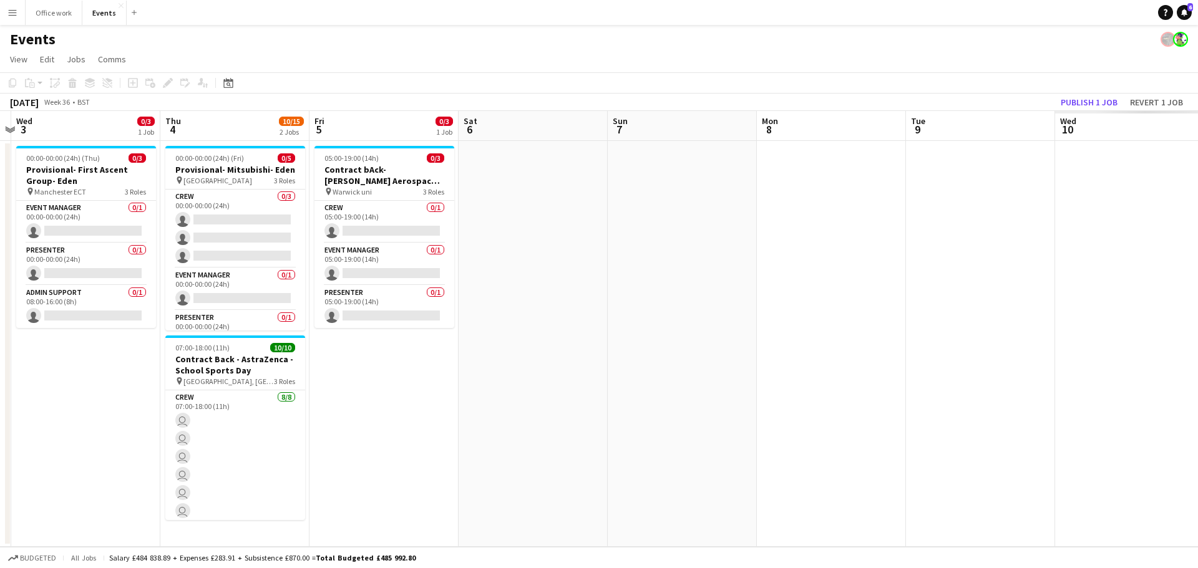
drag, startPoint x: 543, startPoint y: 399, endPoint x: 670, endPoint y: 398, distance: 126.7
click at [670, 398] on app-calendar-viewport "Mon 1 Tue 2 Wed 3 0/3 1 Job Thu 4 10/15 2 Jobs Fri 5 0/3 1 Job Sat 6 Sun 7 Mon …" at bounding box center [599, 329] width 1198 height 436
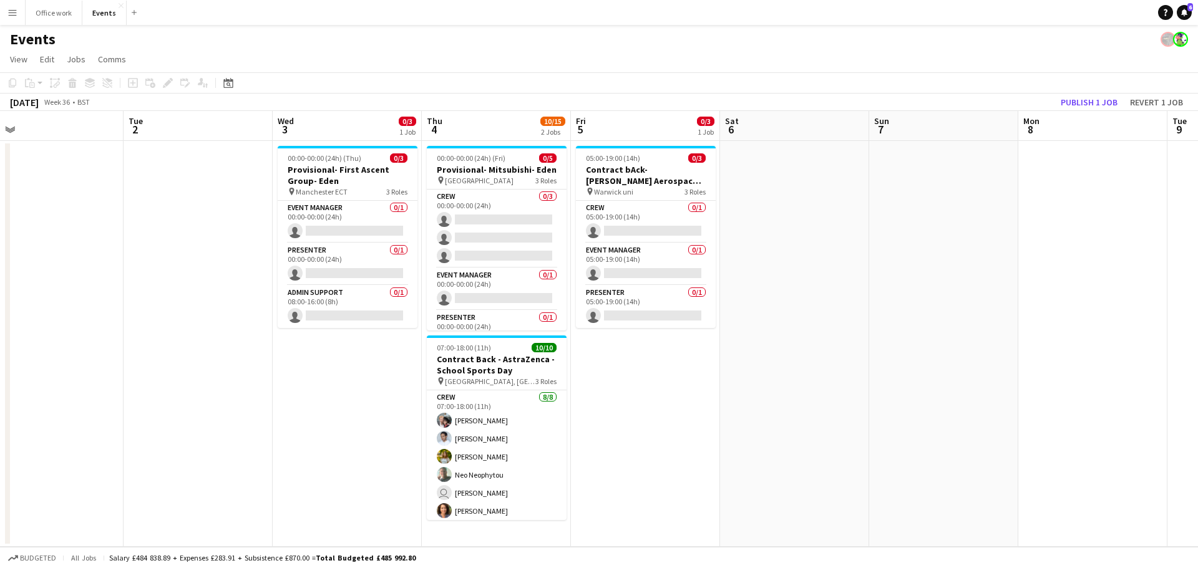
scroll to position [0, 322]
drag, startPoint x: 700, startPoint y: 371, endPoint x: 748, endPoint y: 366, distance: 48.3
click at [748, 366] on app-calendar-viewport "Sat 30 Sun 31 Mon 1 Tue 2 Wed 3 0/3 1 Job Thu 4 10/15 2 Jobs Fri 5 0/3 1 Job Sa…" at bounding box center [599, 329] width 1198 height 436
